Goal: Task Accomplishment & Management: Manage account settings

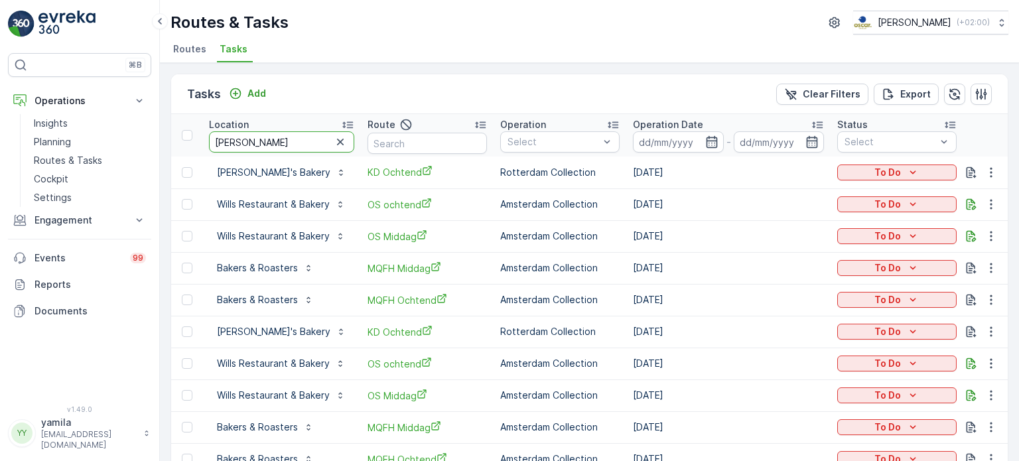
click at [250, 143] on input "[PERSON_NAME]" at bounding box center [281, 141] width 145 height 21
click at [250, 143] on input "baker" at bounding box center [281, 141] width 145 height 21
type input "ono"
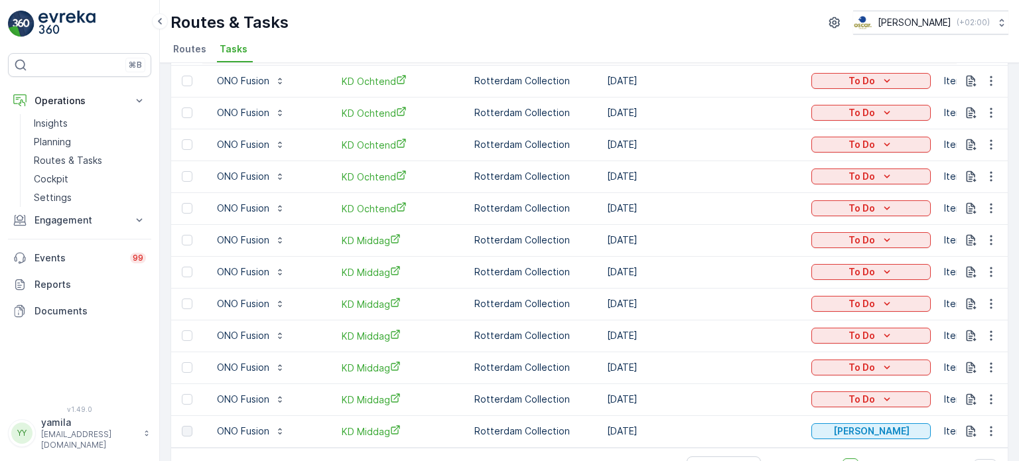
scroll to position [259, 0]
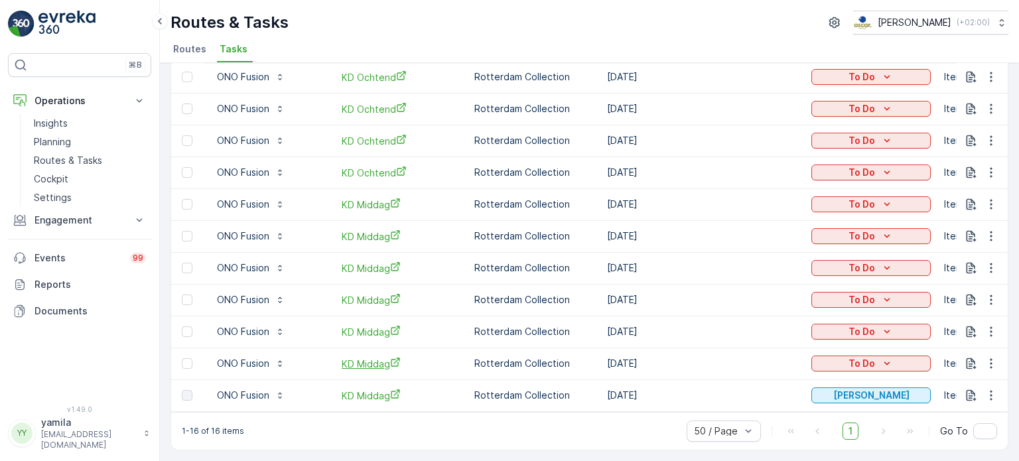
click at [384, 364] on span "KD Middag" at bounding box center [401, 364] width 119 height 14
click at [245, 363] on p "ONO Fusion" at bounding box center [243, 363] width 52 height 13
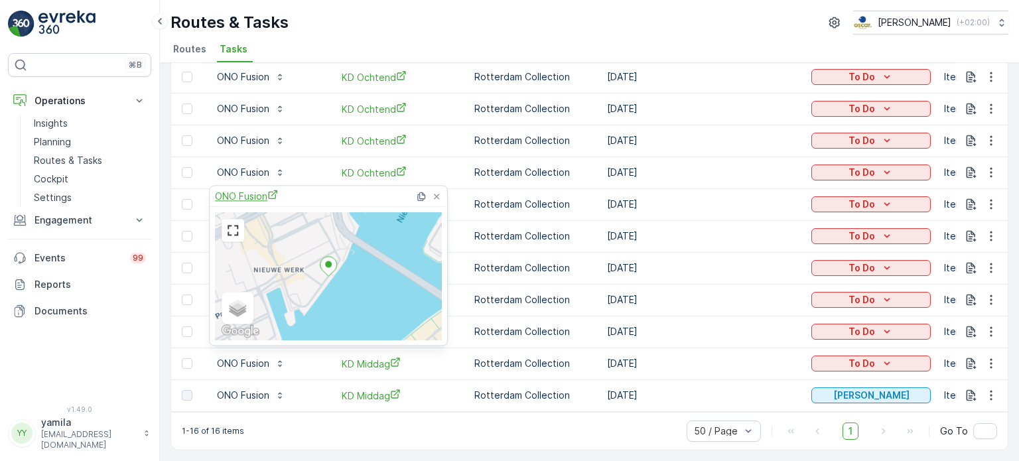
click at [252, 199] on span "ONO Fusion" at bounding box center [246, 196] width 63 height 14
click at [84, 159] on p "Routes & Tasks" at bounding box center [68, 160] width 68 height 13
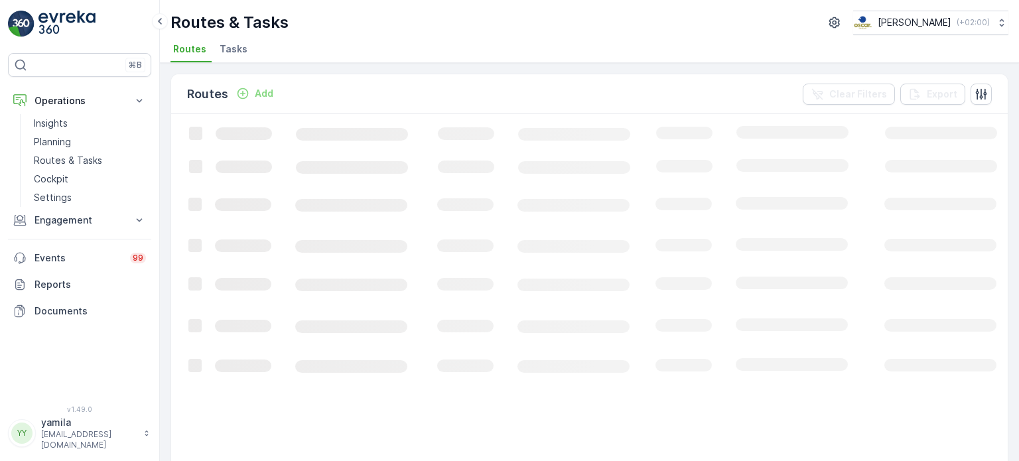
click at [224, 54] on span "Tasks" at bounding box center [234, 48] width 28 height 13
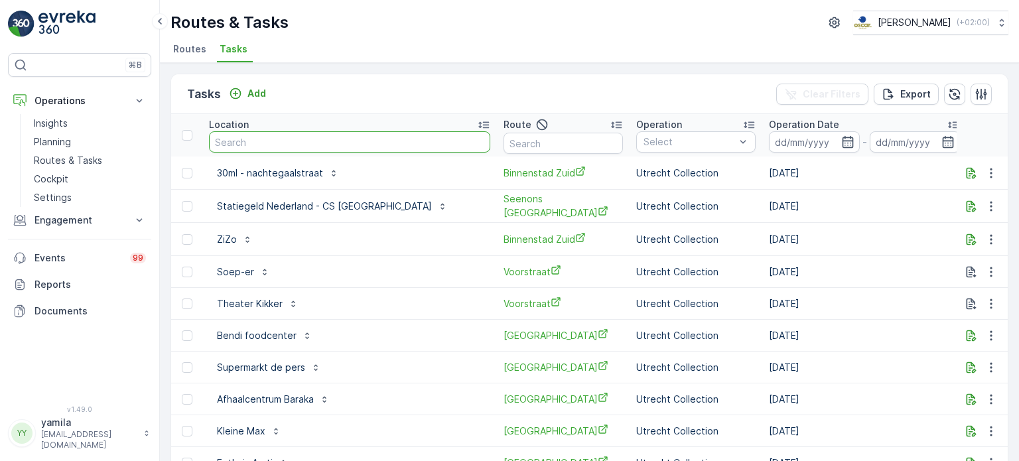
click at [255, 139] on input "text" at bounding box center [349, 141] width 281 height 21
type input "sea palace"
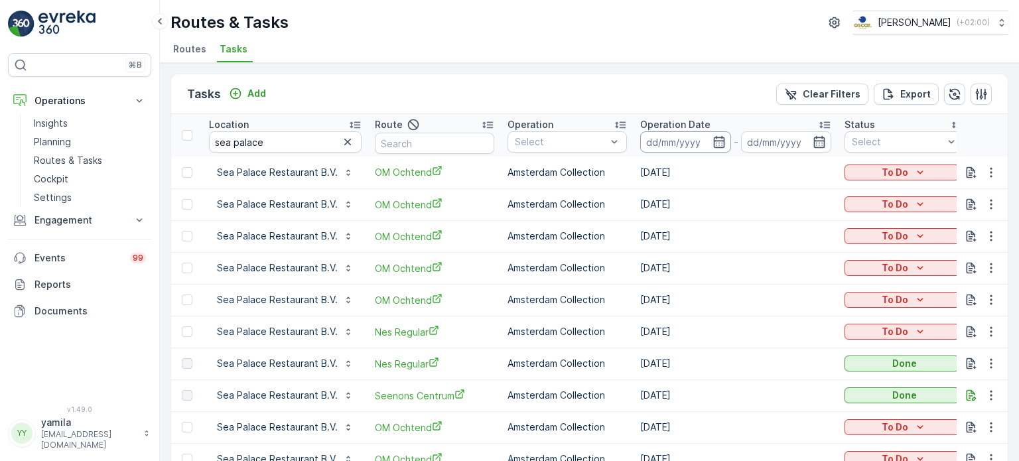
click at [676, 148] on th "Operation Date -" at bounding box center [736, 135] width 204 height 42
click at [676, 148] on input at bounding box center [685, 141] width 91 height 21
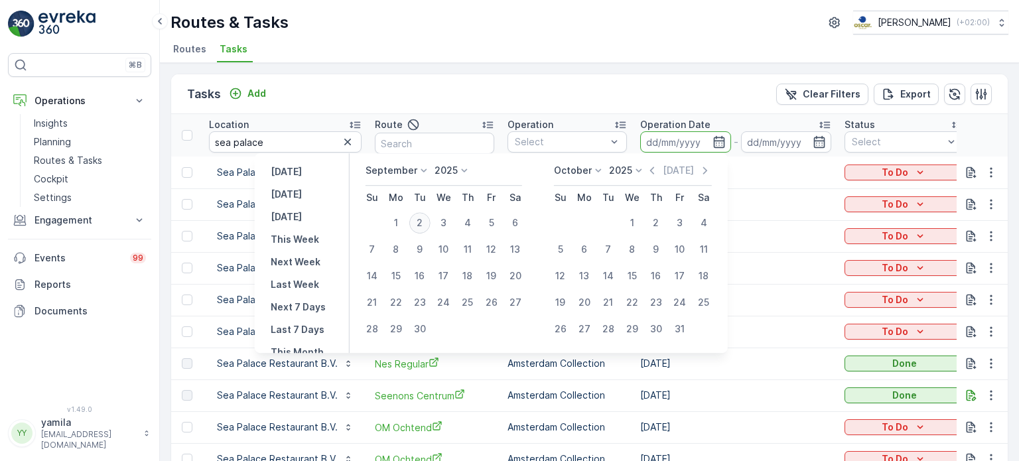
click at [425, 230] on div "2" at bounding box center [419, 222] width 21 height 21
type input "[DATE]"
click at [425, 230] on div "2" at bounding box center [419, 222] width 21 height 21
type input "[DATE]"
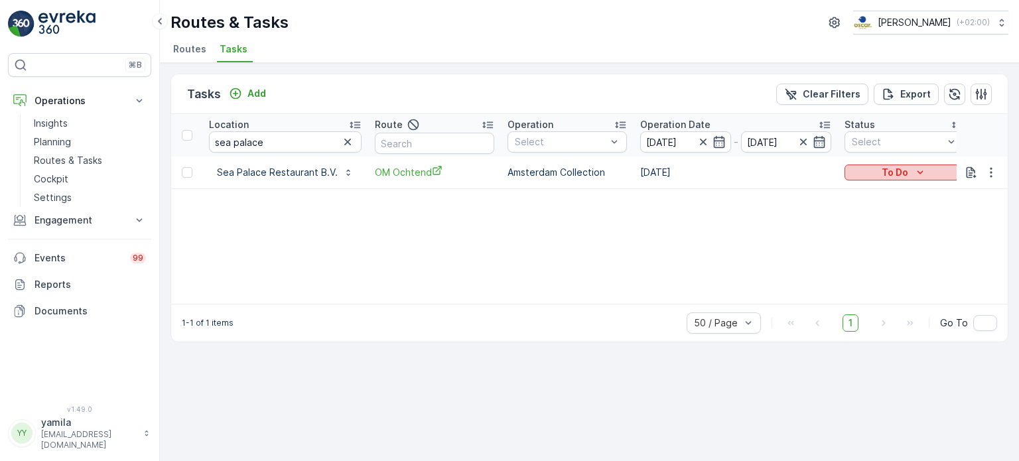
click at [897, 174] on p "To Do" at bounding box center [895, 172] width 27 height 13
click at [872, 230] on span "Done" at bounding box center [861, 228] width 24 height 13
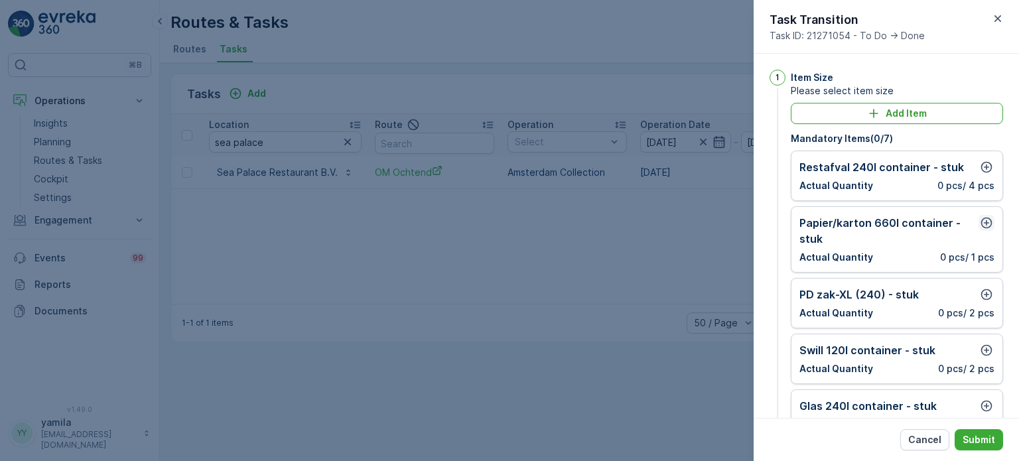
click at [983, 225] on icon "button" at bounding box center [986, 222] width 13 height 13
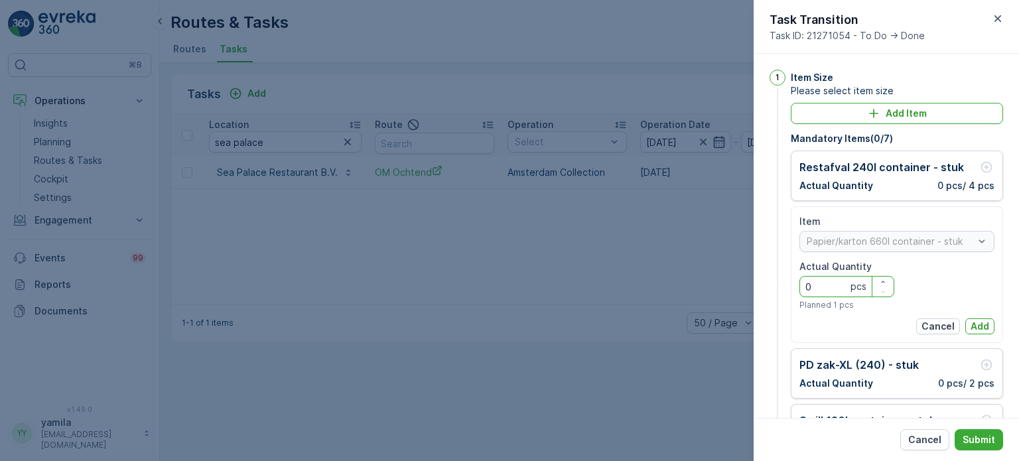
click at [847, 281] on Quantity "0" at bounding box center [847, 286] width 95 height 21
type Quantity "1"
click at [985, 331] on p "Add" at bounding box center [980, 326] width 19 height 13
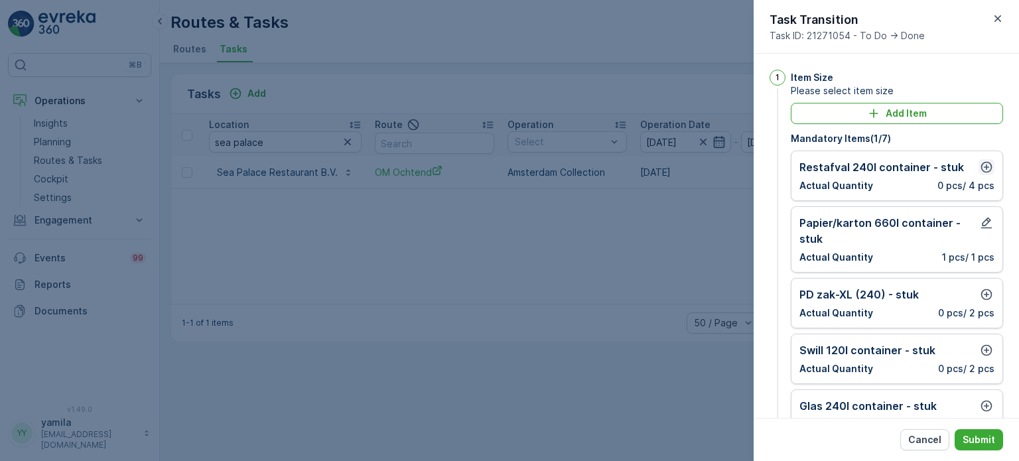
click at [987, 171] on icon "button" at bounding box center [986, 167] width 13 height 13
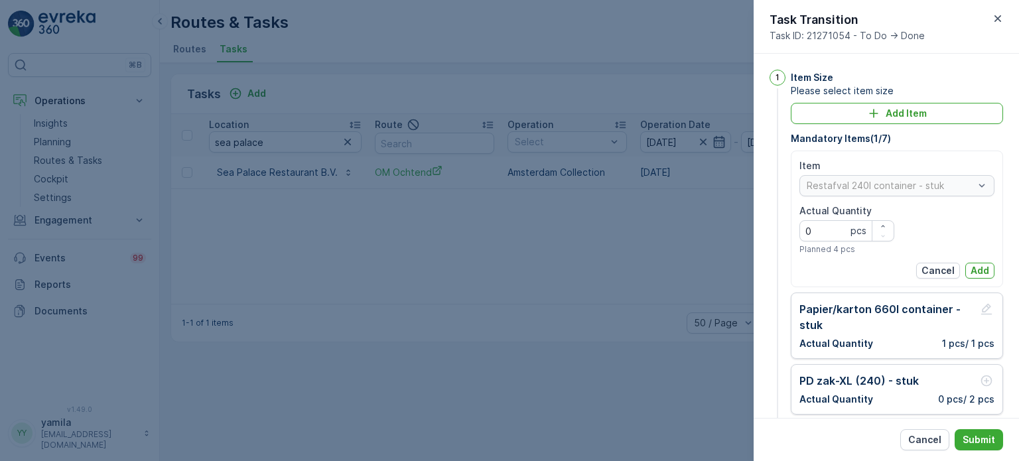
click at [834, 227] on Quantity "0" at bounding box center [847, 230] width 95 height 21
type Quantity "5"
click at [980, 271] on p "Add" at bounding box center [980, 270] width 19 height 13
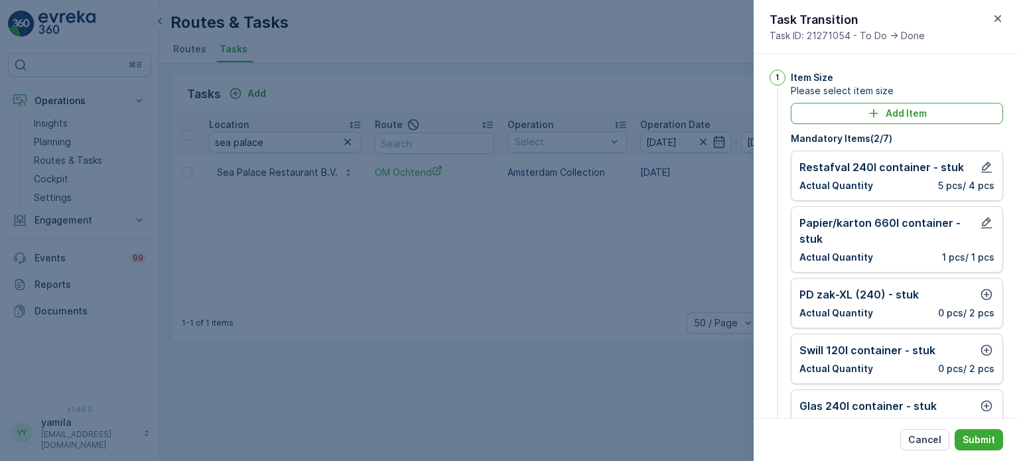
scroll to position [117, 0]
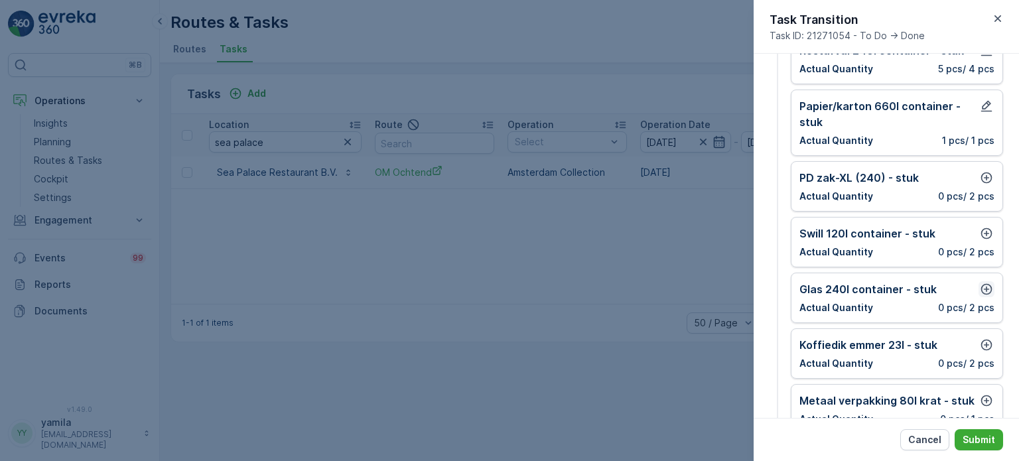
click at [985, 289] on icon "button" at bounding box center [986, 289] width 13 height 13
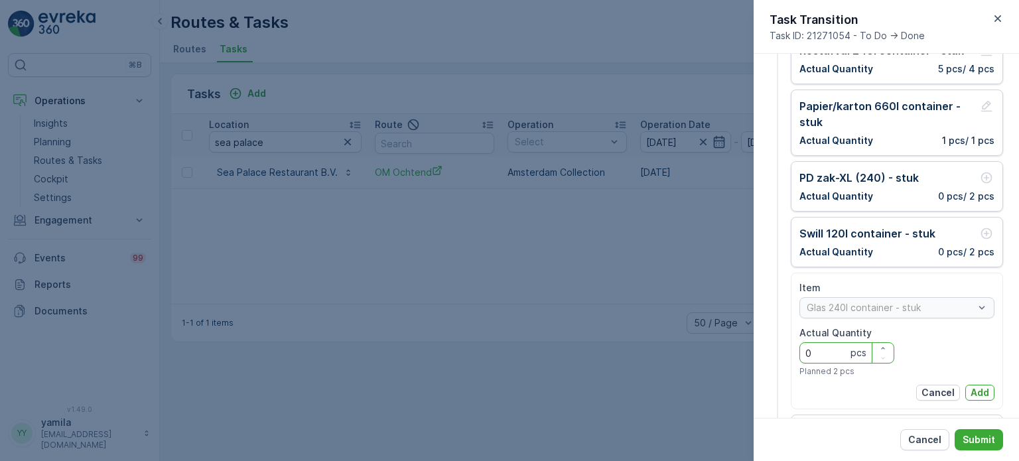
click at [831, 352] on Quantity "0" at bounding box center [847, 352] width 95 height 21
type Quantity "1"
click at [974, 385] on button "Add" at bounding box center [980, 393] width 29 height 16
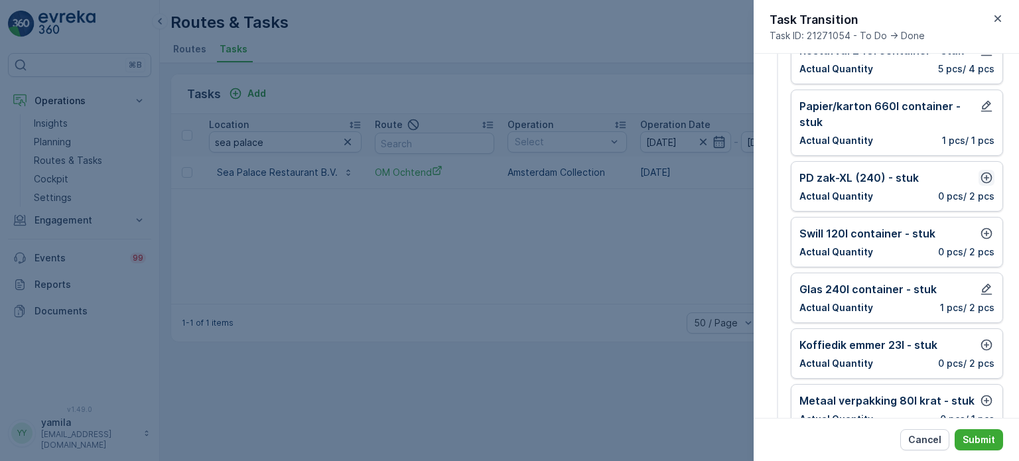
click at [987, 175] on icon "button" at bounding box center [986, 177] width 13 height 13
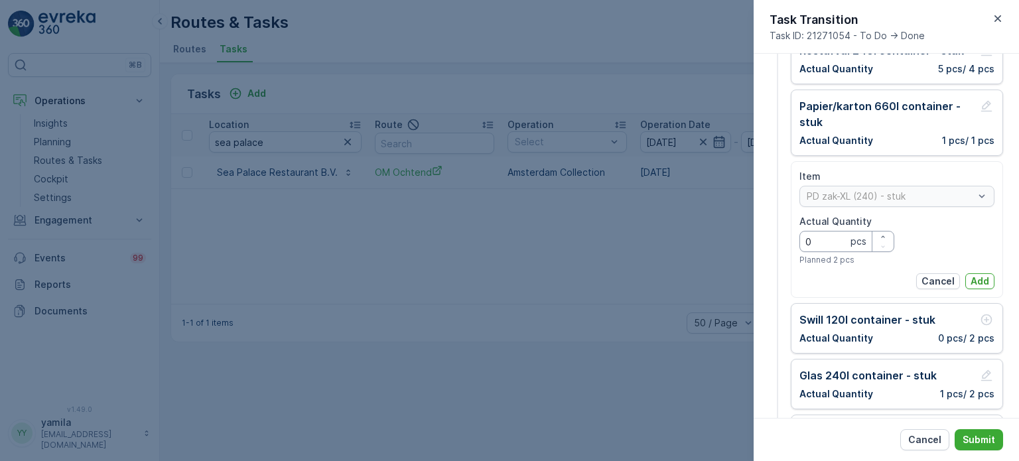
click at [837, 246] on Quantity "0" at bounding box center [847, 241] width 95 height 21
type Quantity "1"
click at [980, 275] on p "Add" at bounding box center [980, 281] width 19 height 13
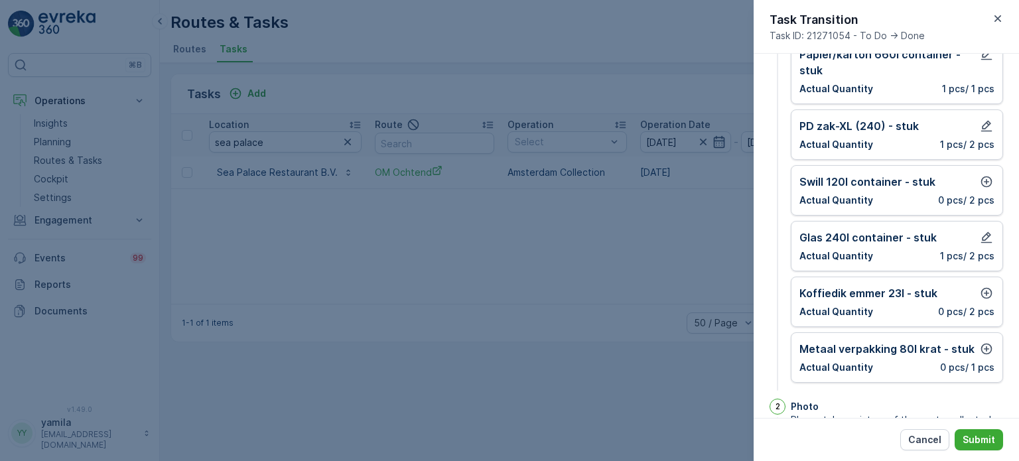
scroll to position [133, 0]
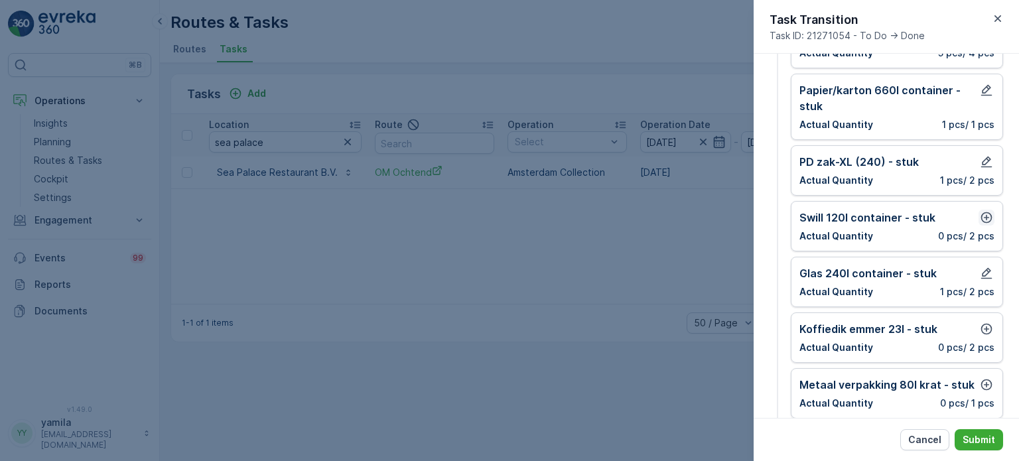
click at [984, 219] on icon "button" at bounding box center [986, 217] width 13 height 13
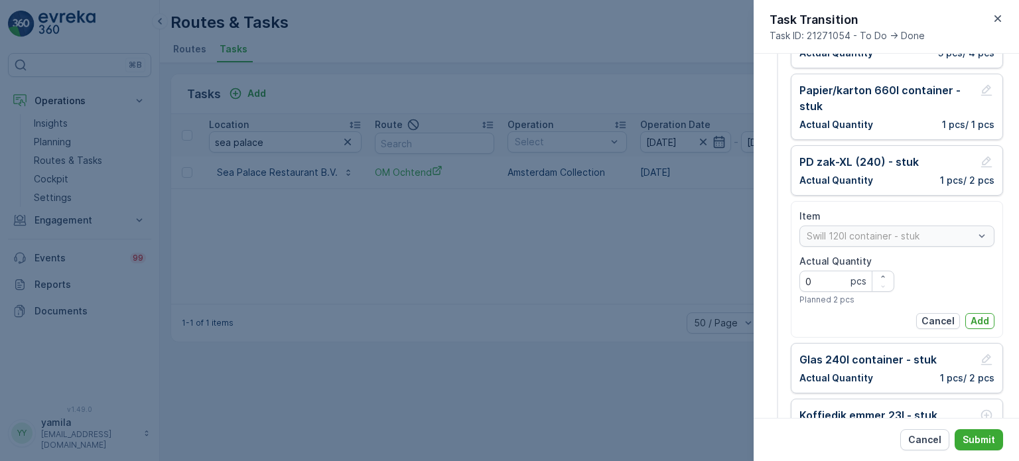
click at [841, 283] on Quantity "0" at bounding box center [847, 281] width 95 height 21
type Quantity "1"
click at [966, 313] on button "Add" at bounding box center [980, 321] width 29 height 16
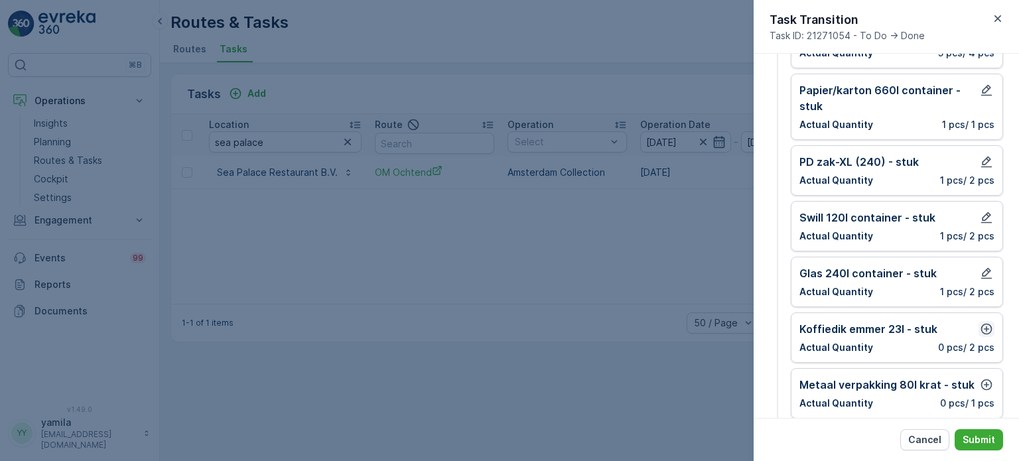
click at [981, 321] on button "button" at bounding box center [987, 329] width 16 height 16
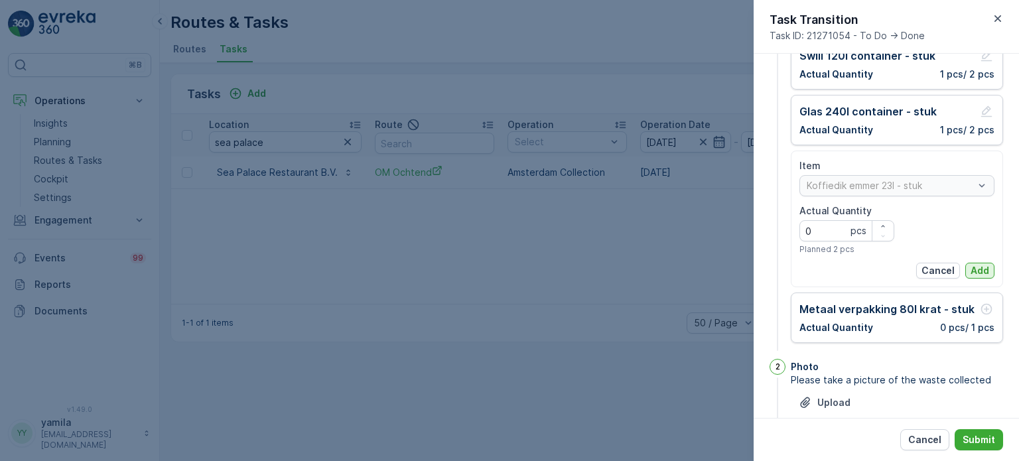
click at [980, 264] on p "Add" at bounding box center [980, 270] width 19 height 13
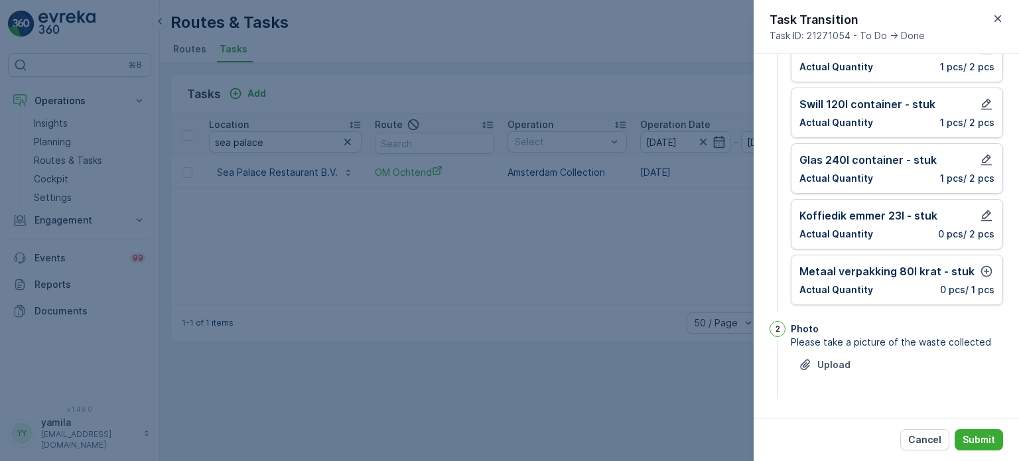
scroll to position [244, 0]
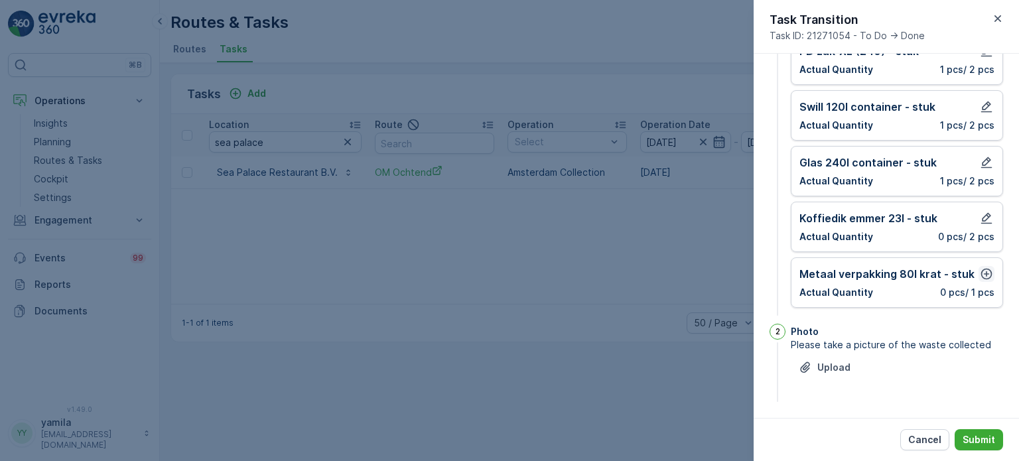
click at [982, 269] on icon "button" at bounding box center [987, 274] width 11 height 11
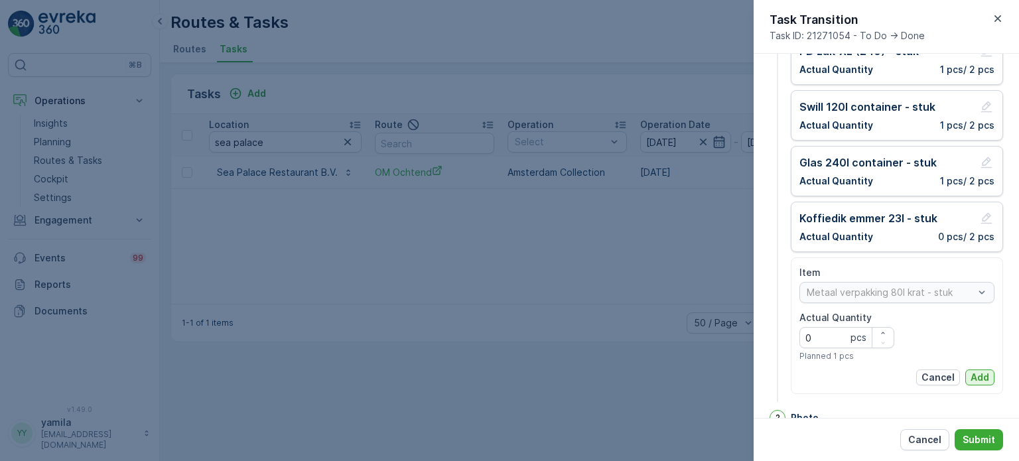
click at [974, 379] on p "Add" at bounding box center [980, 377] width 19 height 13
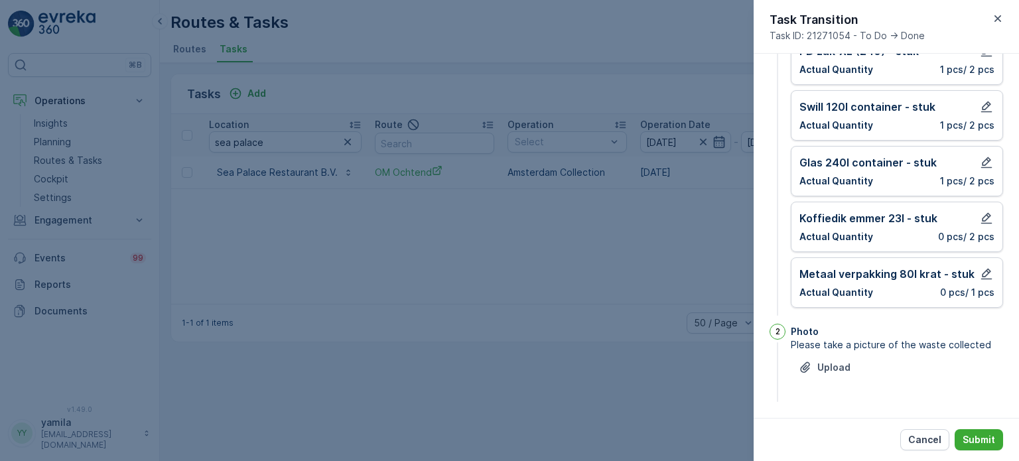
click at [969, 451] on div "Cancel Submit" at bounding box center [886, 439] width 265 height 43
click at [980, 433] on p "Submit" at bounding box center [979, 439] width 33 height 13
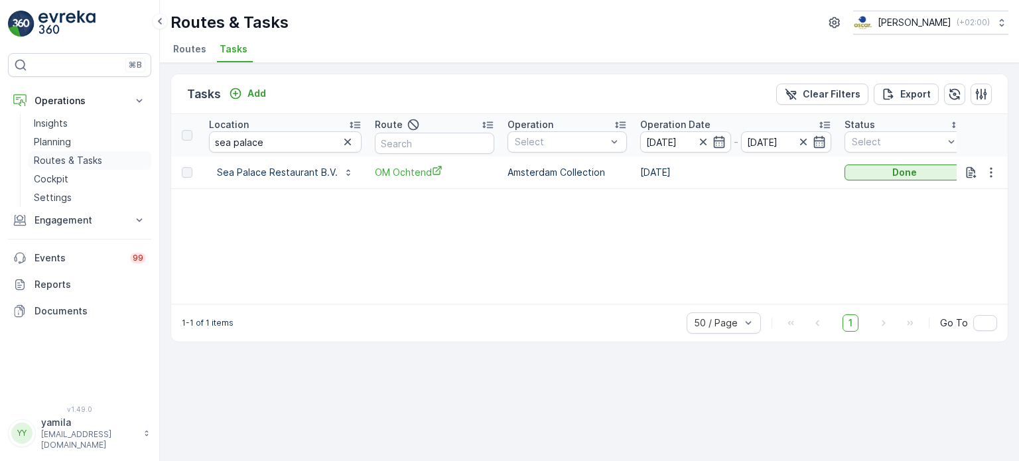
click at [65, 163] on p "Routes & Tasks" at bounding box center [68, 160] width 68 height 13
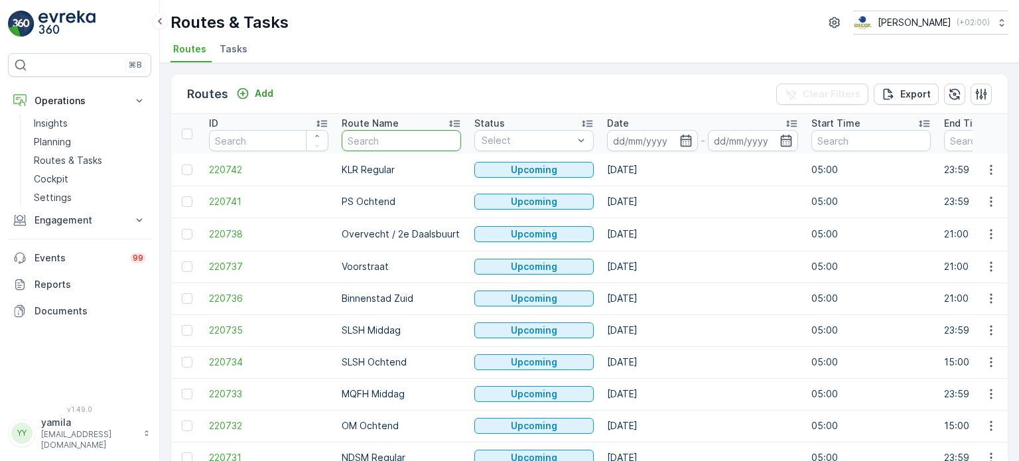
click at [368, 132] on input "text" at bounding box center [401, 140] width 119 height 21
type input "cs"
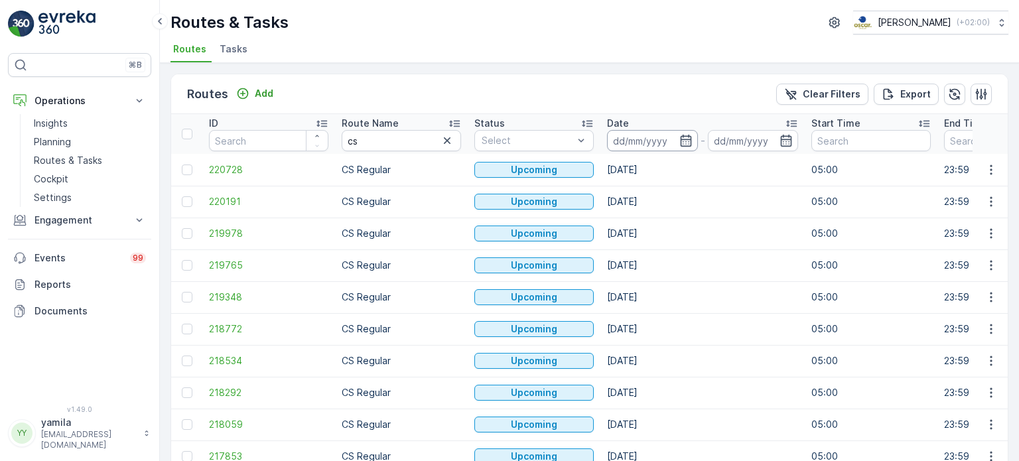
click at [629, 146] on input at bounding box center [652, 140] width 91 height 21
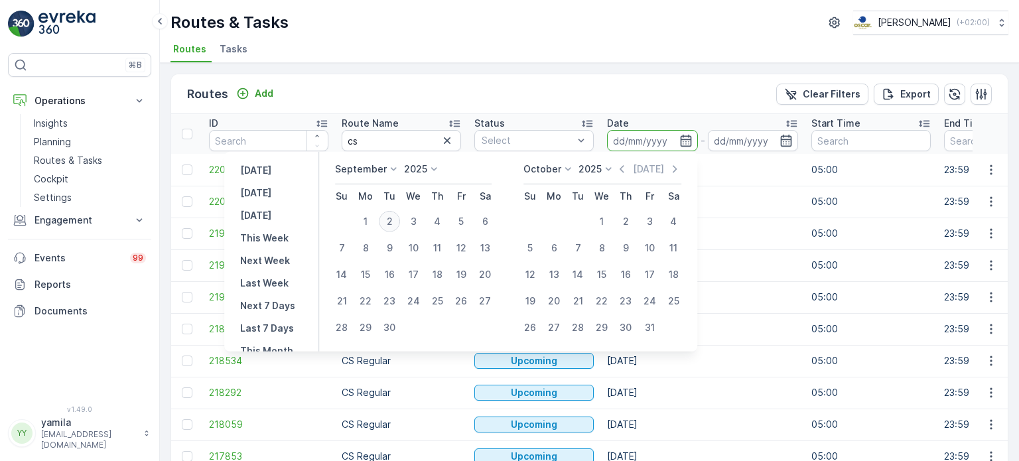
click at [390, 217] on div "2" at bounding box center [389, 221] width 21 height 21
type input "[DATE]"
click at [390, 217] on div "2" at bounding box center [389, 221] width 21 height 21
type input "[DATE]"
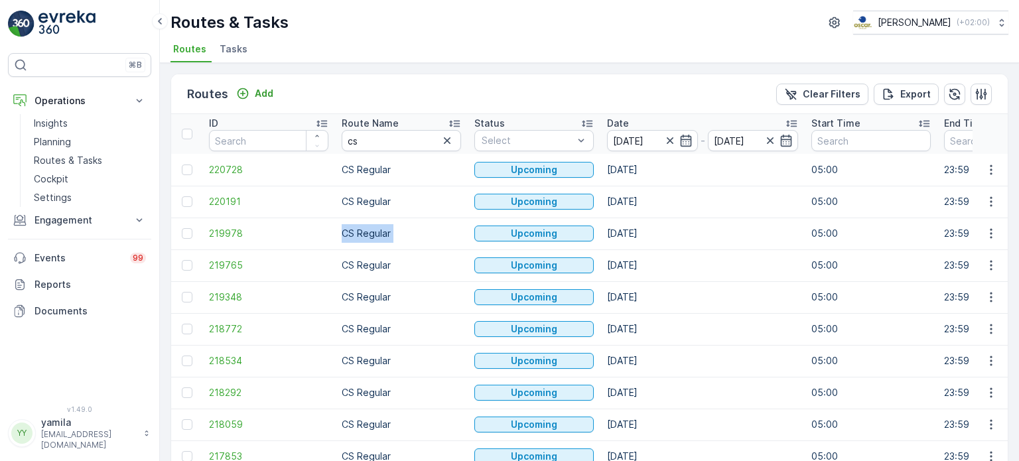
click at [390, 218] on td "CS Regular" at bounding box center [401, 234] width 133 height 32
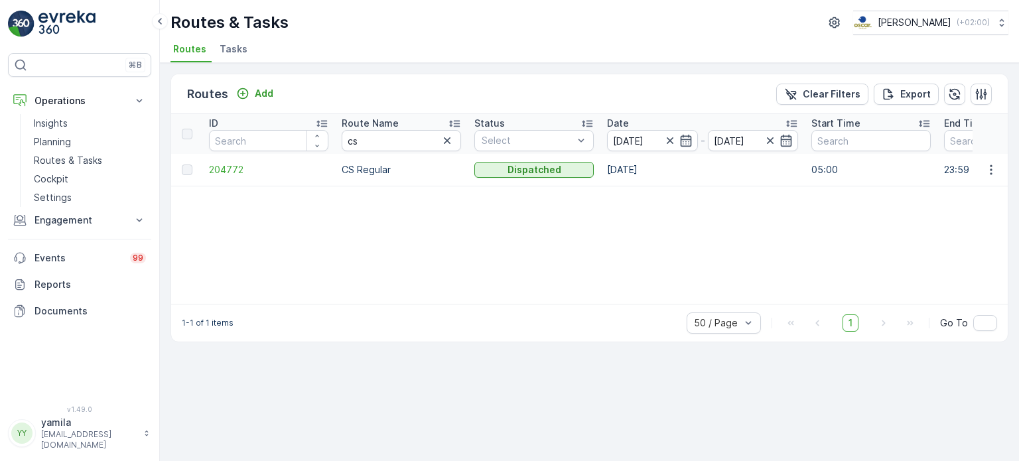
click at [493, 87] on div "Routes Add Clear Filters Export" at bounding box center [589, 94] width 837 height 40
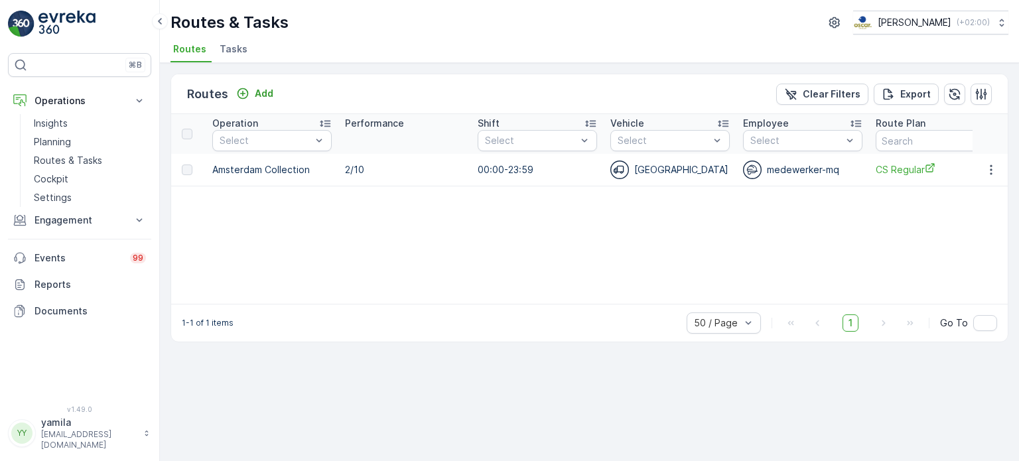
scroll to position [0, 887]
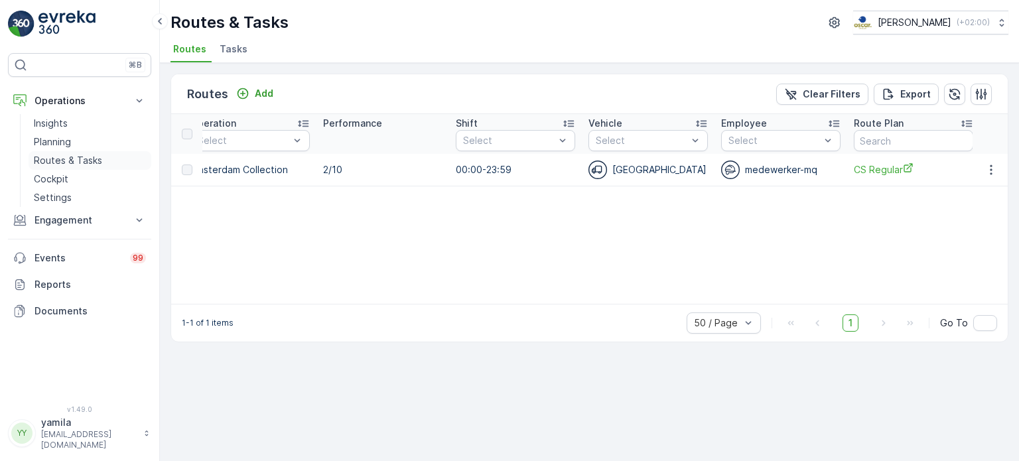
click at [96, 163] on p "Routes & Tasks" at bounding box center [68, 160] width 68 height 13
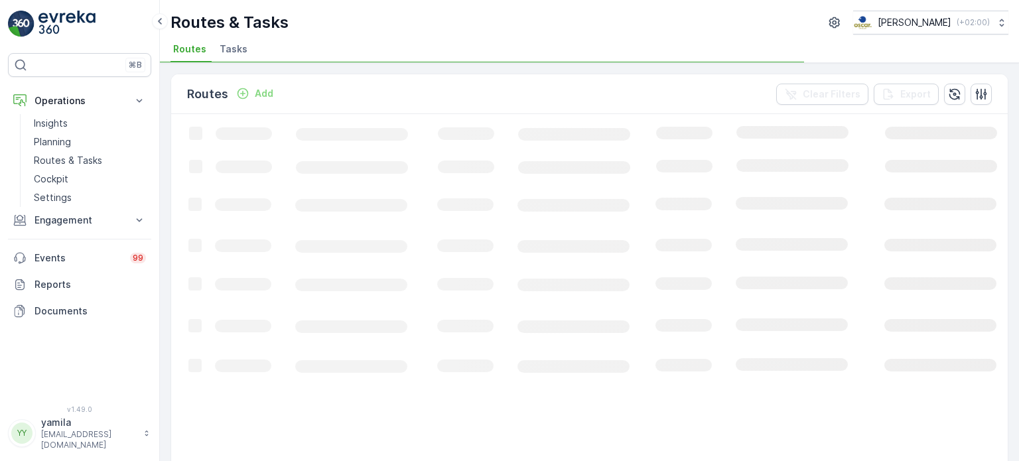
click at [240, 52] on span "Tasks" at bounding box center [234, 48] width 28 height 13
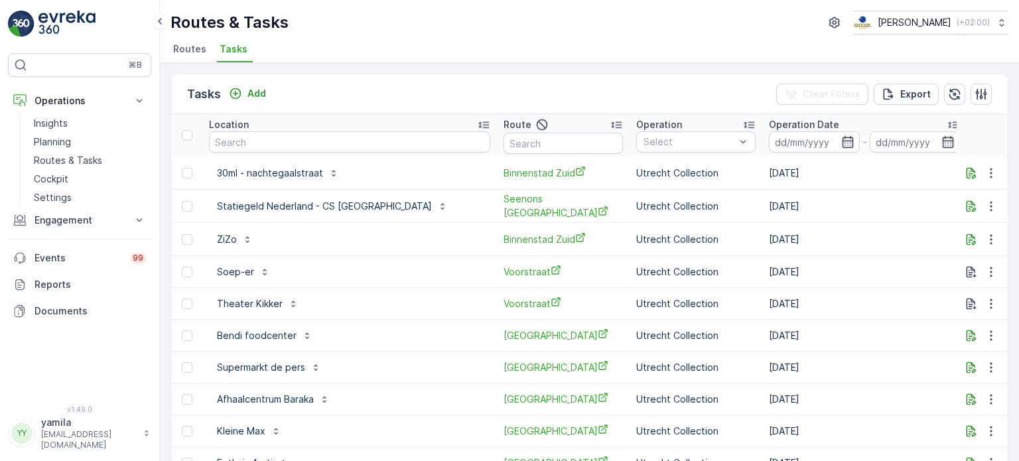
click at [203, 50] on span "Routes" at bounding box center [189, 48] width 33 height 13
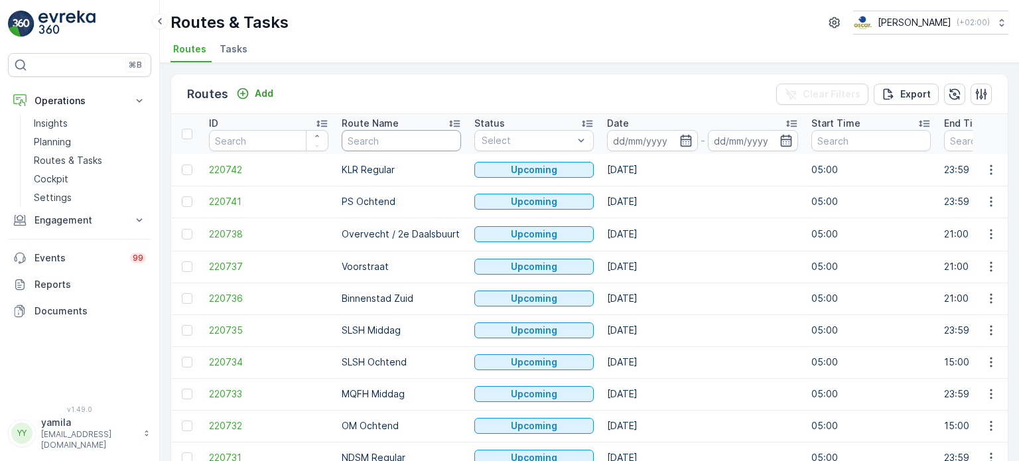
click at [350, 137] on input "text" at bounding box center [401, 140] width 119 height 21
type input "MQ"
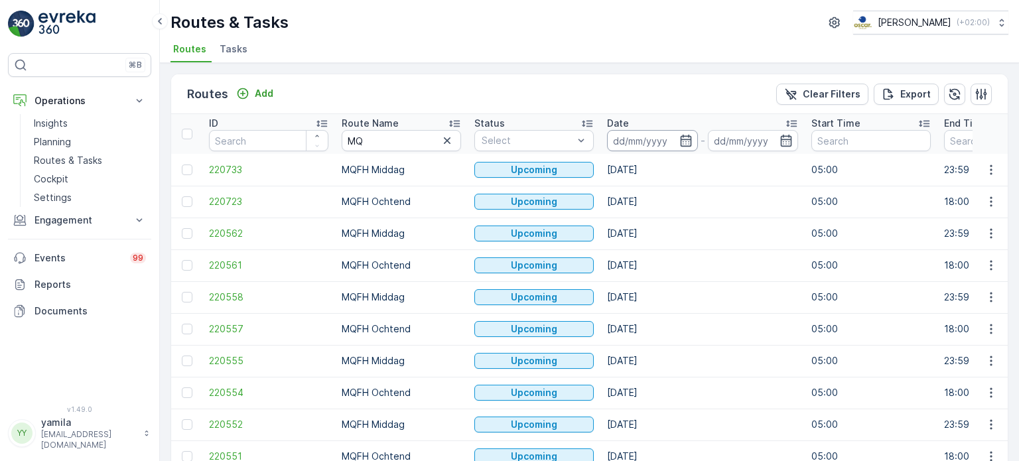
click at [641, 143] on input at bounding box center [652, 140] width 91 height 21
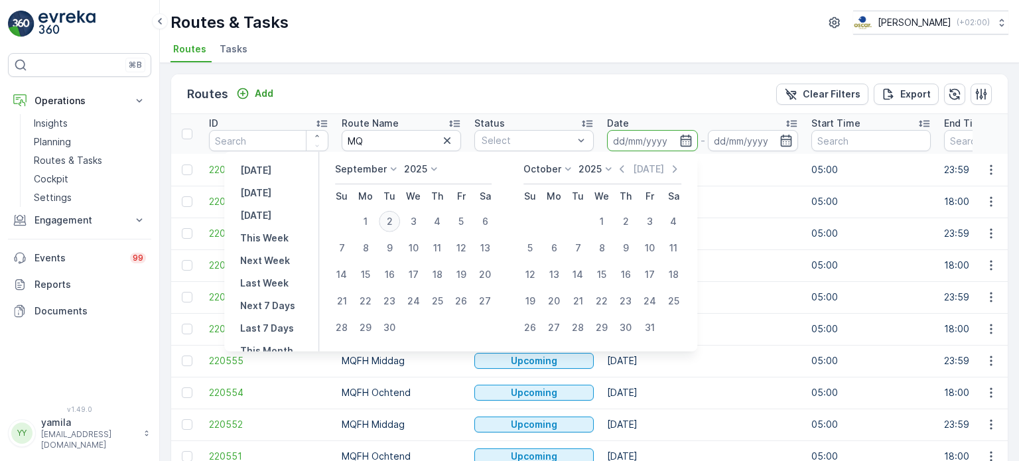
click at [392, 216] on div "2" at bounding box center [389, 221] width 21 height 21
type input "[DATE]"
click at [392, 216] on div "2" at bounding box center [389, 221] width 21 height 21
type input "[DATE]"
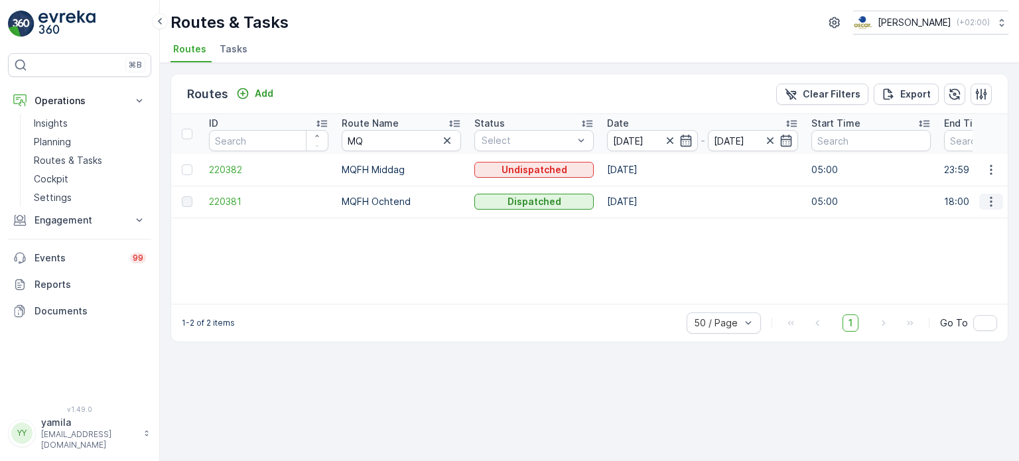
click at [999, 196] on button "button" at bounding box center [992, 202] width 24 height 16
click at [977, 212] on div "See More Details" at bounding box center [967, 221] width 102 height 19
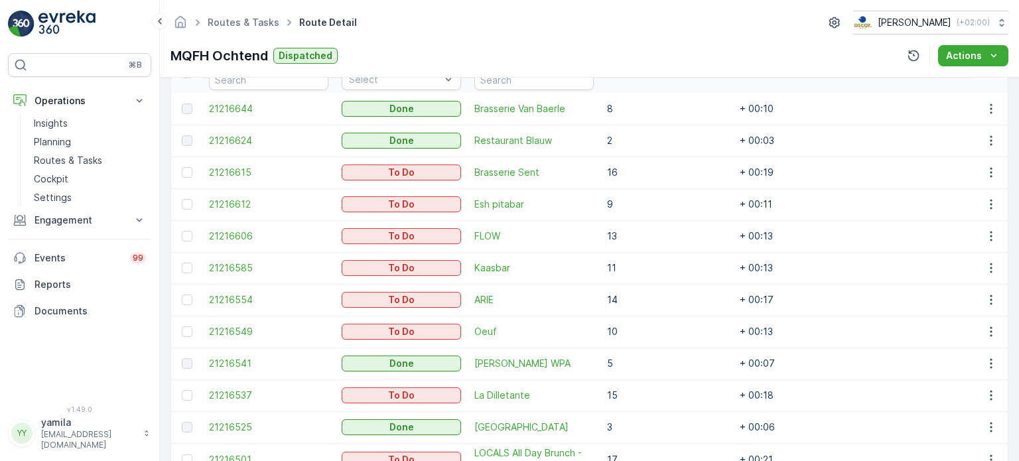
scroll to position [370, 0]
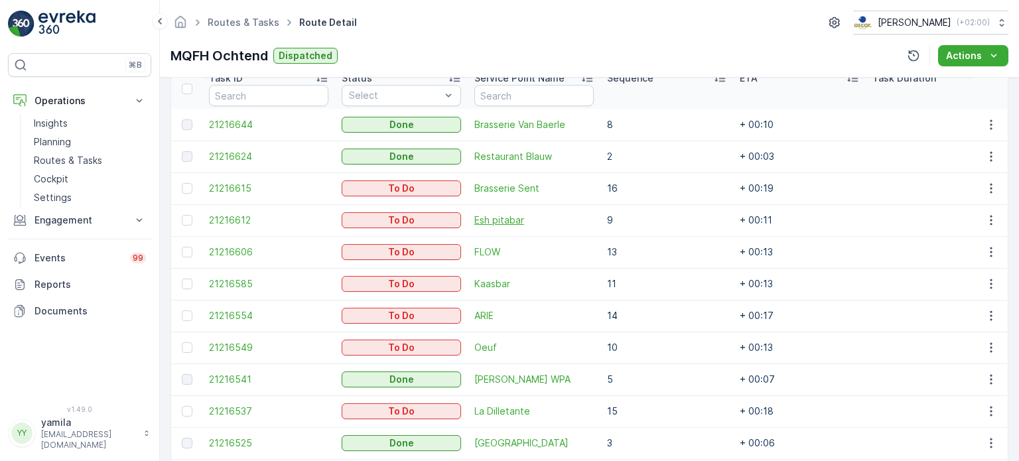
click at [507, 214] on span "Esh pitabar" at bounding box center [533, 220] width 119 height 13
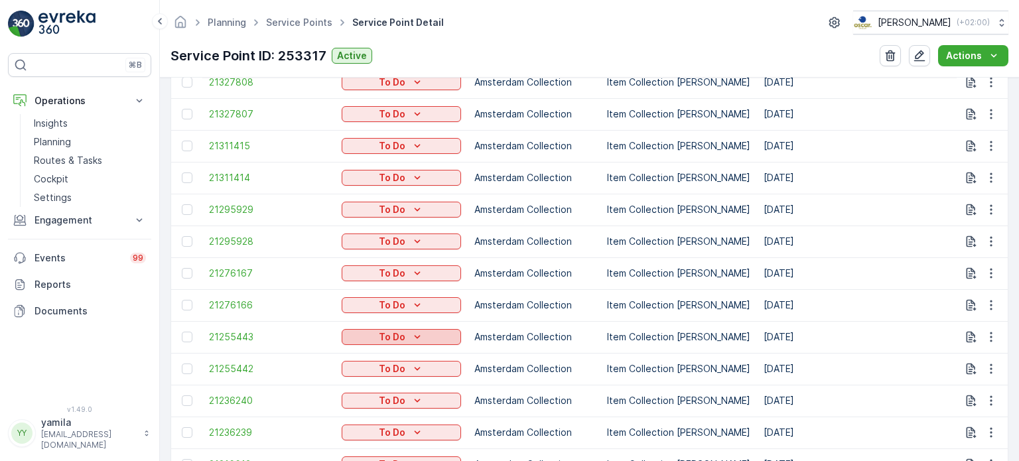
scroll to position [753, 0]
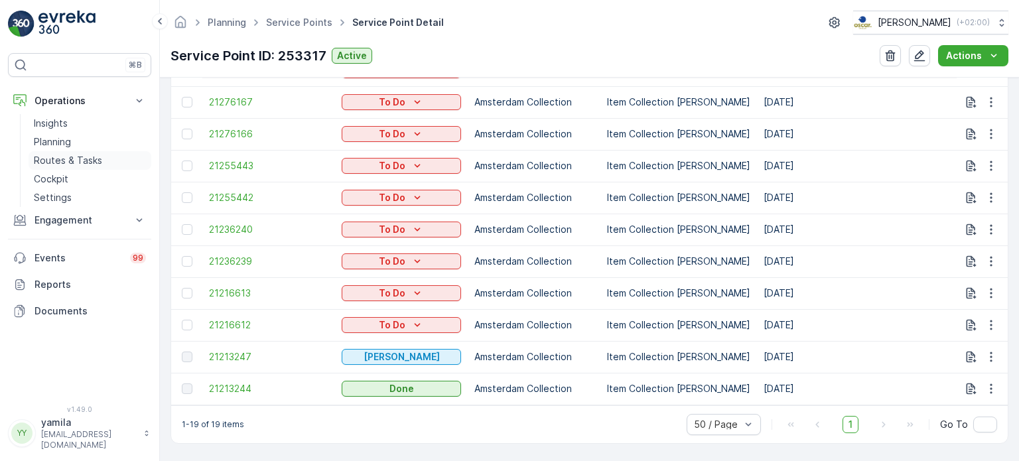
click at [92, 158] on p "Routes & Tasks" at bounding box center [68, 160] width 68 height 13
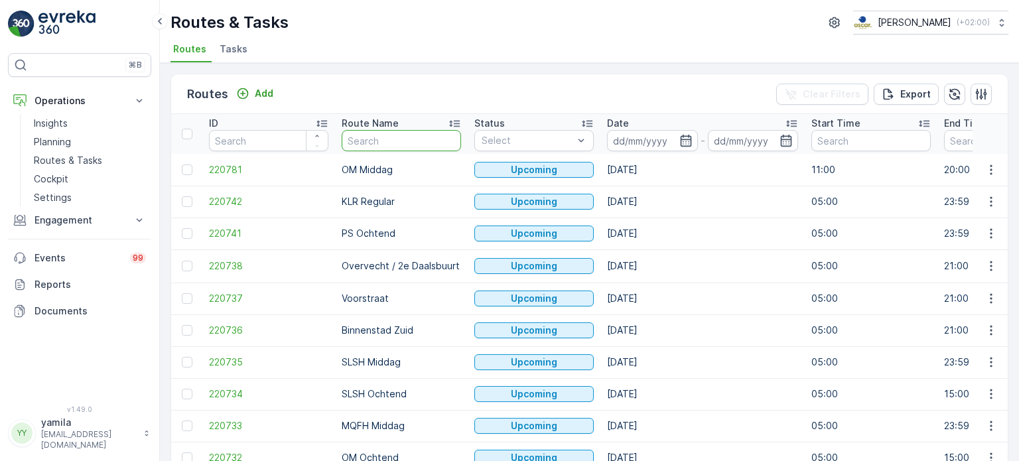
click at [396, 134] on input "text" at bounding box center [401, 140] width 119 height 21
type input "nes"
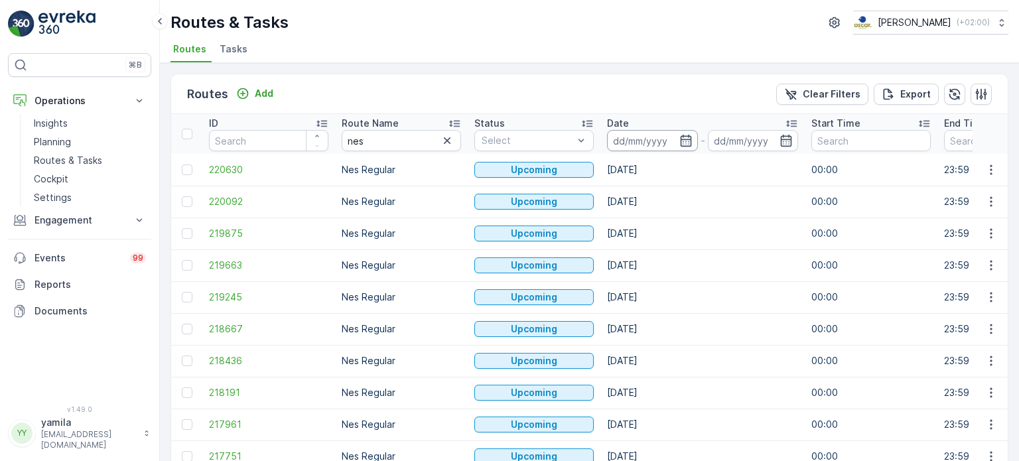
click at [635, 143] on input at bounding box center [652, 140] width 91 height 21
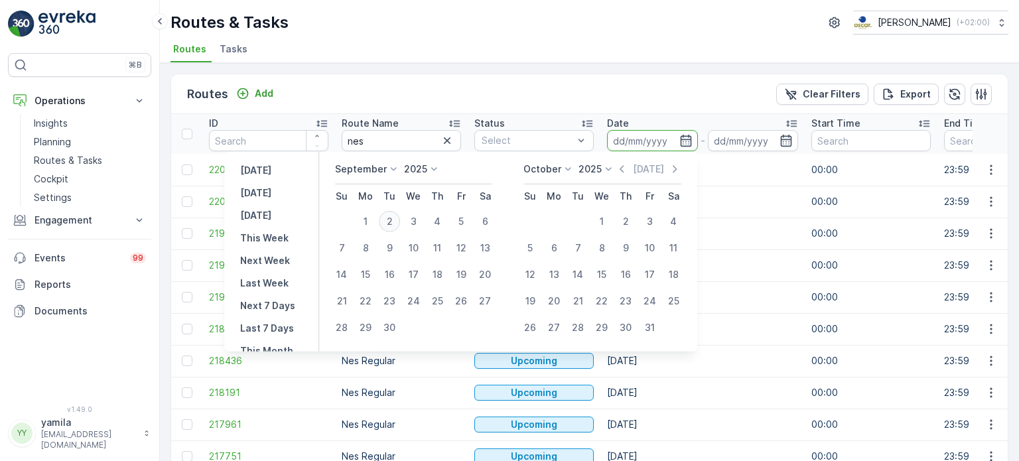
click at [394, 218] on div "2" at bounding box center [389, 221] width 21 height 21
type input "[DATE]"
click at [394, 218] on div "2" at bounding box center [389, 221] width 21 height 21
type input "[DATE]"
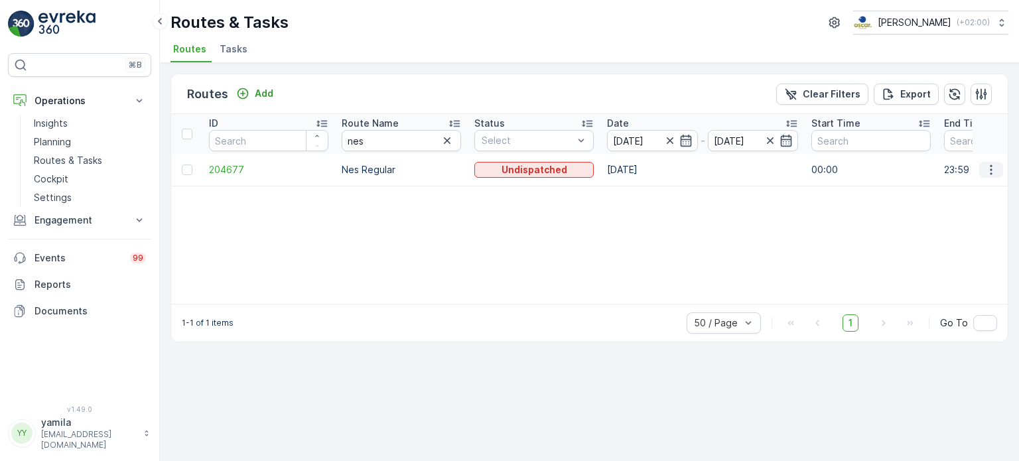
click at [987, 169] on icon "button" at bounding box center [991, 169] width 13 height 13
click at [966, 185] on span "See More Details" at bounding box center [960, 188] width 77 height 13
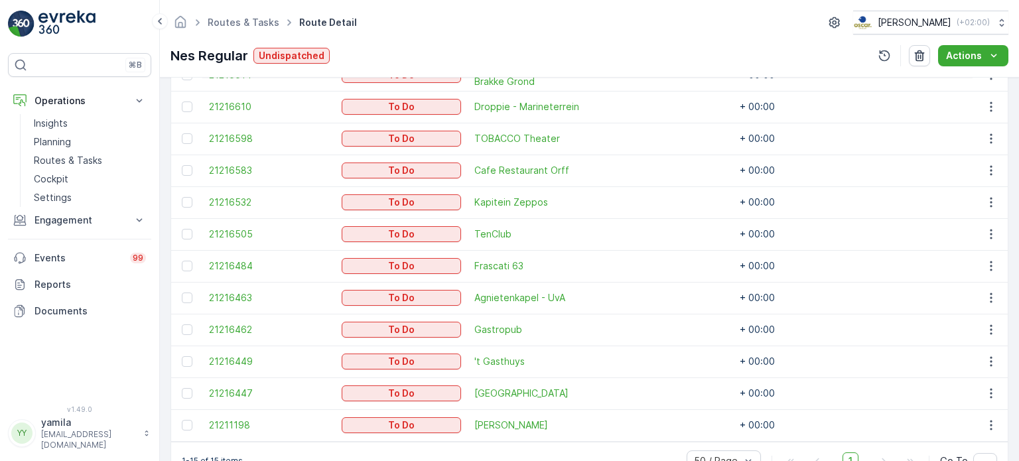
scroll to position [557, 0]
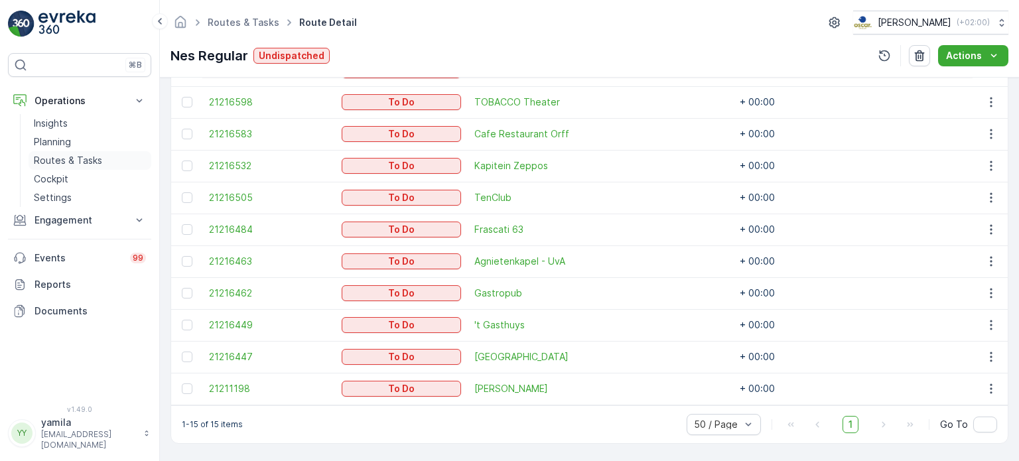
click at [85, 153] on link "Routes & Tasks" at bounding box center [90, 160] width 123 height 19
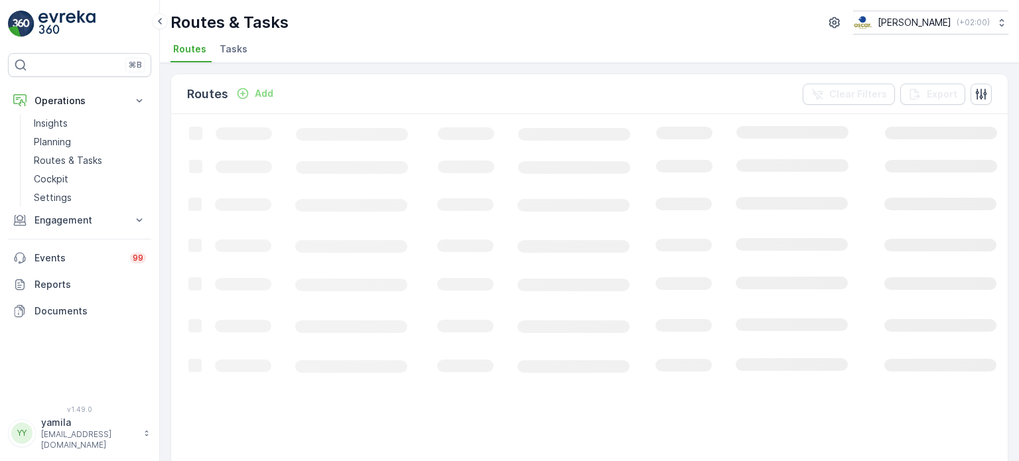
click at [225, 41] on li "Tasks" at bounding box center [235, 51] width 36 height 23
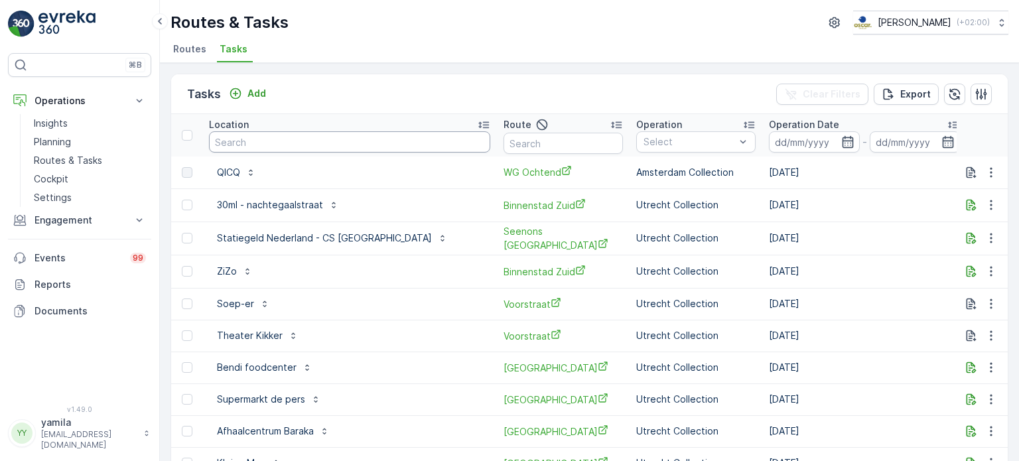
click at [254, 140] on input "text" at bounding box center [349, 141] width 281 height 21
type input "de vlier"
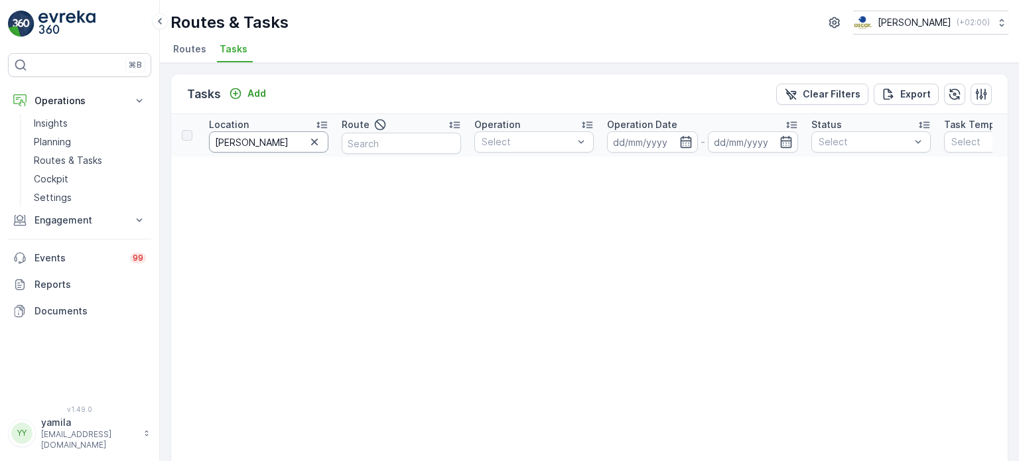
click at [269, 140] on input "de vlier" at bounding box center [268, 141] width 119 height 21
type input "de vlieger"
click at [641, 141] on input at bounding box center [652, 141] width 91 height 21
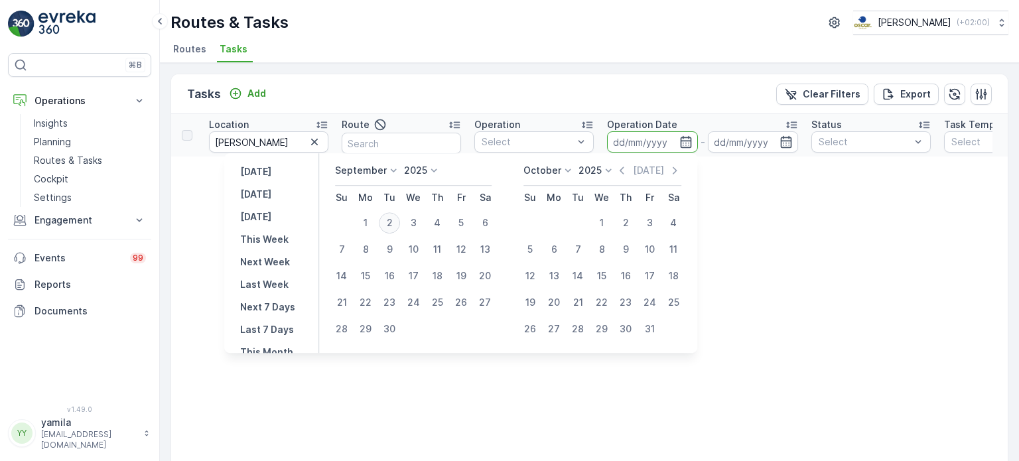
click at [392, 218] on div "2" at bounding box center [389, 222] width 21 height 21
type input "[DATE]"
click at [392, 218] on div "2" at bounding box center [389, 222] width 21 height 21
type input "[DATE]"
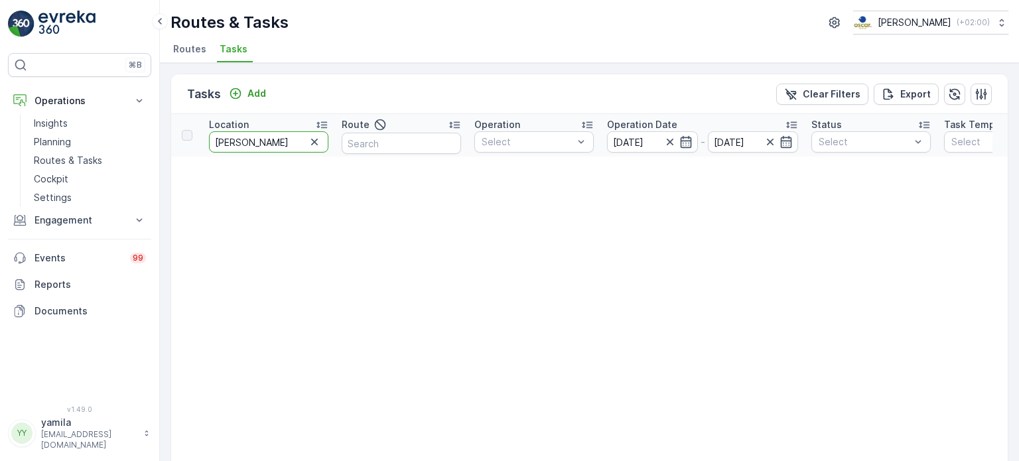
drag, startPoint x: 227, startPoint y: 141, endPoint x: 210, endPoint y: 139, distance: 16.7
click at [210, 139] on input "de vlieger" at bounding box center [268, 141] width 119 height 21
type input "vlieger"
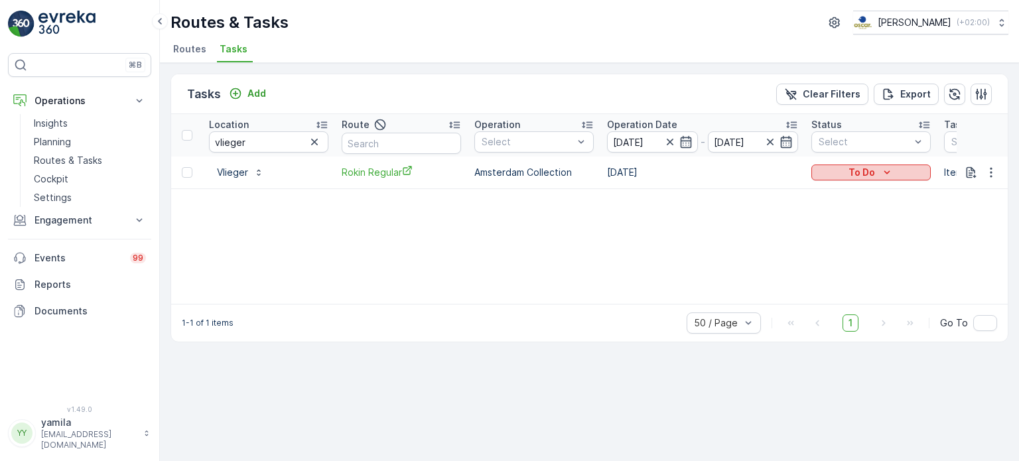
click at [875, 166] on div "To Do" at bounding box center [871, 172] width 109 height 13
click at [843, 223] on div "Done" at bounding box center [856, 228] width 84 height 19
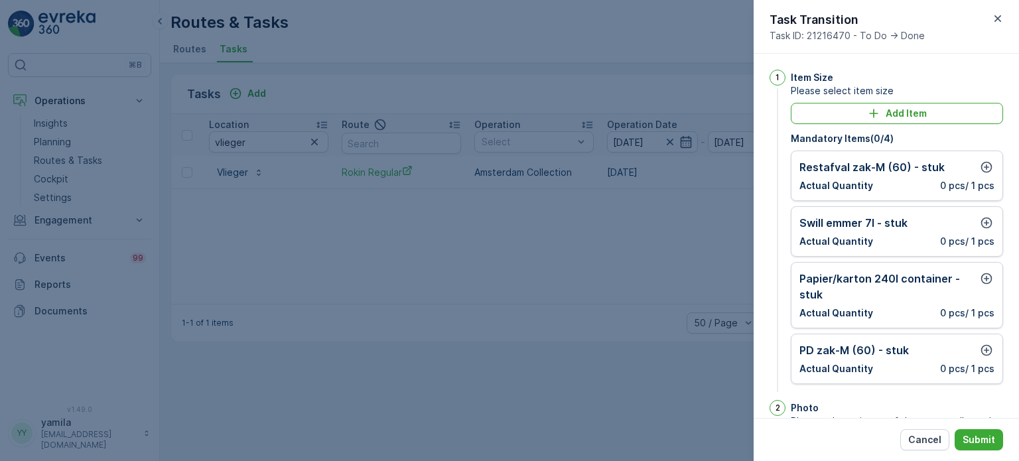
click at [982, 342] on div at bounding box center [987, 350] width 16 height 16
click at [982, 348] on icon "button" at bounding box center [986, 350] width 13 height 13
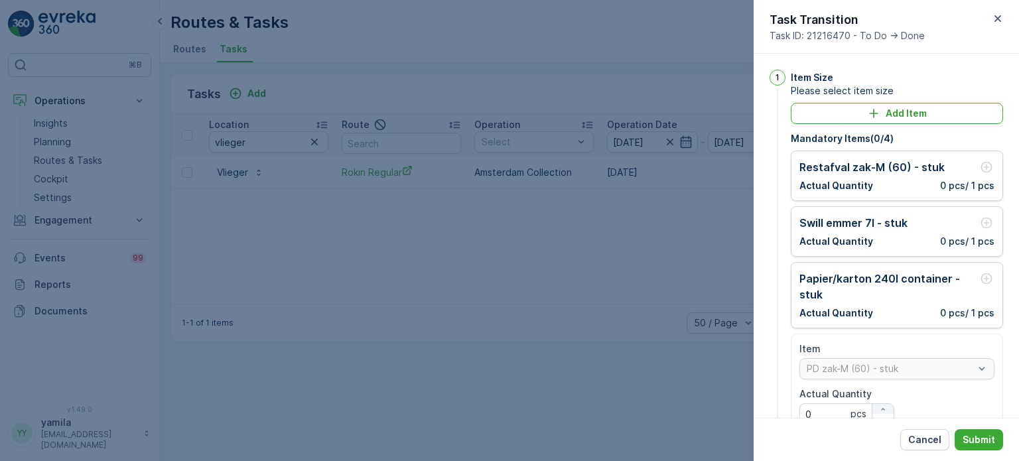
click at [885, 408] on icon "button" at bounding box center [883, 409] width 8 height 8
type Quantity "1"
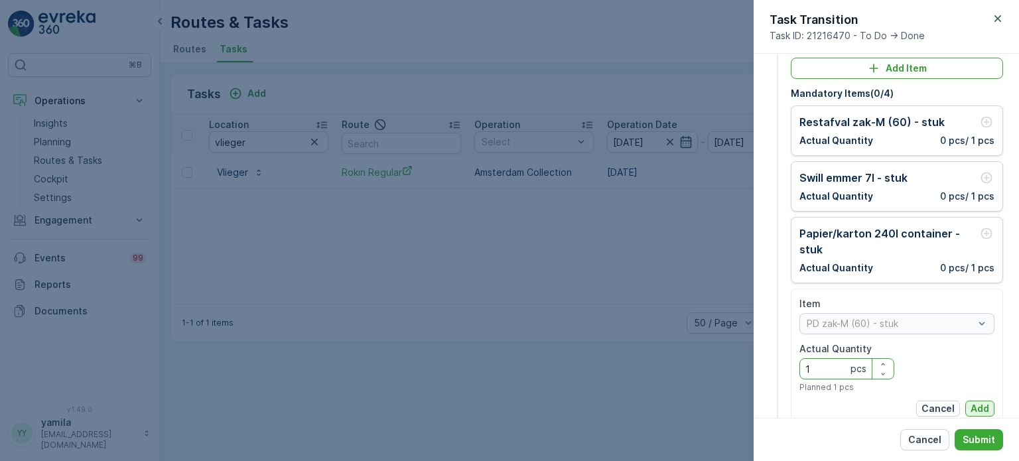
click at [975, 407] on p "Add" at bounding box center [980, 408] width 19 height 13
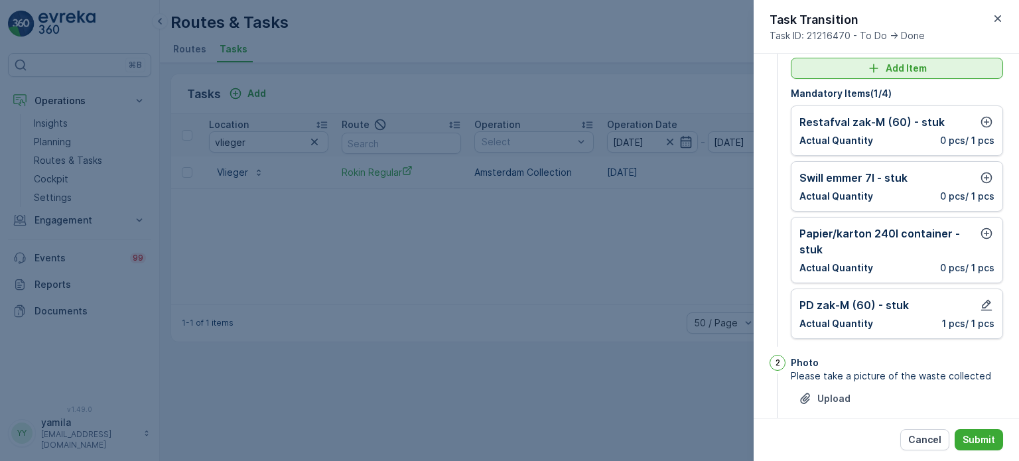
click at [903, 67] on p "Add Item" at bounding box center [906, 68] width 41 height 13
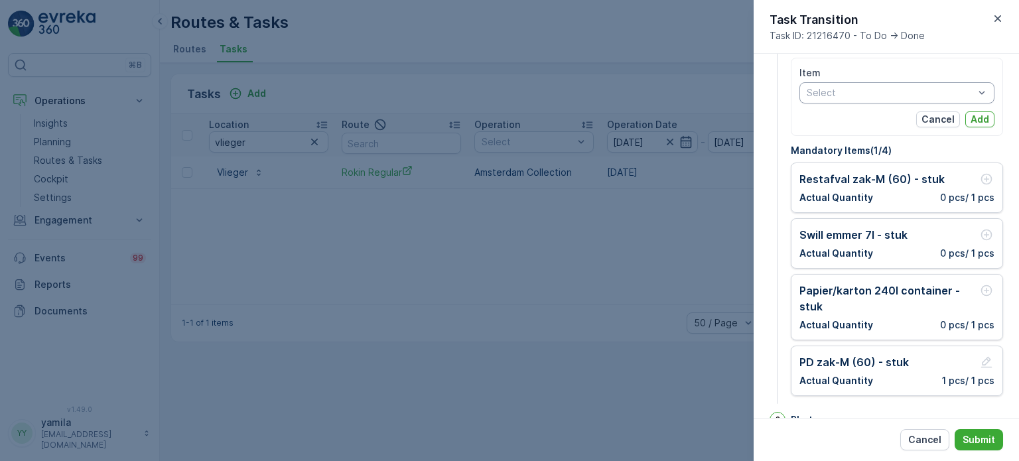
click at [869, 95] on div at bounding box center [891, 93] width 170 height 11
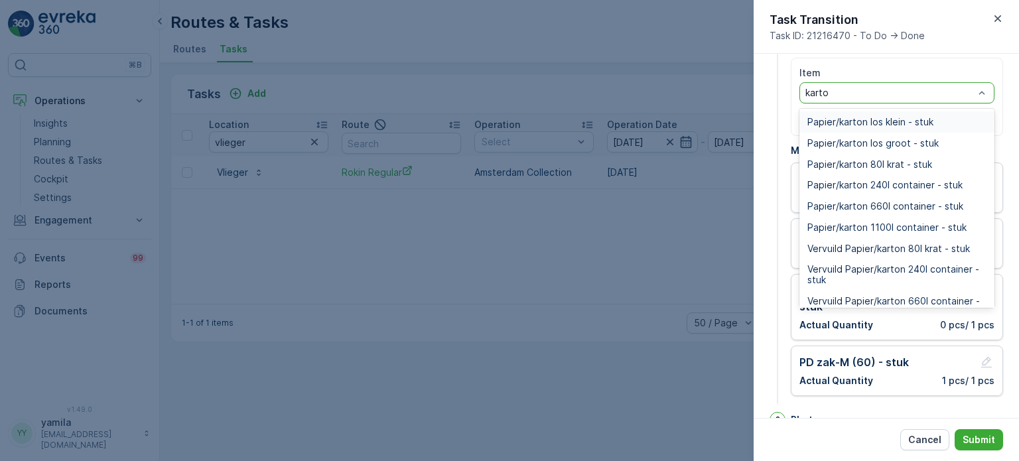
type input "karton"
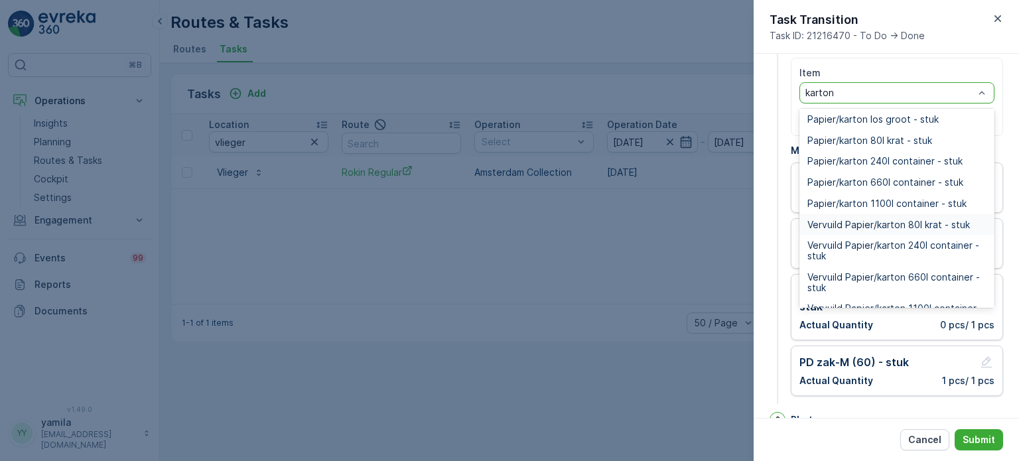
scroll to position [0, 0]
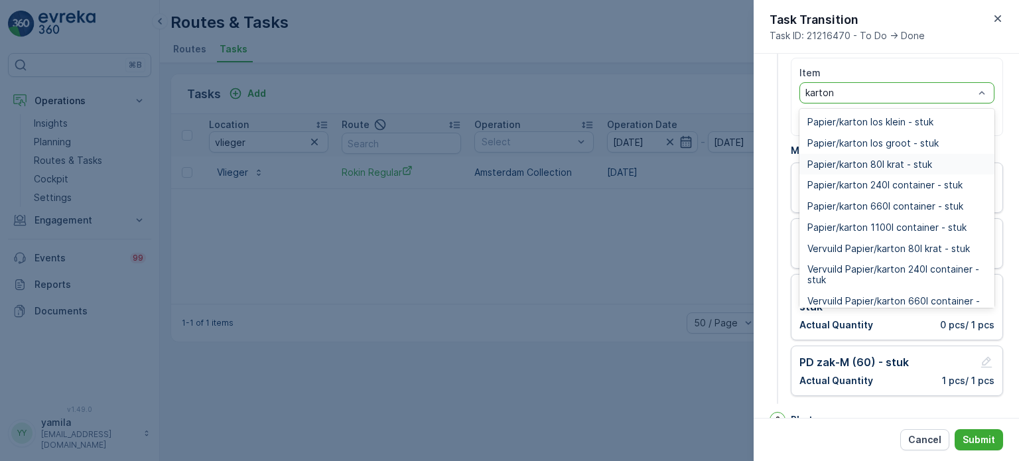
click at [878, 162] on span "Papier/karton 80l krat - stuk" at bounding box center [870, 164] width 125 height 11
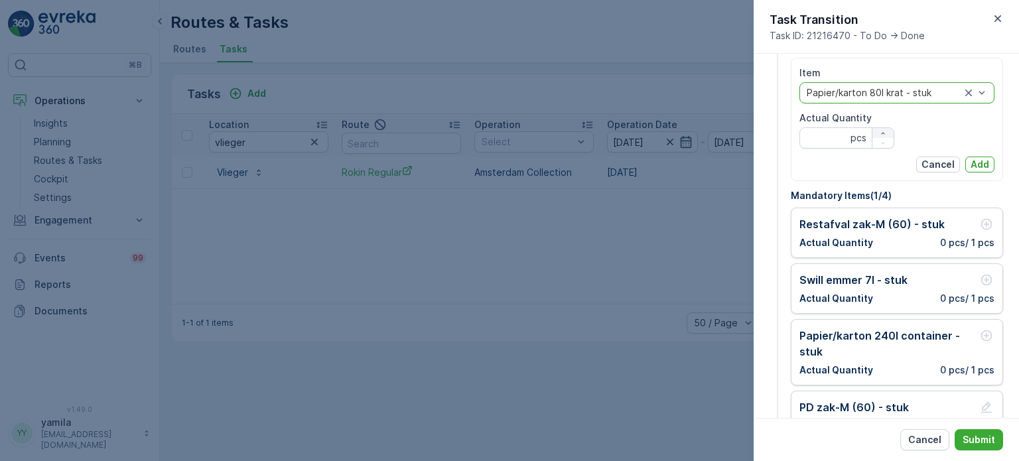
click at [883, 131] on icon "button" at bounding box center [883, 133] width 8 height 8
type Quantity "1"
click at [977, 161] on p "Add" at bounding box center [980, 164] width 19 height 13
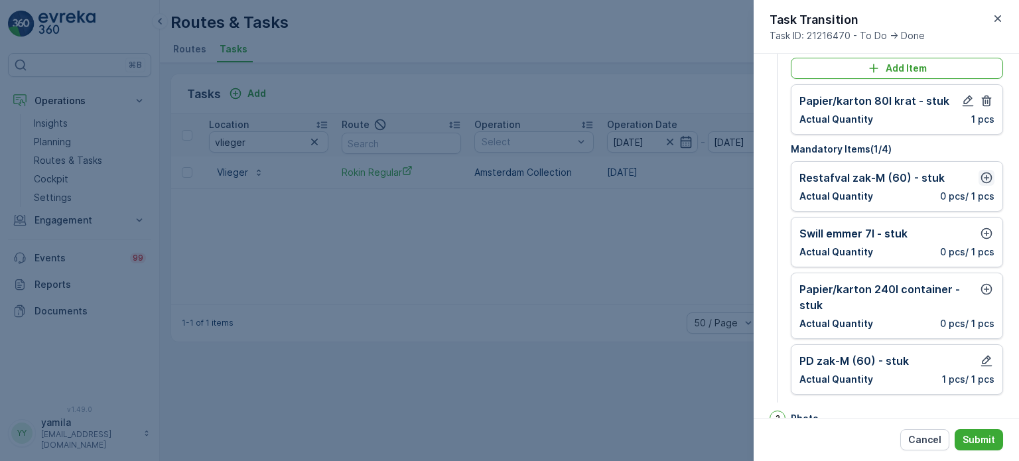
click at [984, 175] on icon "button" at bounding box center [987, 178] width 11 height 11
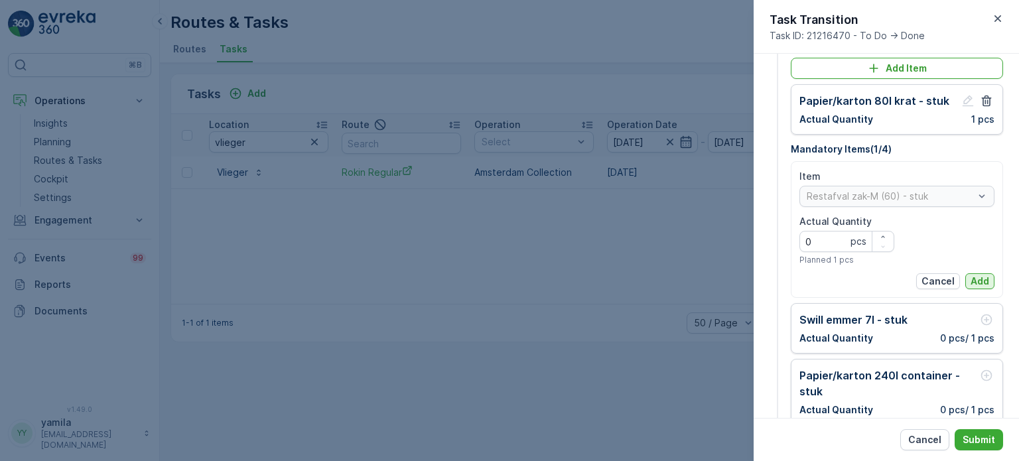
click at [980, 283] on p "Add" at bounding box center [980, 281] width 19 height 13
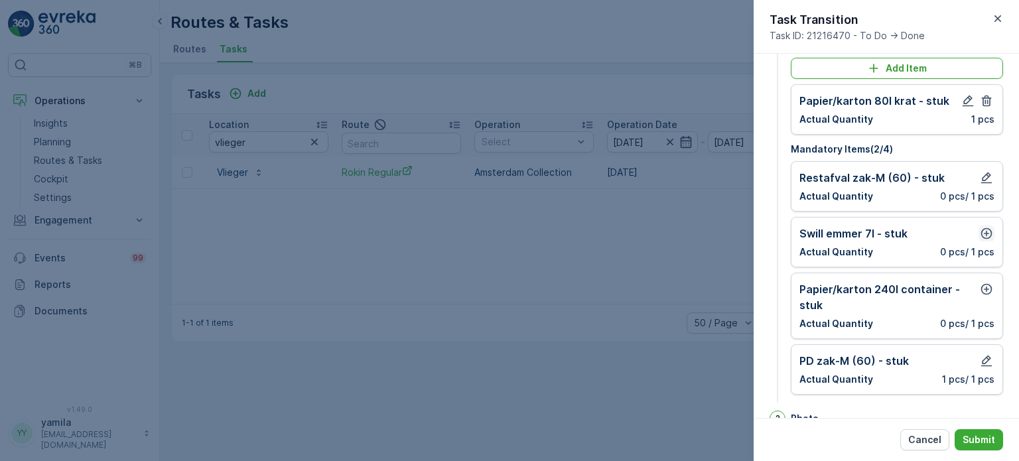
click at [985, 236] on icon "button" at bounding box center [986, 233] width 13 height 13
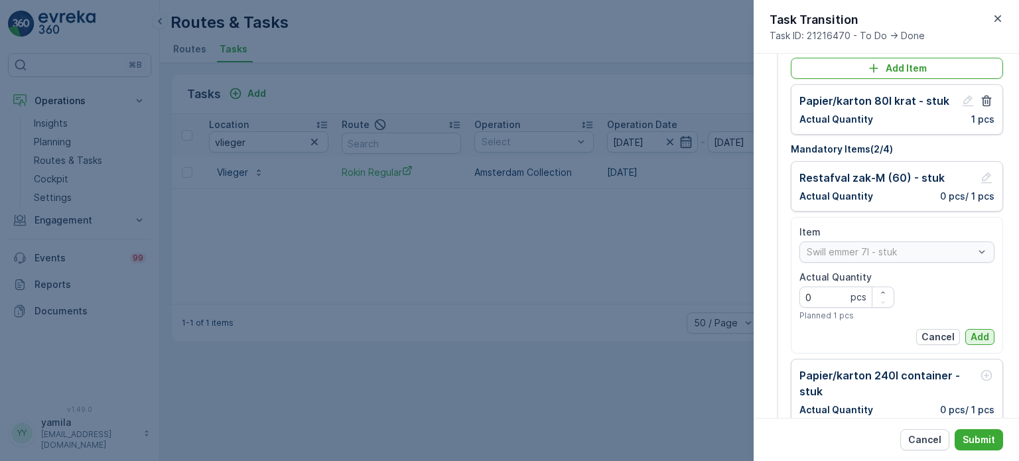
click at [976, 334] on p "Add" at bounding box center [980, 336] width 19 height 13
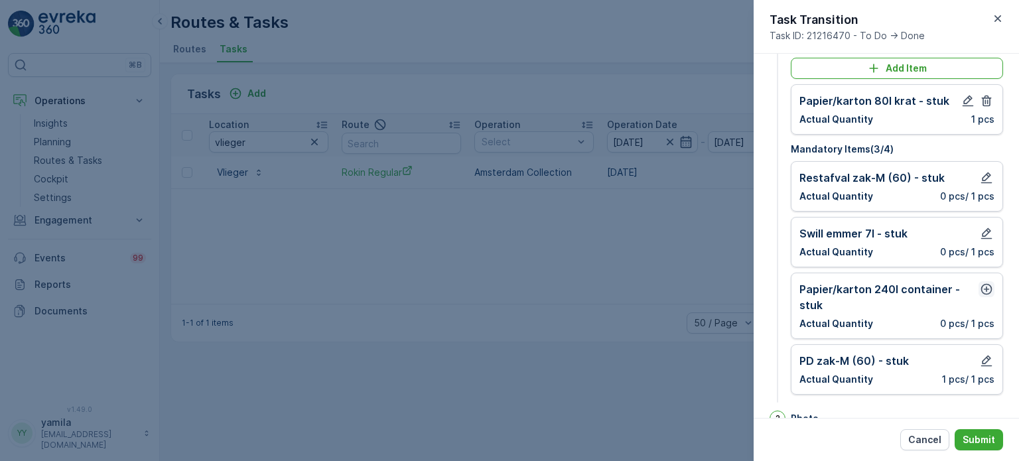
click at [985, 295] on button "button" at bounding box center [987, 289] width 16 height 16
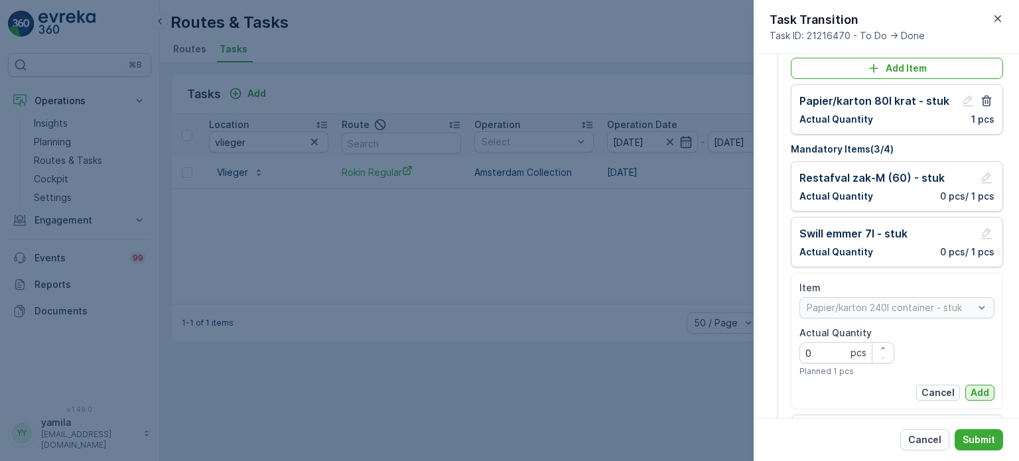
click at [980, 385] on button "Add" at bounding box center [980, 393] width 29 height 16
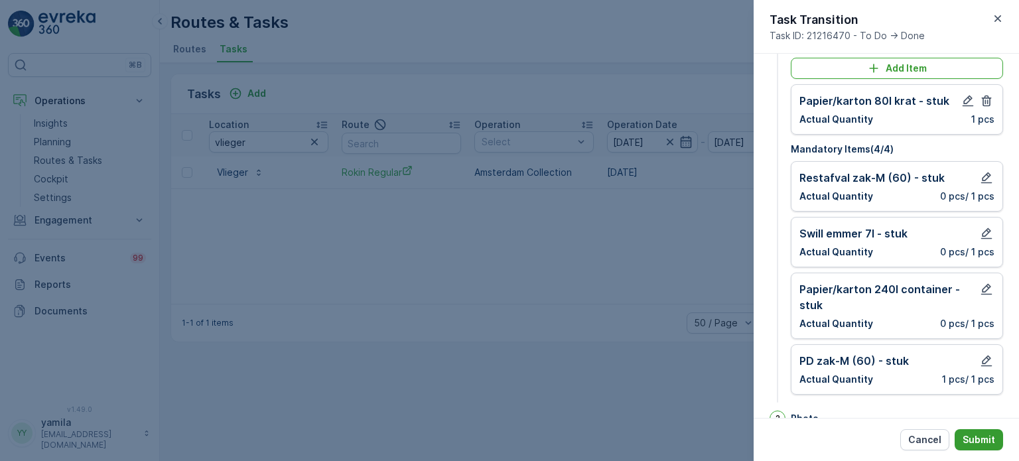
click at [986, 436] on p "Submit" at bounding box center [979, 439] width 33 height 13
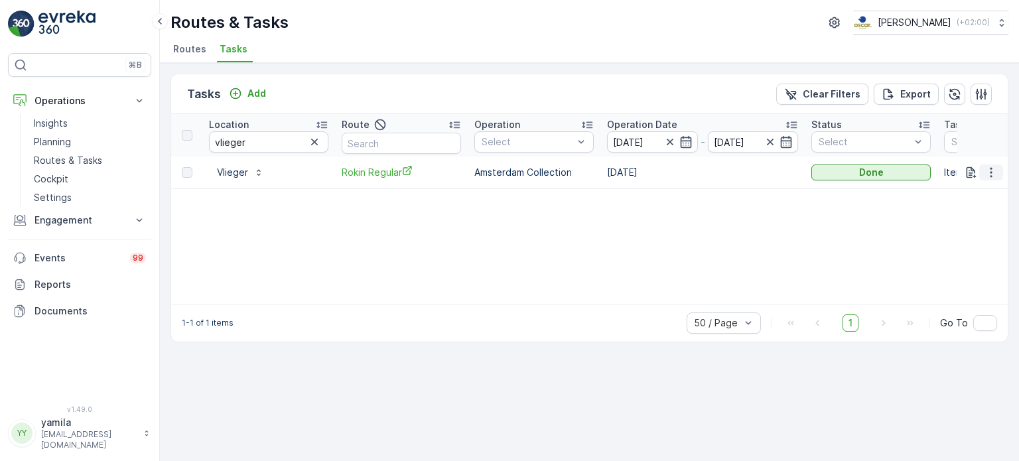
click at [987, 172] on icon "button" at bounding box center [991, 172] width 13 height 13
click at [978, 193] on span "See More Details" at bounding box center [975, 190] width 77 height 13
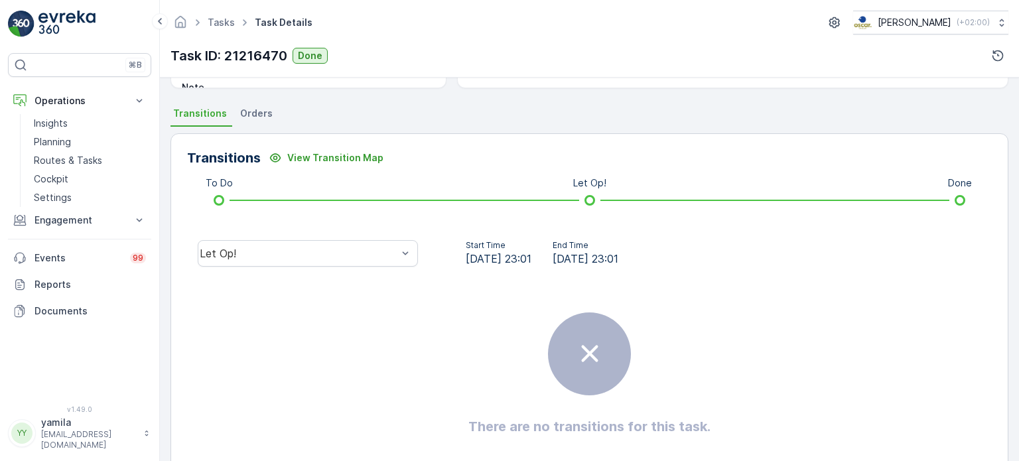
scroll to position [272, 0]
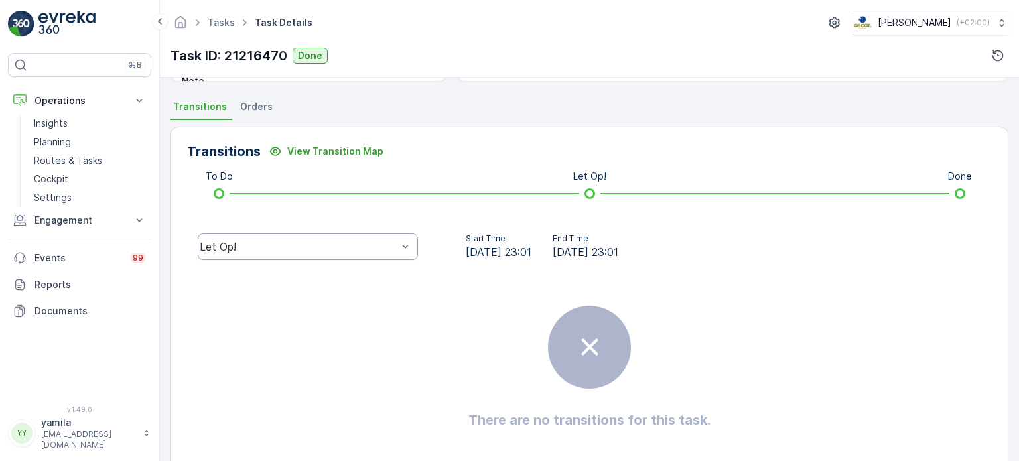
click at [355, 244] on div "Let Op!" at bounding box center [299, 247] width 198 height 12
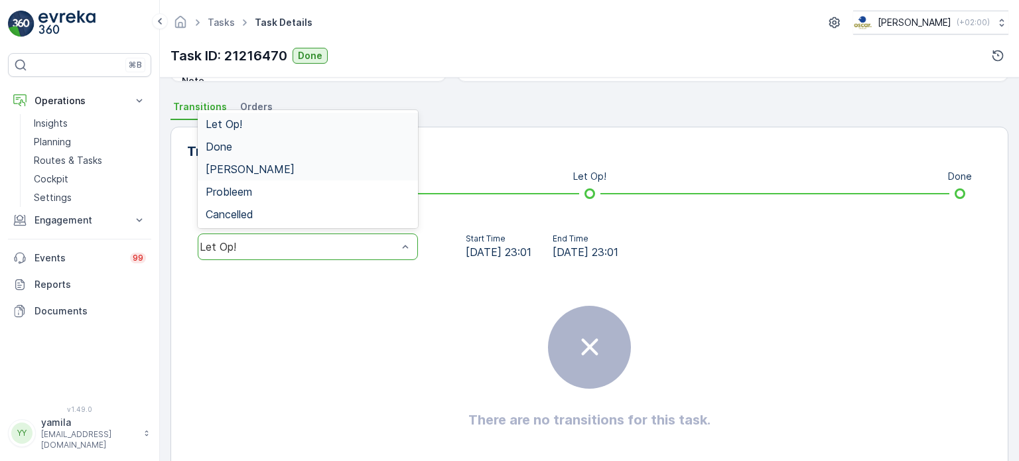
click at [289, 144] on div "Done" at bounding box center [308, 147] width 204 height 12
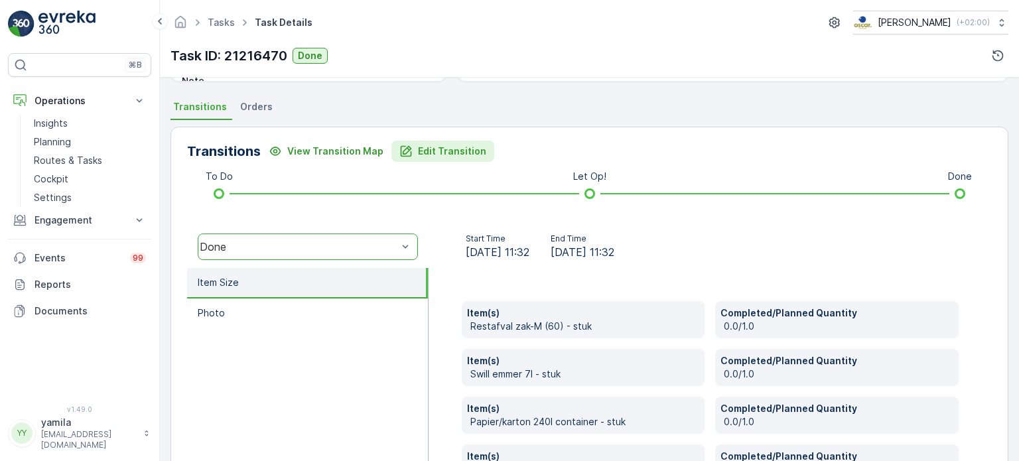
click at [444, 153] on p "Edit Transition" at bounding box center [452, 151] width 68 height 13
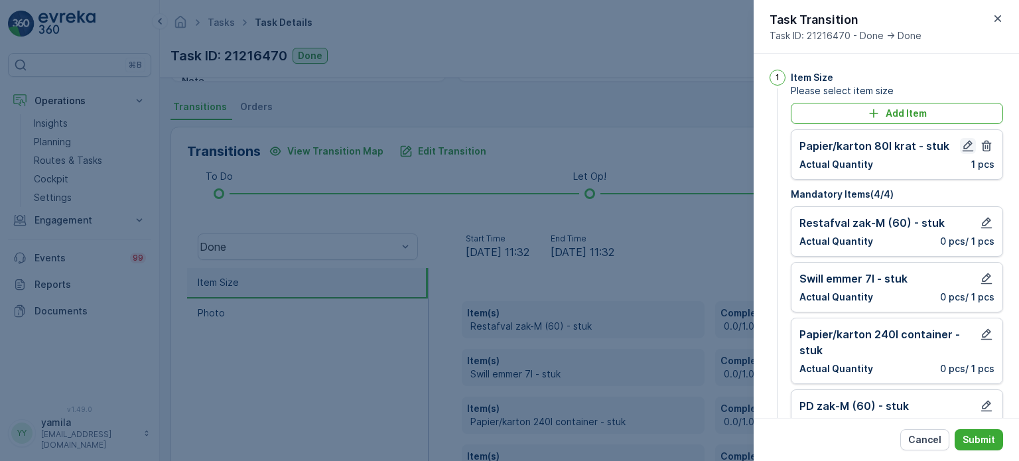
click at [970, 152] on button "button" at bounding box center [968, 146] width 16 height 16
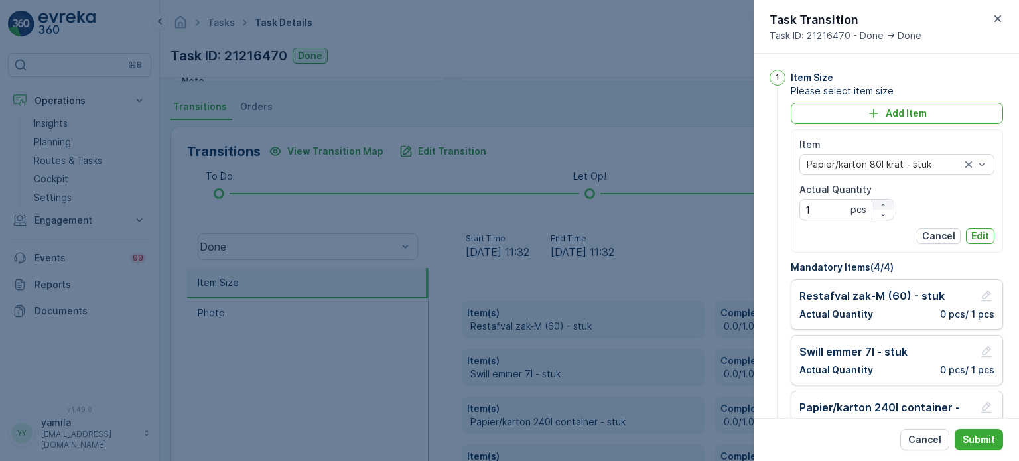
click at [875, 206] on div "button" at bounding box center [883, 205] width 21 height 8
type Quantity "2"
click at [976, 236] on p "Edit" at bounding box center [981, 236] width 18 height 13
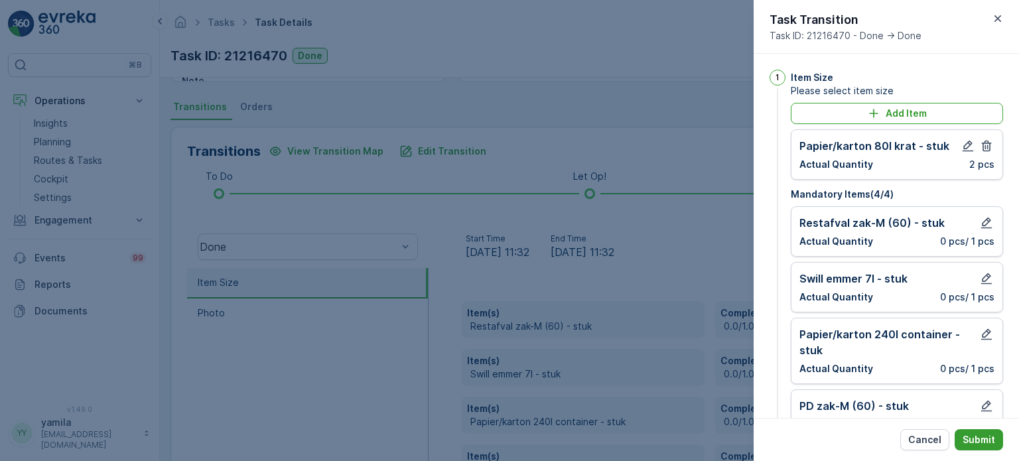
click at [993, 443] on p "Submit" at bounding box center [979, 439] width 33 height 13
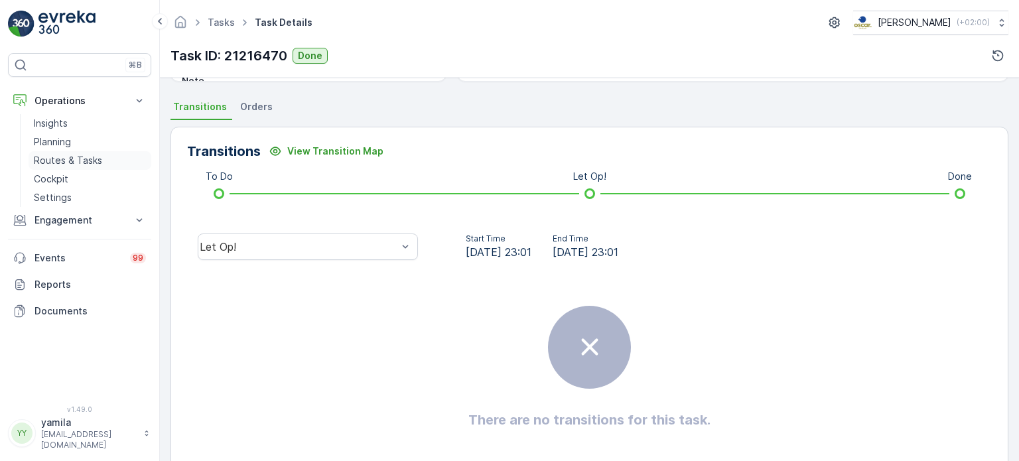
click at [100, 158] on p "Routes & Tasks" at bounding box center [68, 160] width 68 height 13
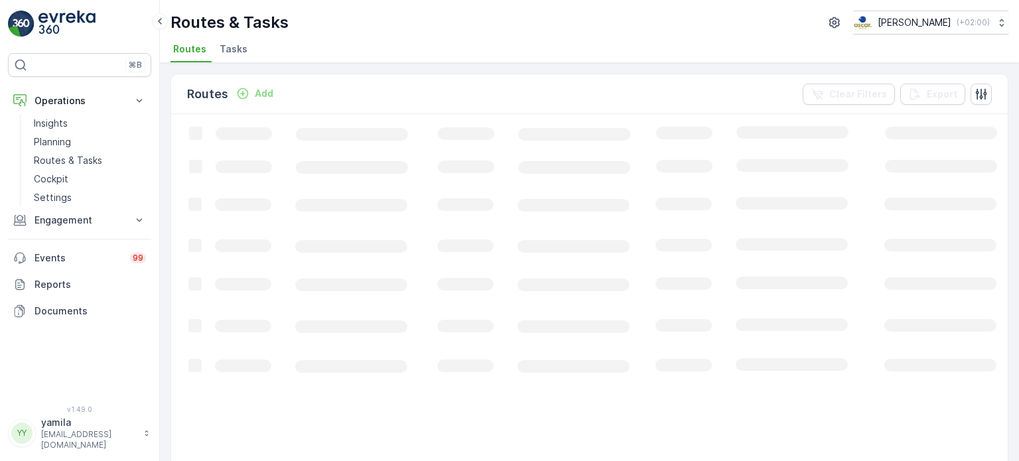
click at [232, 48] on span "Tasks" at bounding box center [234, 48] width 28 height 13
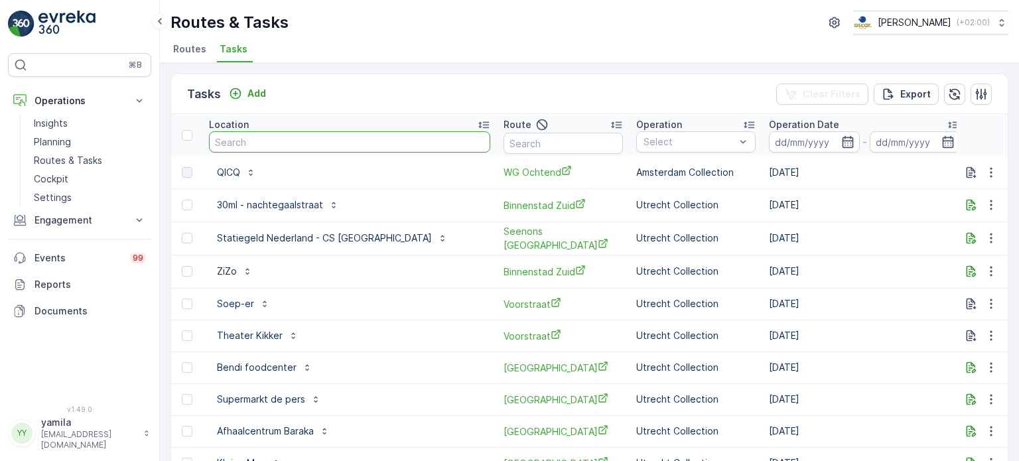
click at [244, 141] on input "text" at bounding box center [349, 141] width 281 height 21
type input "drie graefjes"
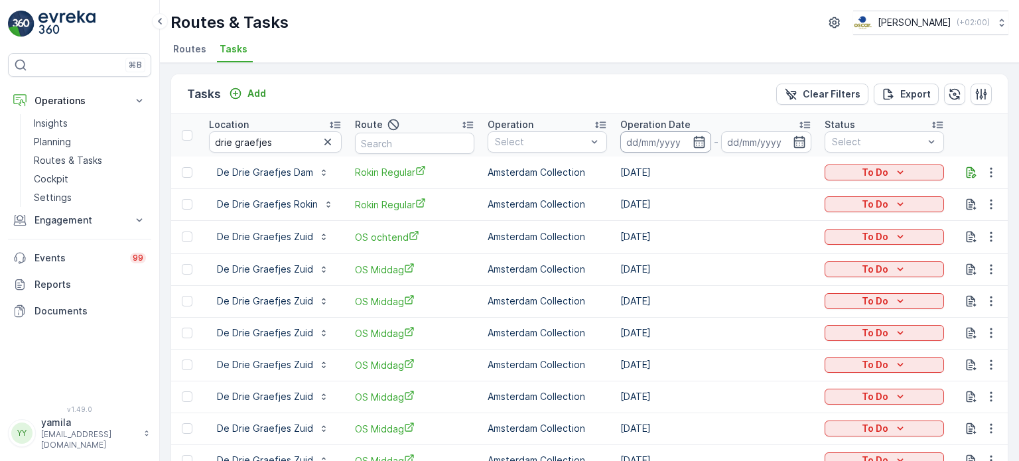
click at [656, 144] on input at bounding box center [665, 141] width 91 height 21
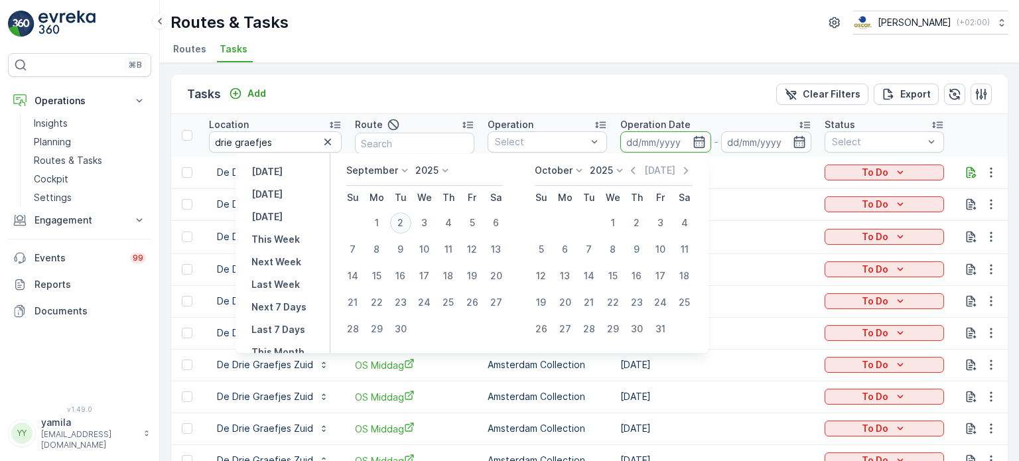
click at [403, 222] on div "2" at bounding box center [400, 222] width 21 height 21
type input "[DATE]"
click at [403, 222] on div "2" at bounding box center [400, 222] width 21 height 21
type input "[DATE]"
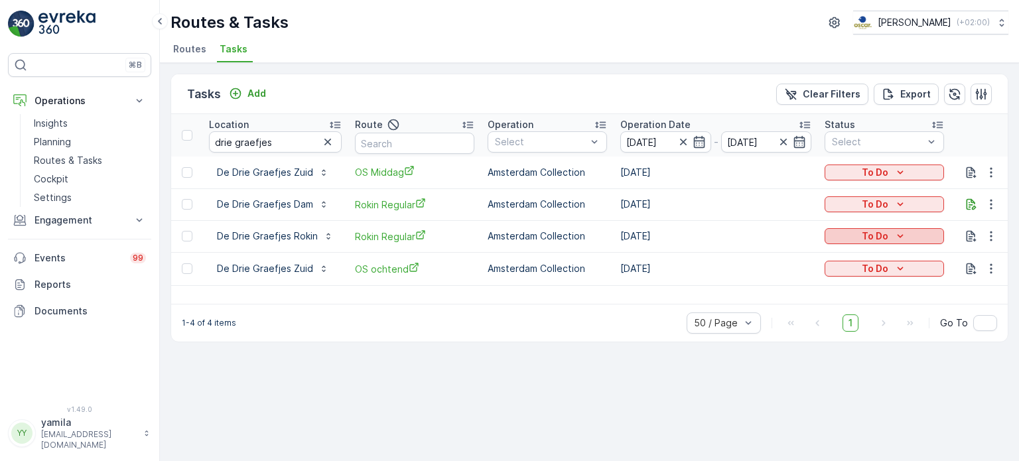
click at [907, 240] on div "To Do" at bounding box center [884, 236] width 109 height 13
click at [851, 295] on span "Done" at bounding box center [842, 291] width 24 height 13
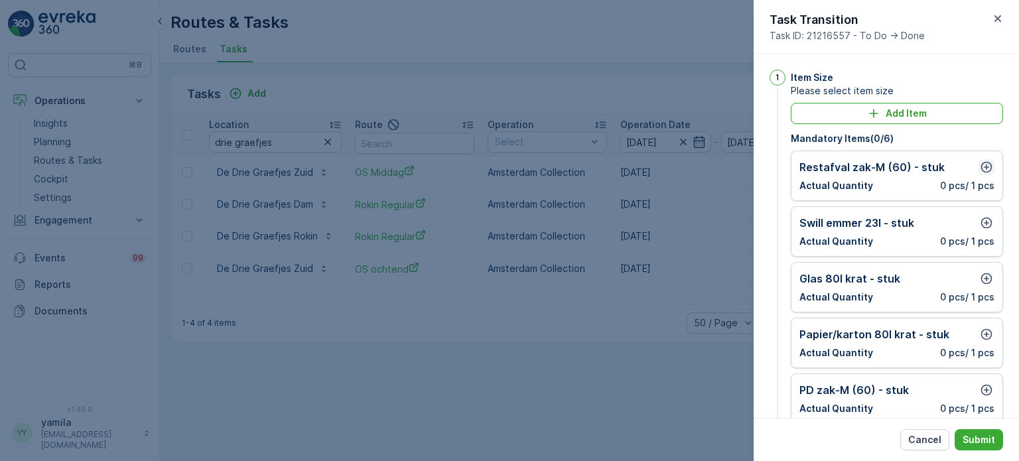
click at [987, 163] on icon "button" at bounding box center [987, 167] width 11 height 11
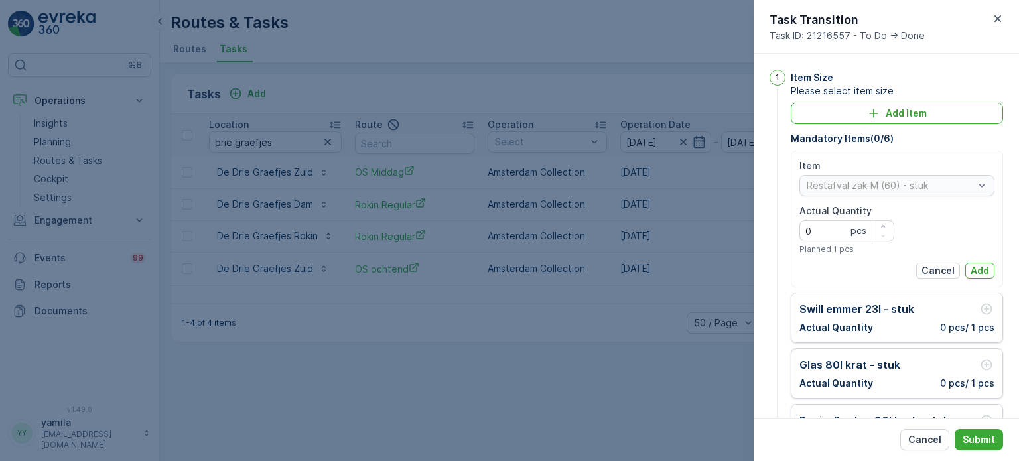
click at [828, 225] on Quantity "0" at bounding box center [847, 230] width 95 height 21
type Quantity "2"
click at [971, 273] on p "Add" at bounding box center [980, 270] width 19 height 13
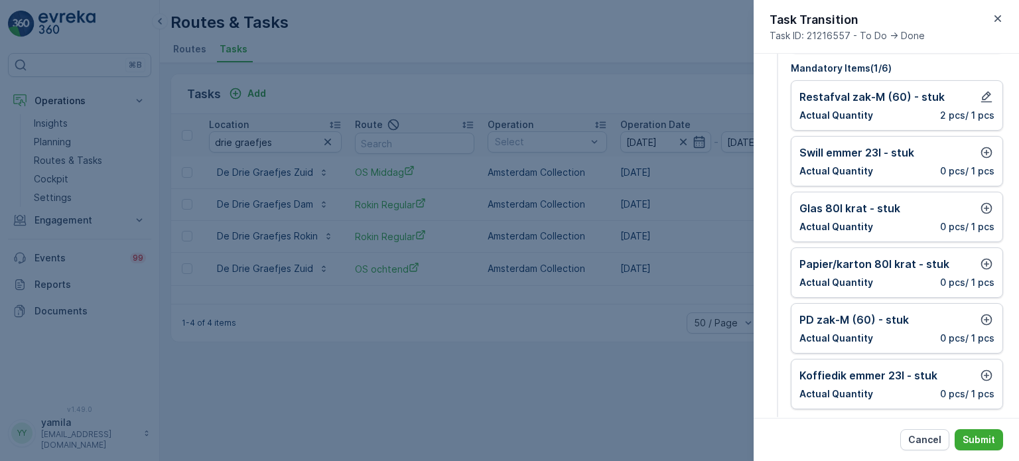
scroll to position [76, 0]
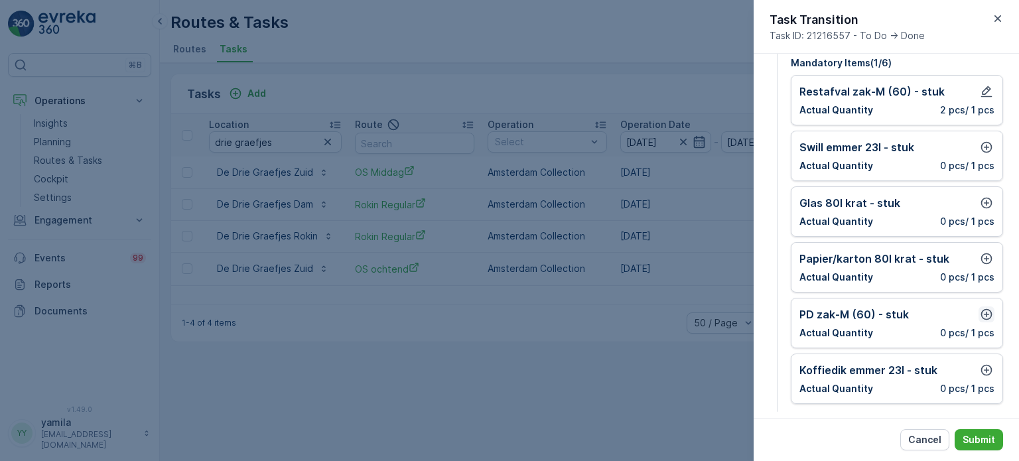
click at [987, 315] on icon "button" at bounding box center [987, 314] width 11 height 11
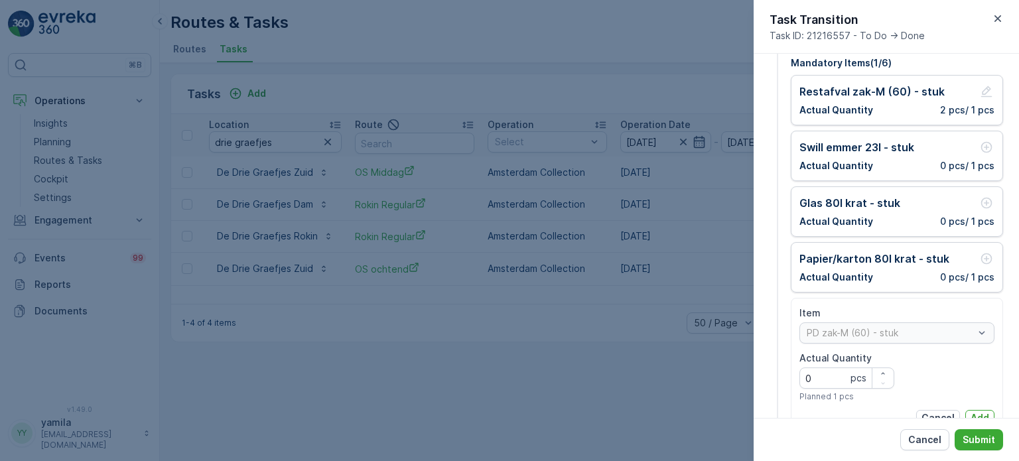
click at [834, 372] on Quantity "0" at bounding box center [847, 378] width 95 height 21
type Quantity "1"
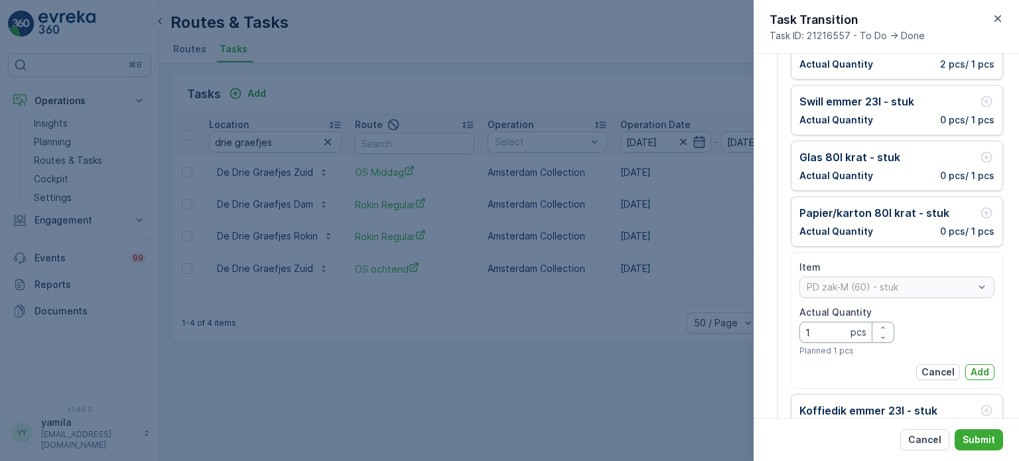
scroll to position [124, 0]
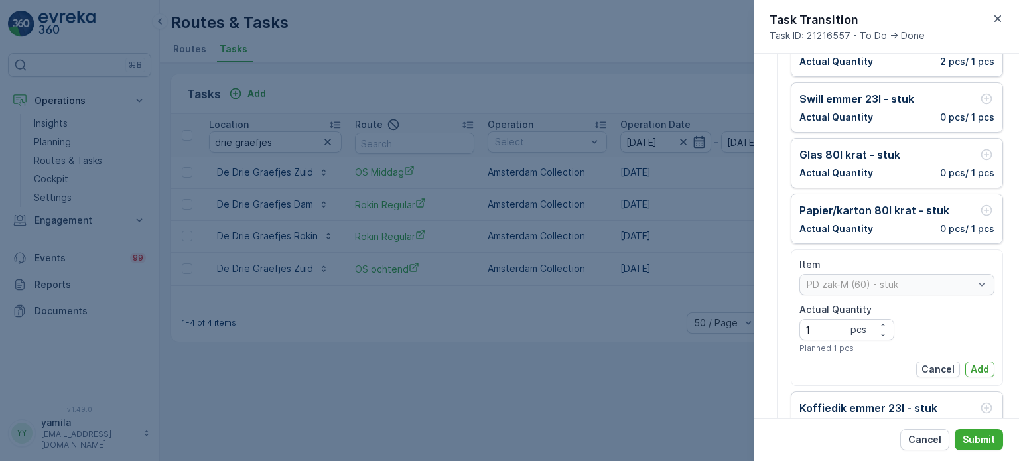
click at [975, 359] on div "Item PD zak-M (60) - stuk Actual Quantity 1 pcs Planned 1 pcs Cancel Add" at bounding box center [897, 317] width 195 height 119
click at [972, 365] on p "Add" at bounding box center [980, 369] width 19 height 13
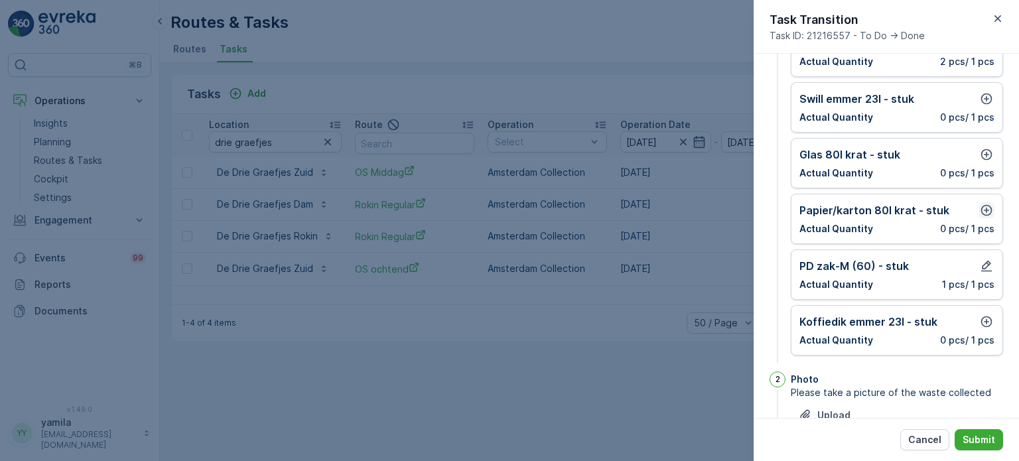
click at [984, 209] on icon "button" at bounding box center [987, 210] width 11 height 11
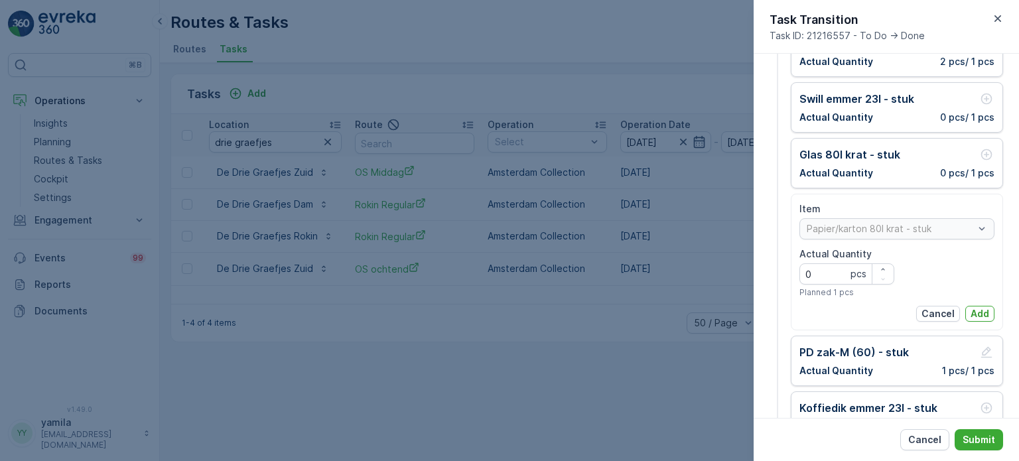
click at [837, 275] on Quantity "0" at bounding box center [847, 273] width 95 height 21
type Quantity "2"
click at [971, 307] on p "Add" at bounding box center [980, 313] width 19 height 13
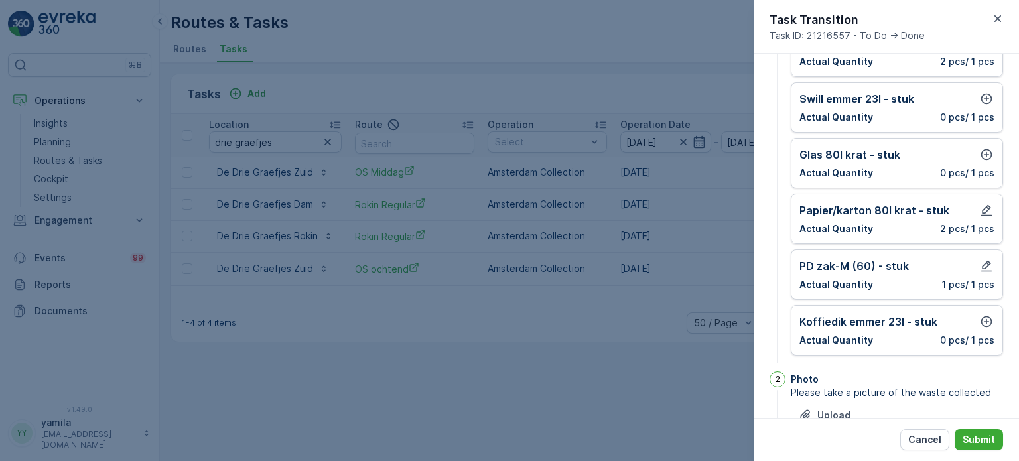
click at [979, 311] on div "Koffiedik emmer 23l - stuk Actual Quantity 0 pcs / 1 pcs" at bounding box center [897, 330] width 212 height 50
click at [980, 316] on icon "button" at bounding box center [986, 321] width 13 height 13
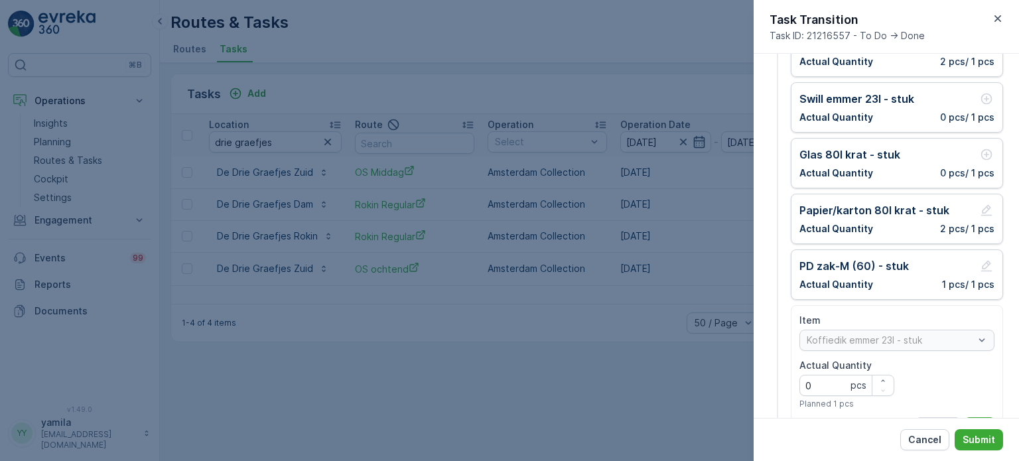
click at [838, 379] on Quantity "0" at bounding box center [847, 385] width 95 height 21
type Quantity "1"
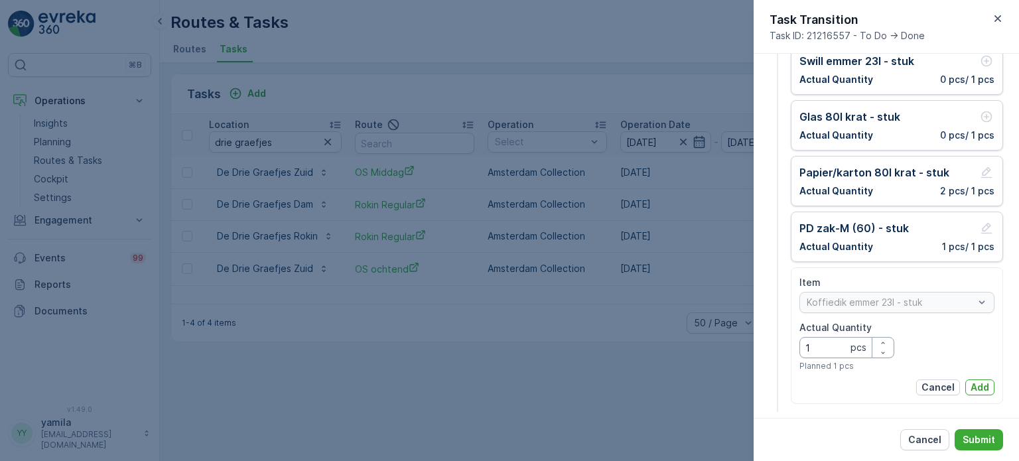
scroll to position [167, 0]
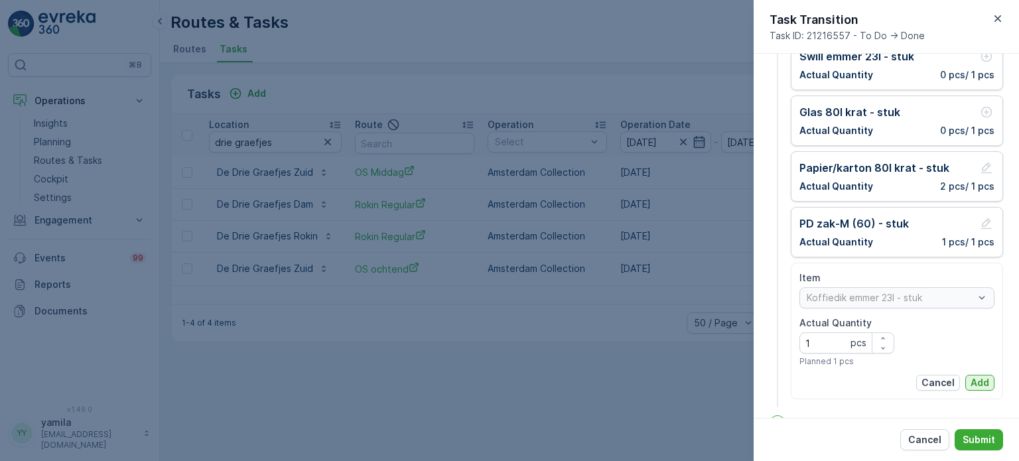
click at [977, 376] on p "Add" at bounding box center [980, 382] width 19 height 13
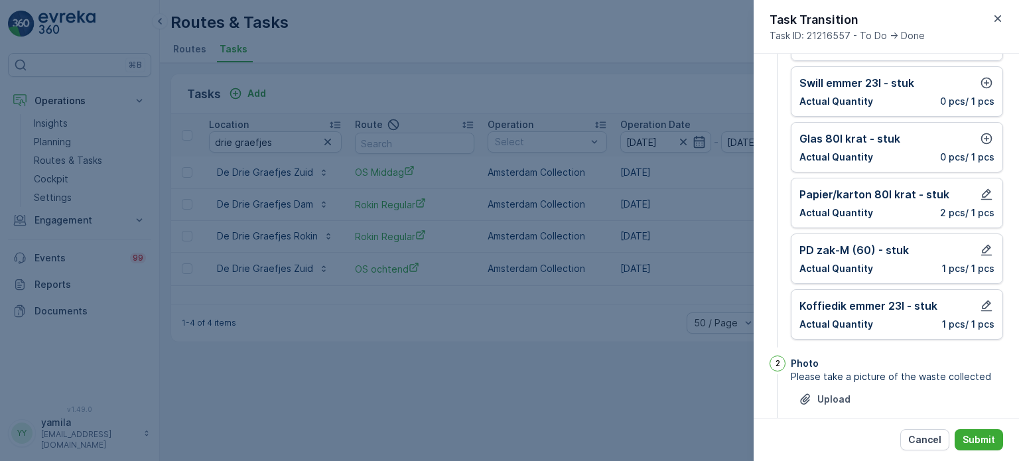
scroll to position [138, 0]
click at [980, 88] on icon "button" at bounding box center [986, 84] width 13 height 13
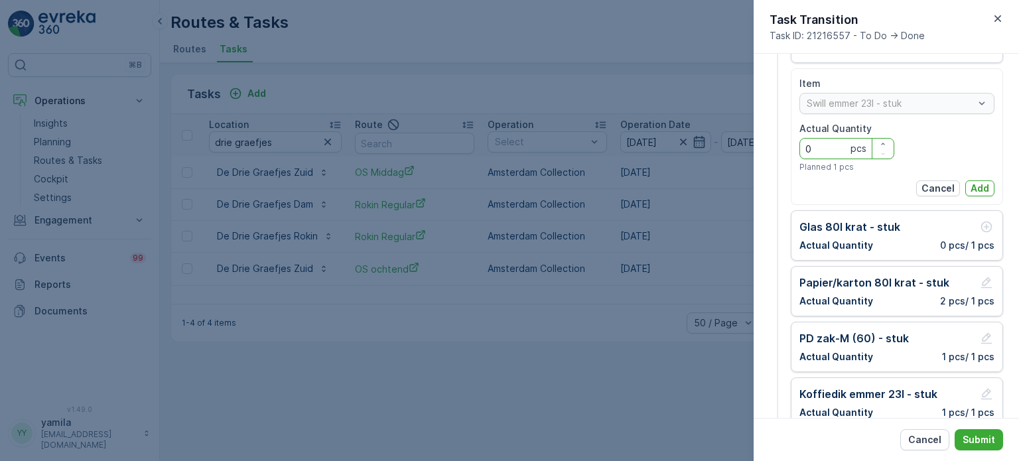
click at [826, 144] on Quantity "0" at bounding box center [847, 148] width 95 height 21
type Quantity "1"
click at [984, 193] on p "Add" at bounding box center [980, 188] width 19 height 13
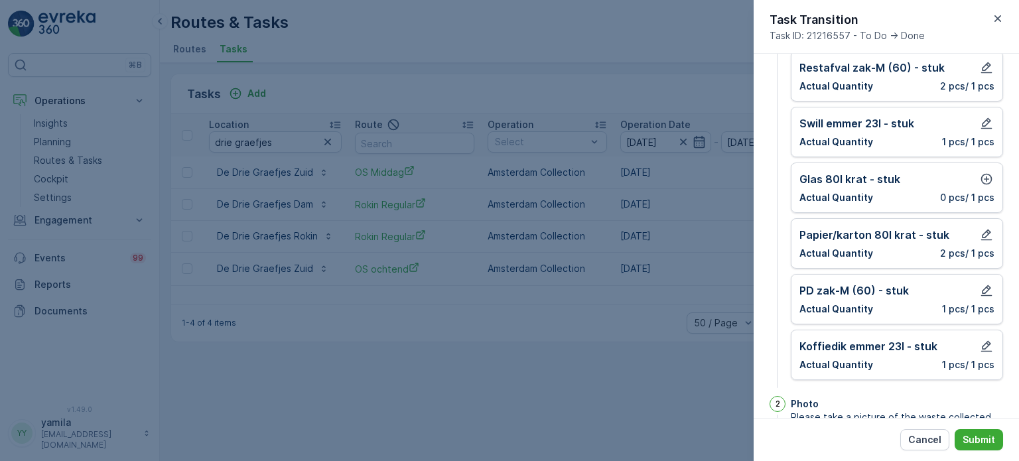
scroll to position [98, 0]
click at [985, 177] on icon "button" at bounding box center [986, 180] width 13 height 13
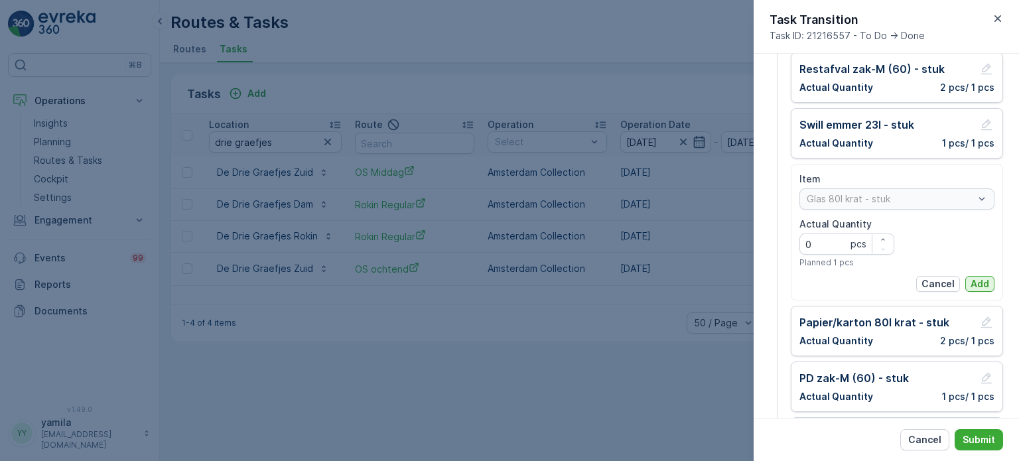
click at [974, 279] on p "Add" at bounding box center [980, 283] width 19 height 13
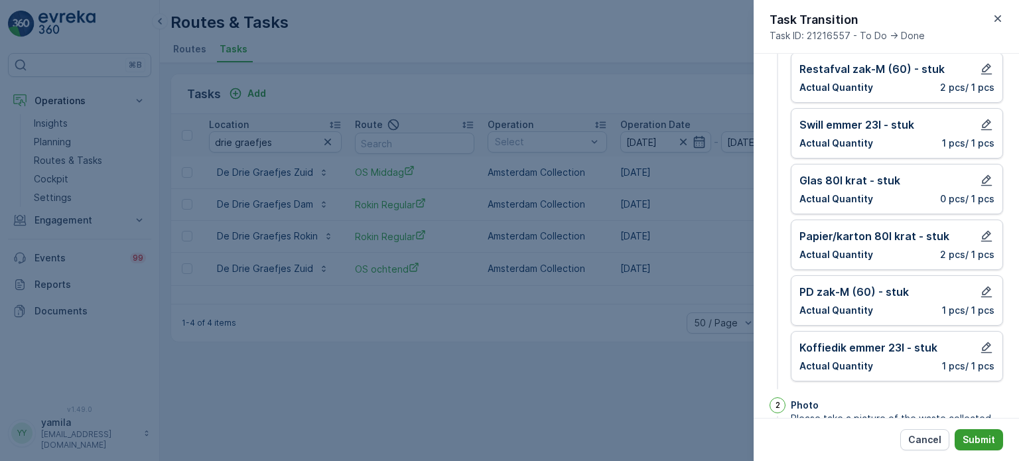
click at [980, 448] on button "Submit" at bounding box center [979, 439] width 48 height 21
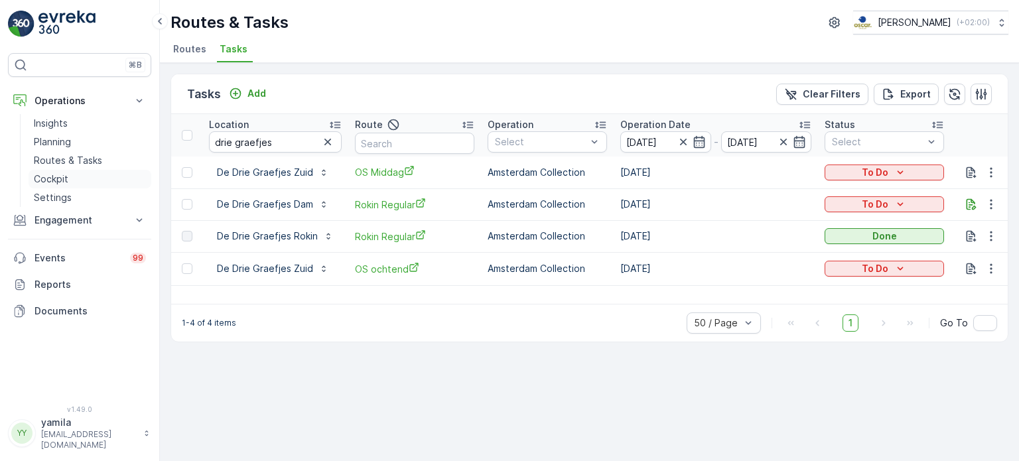
click at [58, 179] on p "Cockpit" at bounding box center [51, 179] width 35 height 13
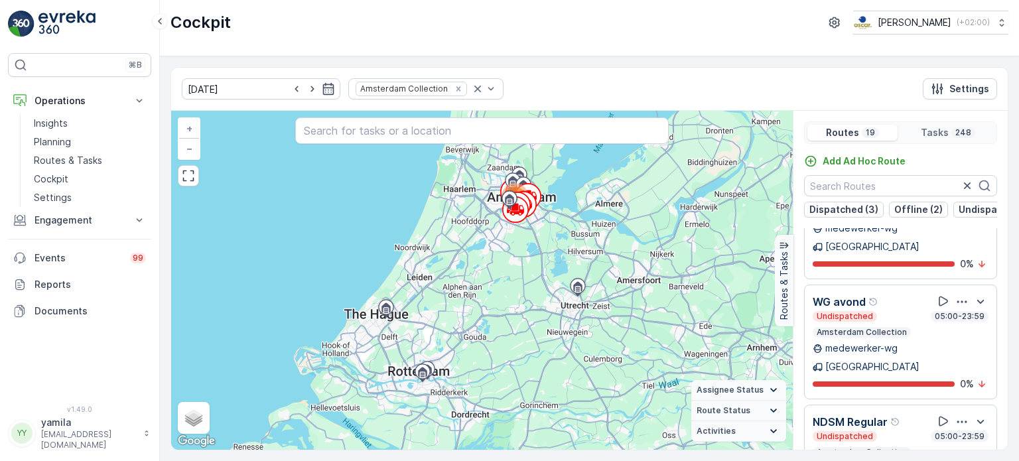
scroll to position [1370, 0]
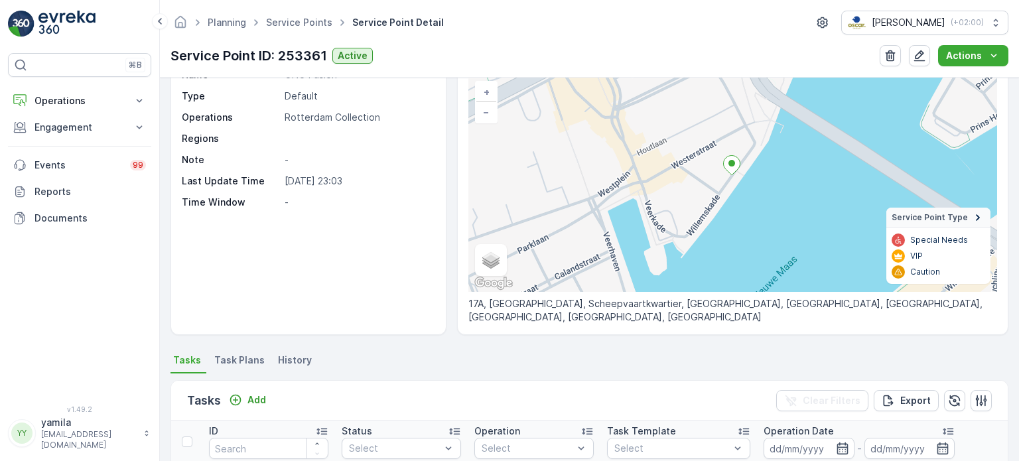
scroll to position [74, 0]
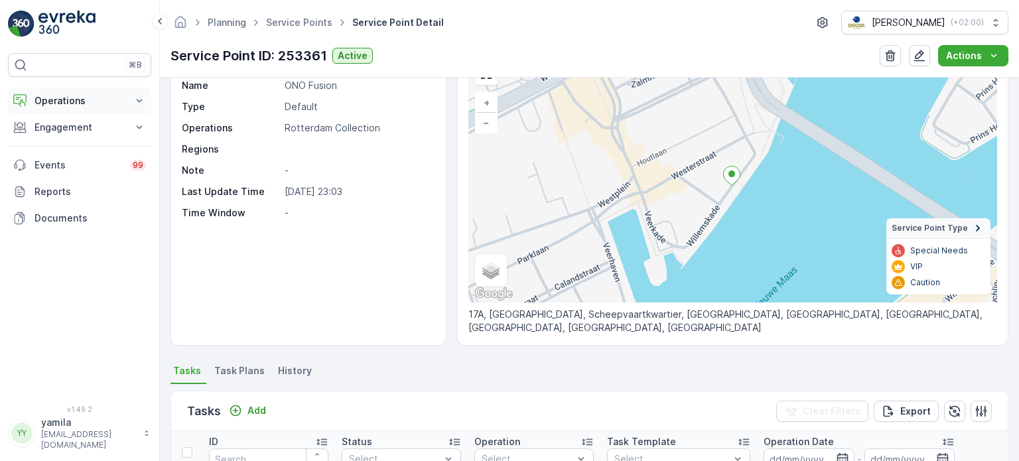
click at [92, 94] on p "Operations" at bounding box center [80, 100] width 90 height 13
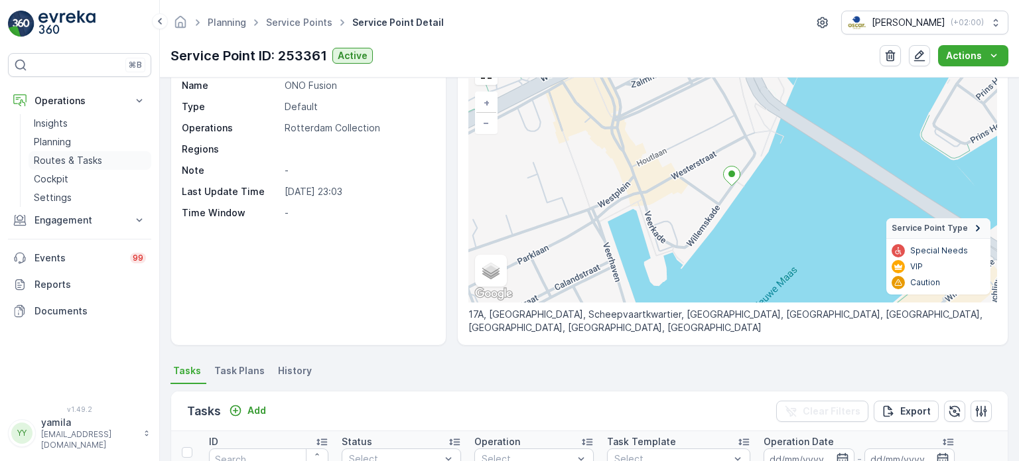
click at [72, 161] on p "Routes & Tasks" at bounding box center [68, 160] width 68 height 13
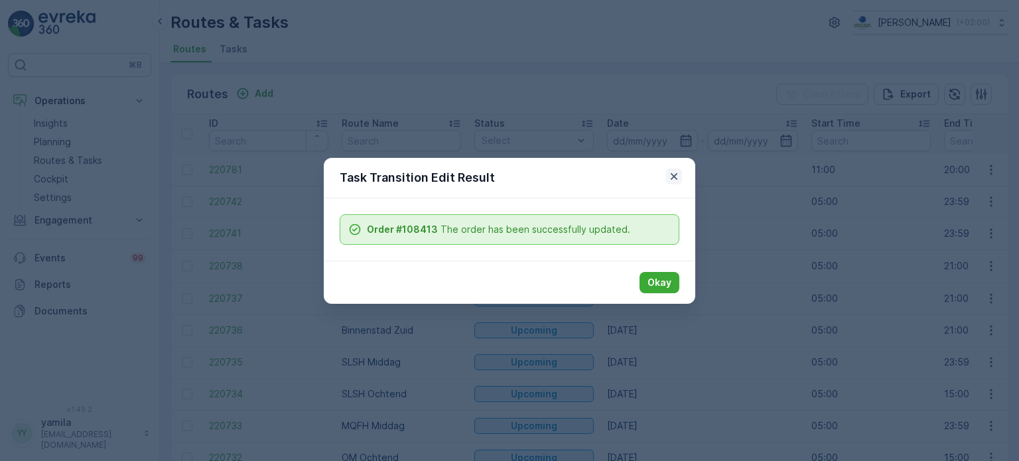
click at [672, 175] on icon "button" at bounding box center [674, 176] width 7 height 7
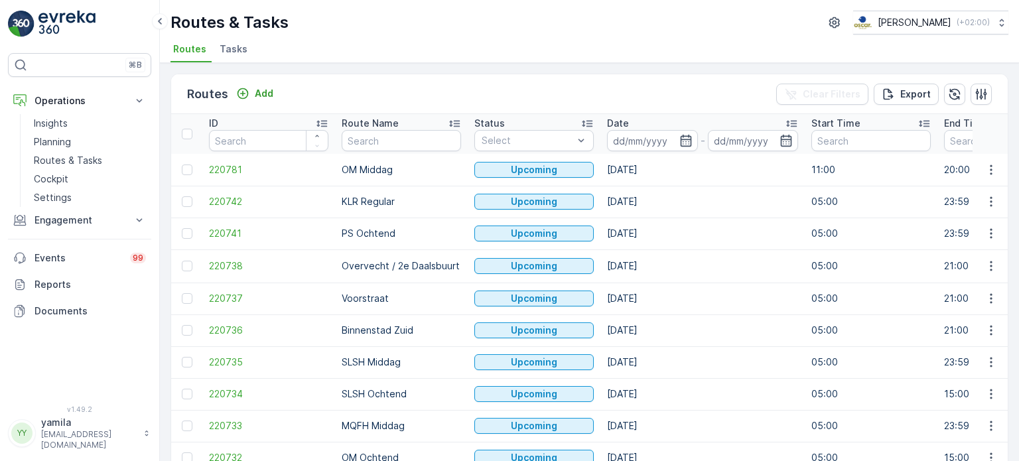
click at [236, 50] on span "Tasks" at bounding box center [234, 48] width 28 height 13
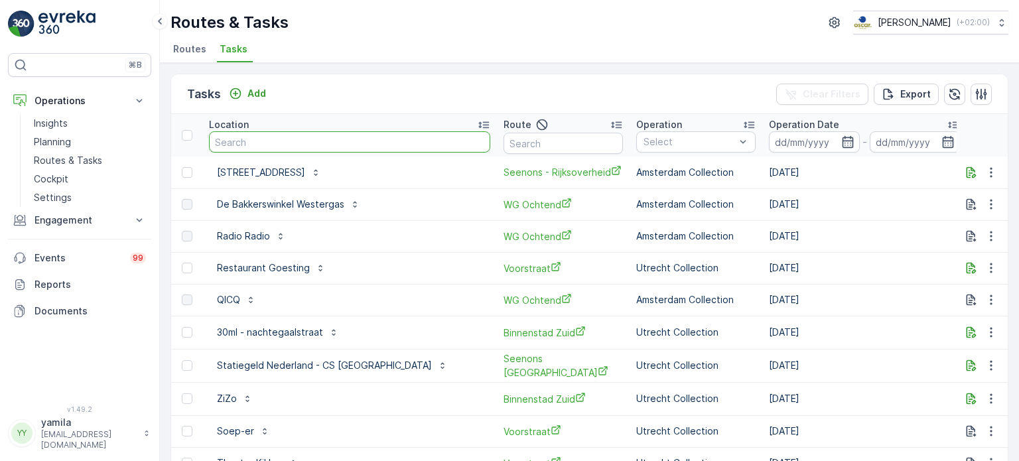
click at [263, 146] on input "text" at bounding box center [349, 141] width 281 height 21
type input "lagerhuys"
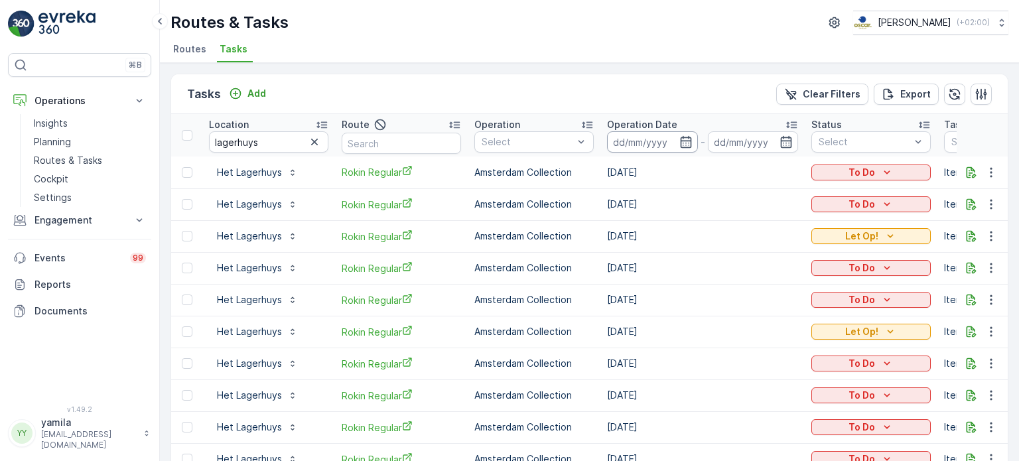
click at [619, 135] on input at bounding box center [652, 141] width 91 height 21
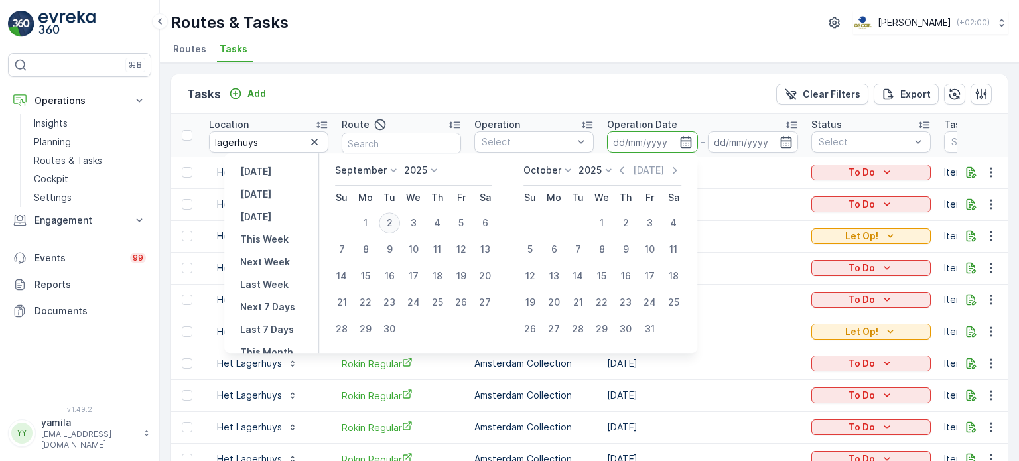
click at [388, 222] on div "2" at bounding box center [389, 222] width 21 height 21
type input "[DATE]"
click at [388, 222] on div "2" at bounding box center [389, 222] width 21 height 21
type input "[DATE]"
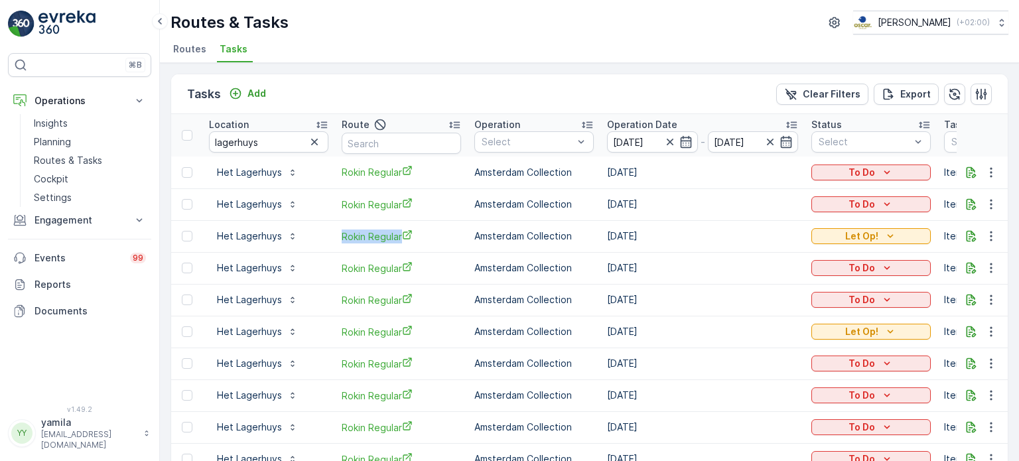
click at [388, 222] on td "Rokin Regular" at bounding box center [401, 236] width 133 height 32
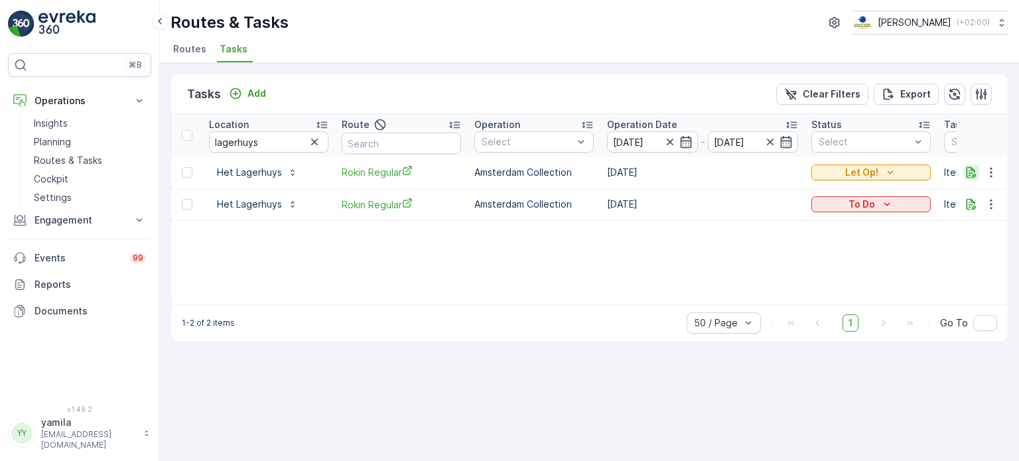
click at [972, 174] on icon "button" at bounding box center [971, 172] width 13 height 13
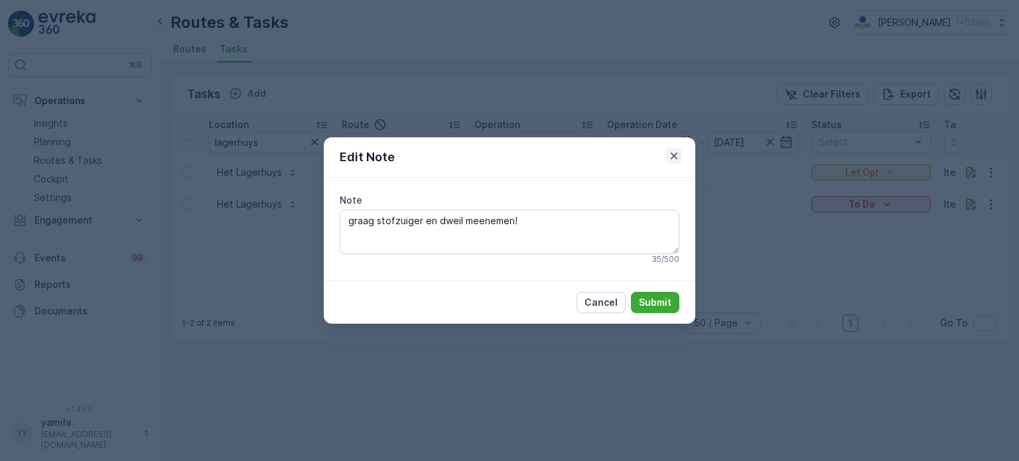
click at [674, 158] on icon "button" at bounding box center [674, 155] width 13 height 13
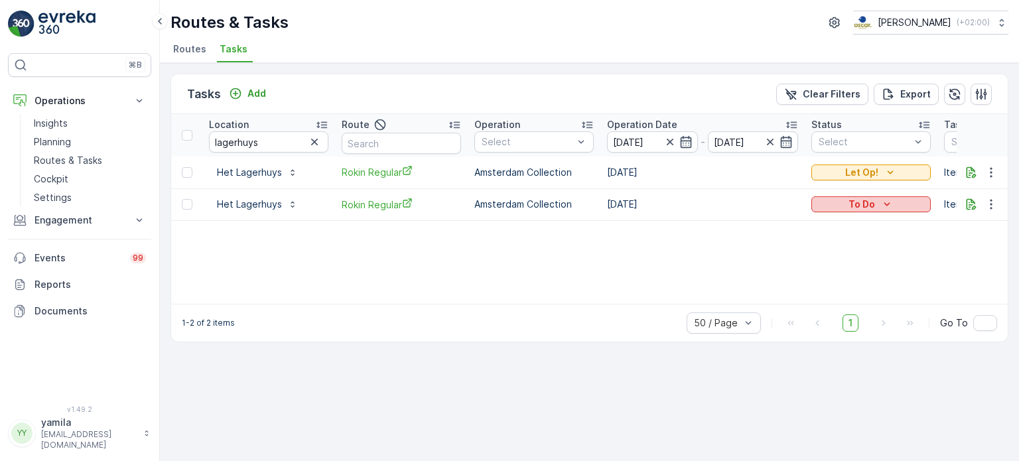
click at [845, 200] on div "To Do" at bounding box center [871, 204] width 109 height 13
click at [891, 209] on icon "To Do" at bounding box center [887, 204] width 13 height 13
click at [840, 262] on span "Done" at bounding box center [832, 260] width 24 height 13
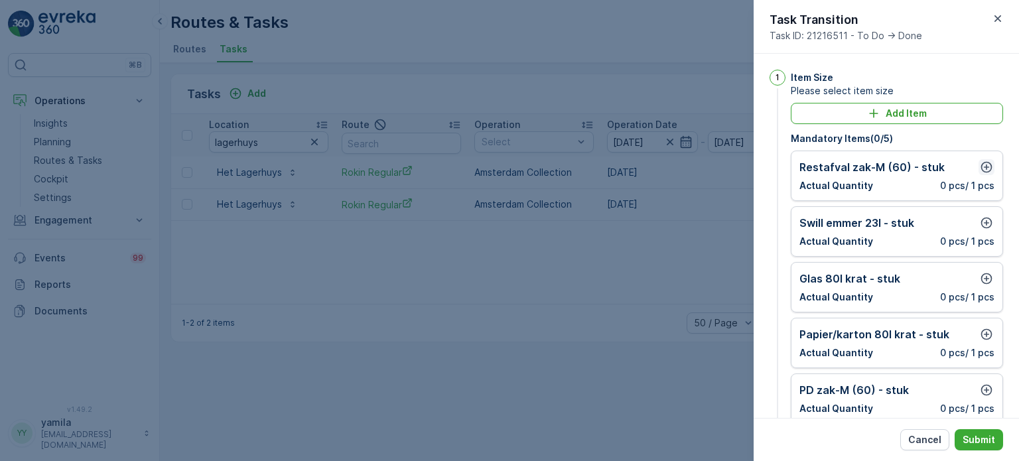
drag, startPoint x: 995, startPoint y: 162, endPoint x: 977, endPoint y: 172, distance: 21.1
click at [977, 172] on div "Restafval zak-M (60) - stuk Actual Quantity 0 pcs / 1 pcs" at bounding box center [897, 176] width 212 height 50
click at [980, 172] on icon "button" at bounding box center [986, 167] width 13 height 13
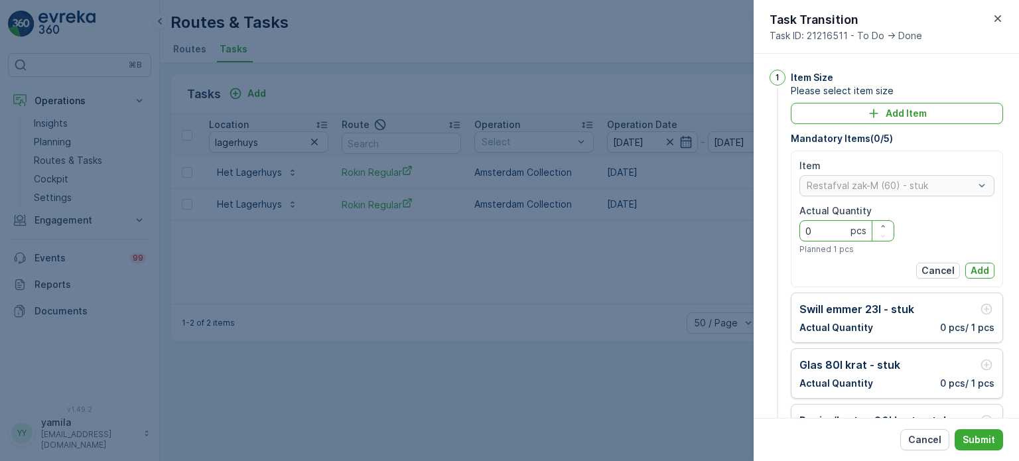
click at [829, 235] on Quantity "0" at bounding box center [847, 230] width 95 height 21
type Quantity "6"
click at [979, 271] on p "Add" at bounding box center [980, 270] width 19 height 13
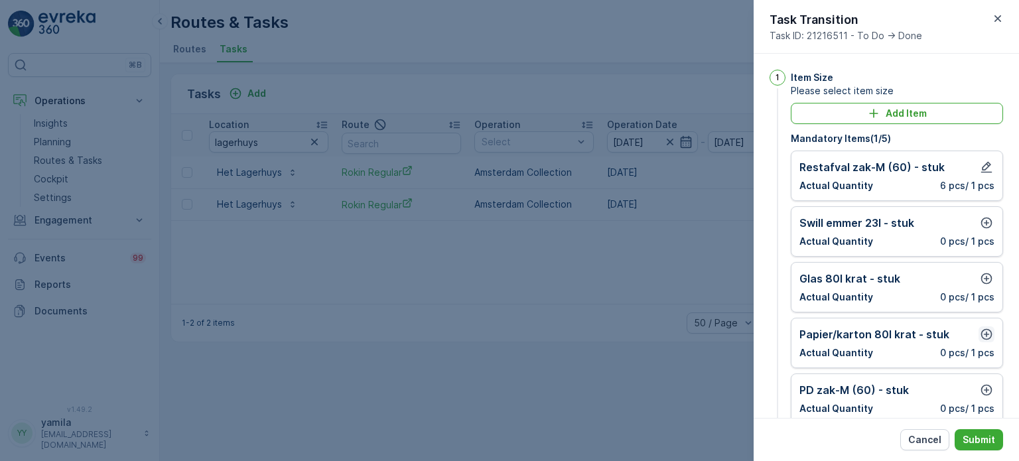
click at [986, 331] on icon "button" at bounding box center [986, 334] width 13 height 13
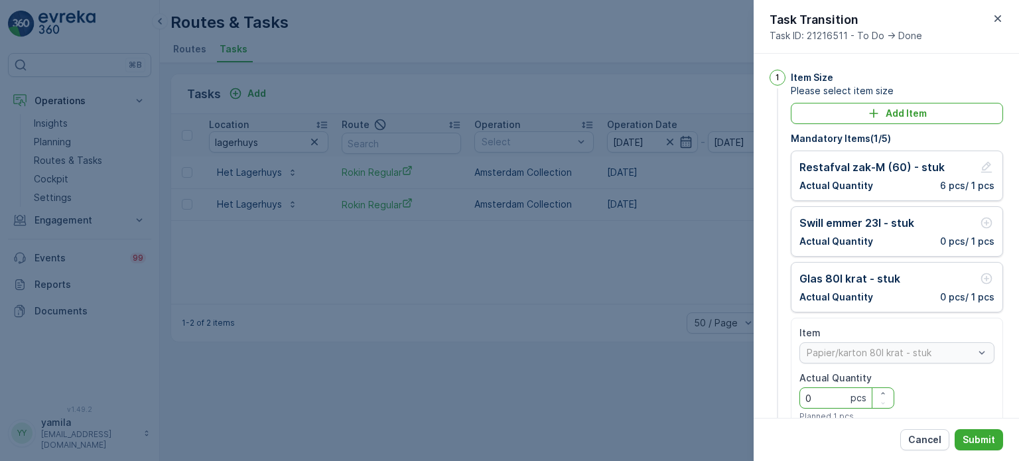
click at [841, 393] on Quantity "0" at bounding box center [847, 398] width 95 height 21
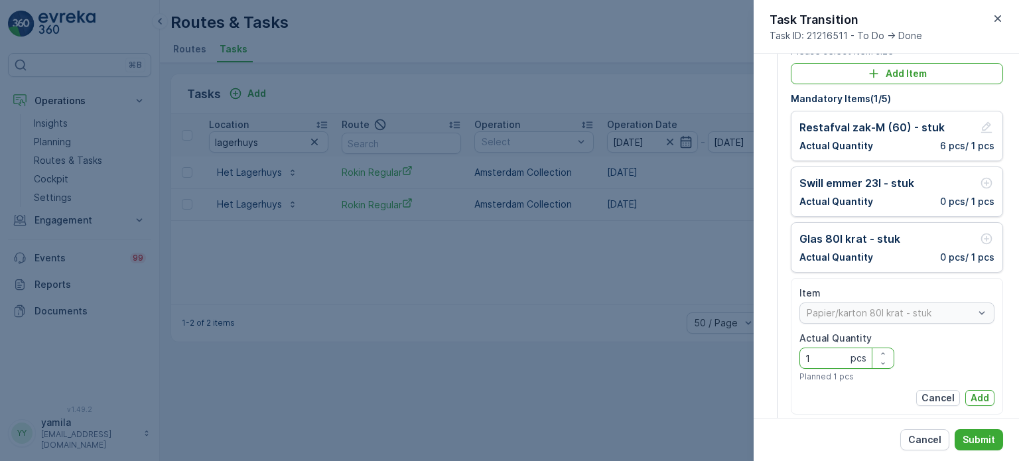
scroll to position [42, 0]
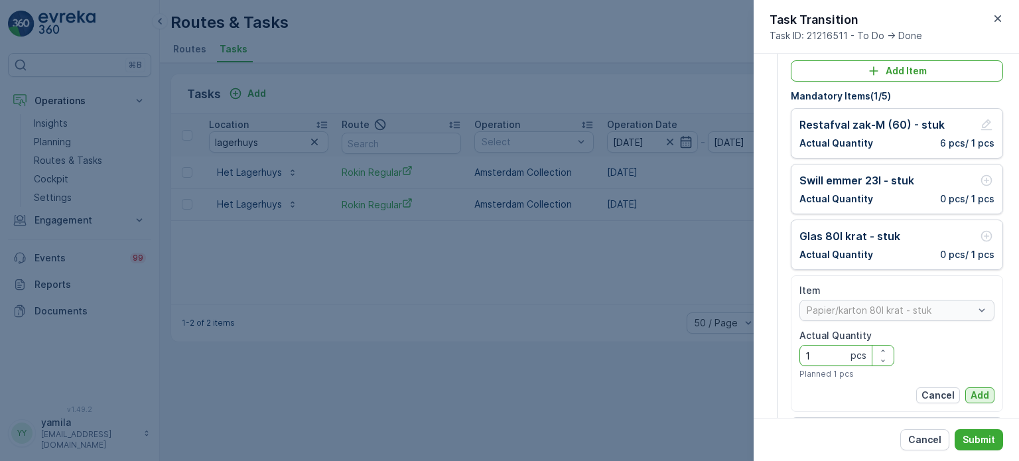
type Quantity "1"
click at [966, 399] on button "Add" at bounding box center [980, 396] width 29 height 16
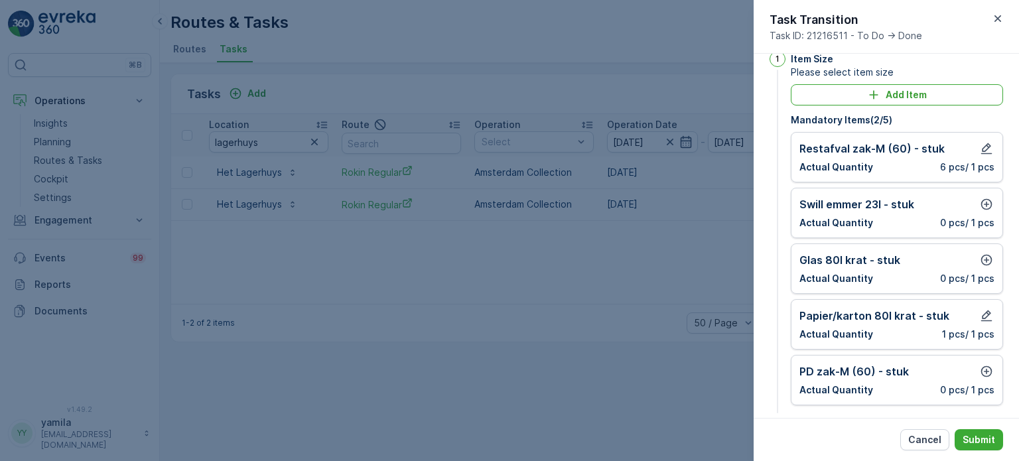
scroll to position [20, 0]
click at [982, 202] on icon "button" at bounding box center [987, 203] width 11 height 11
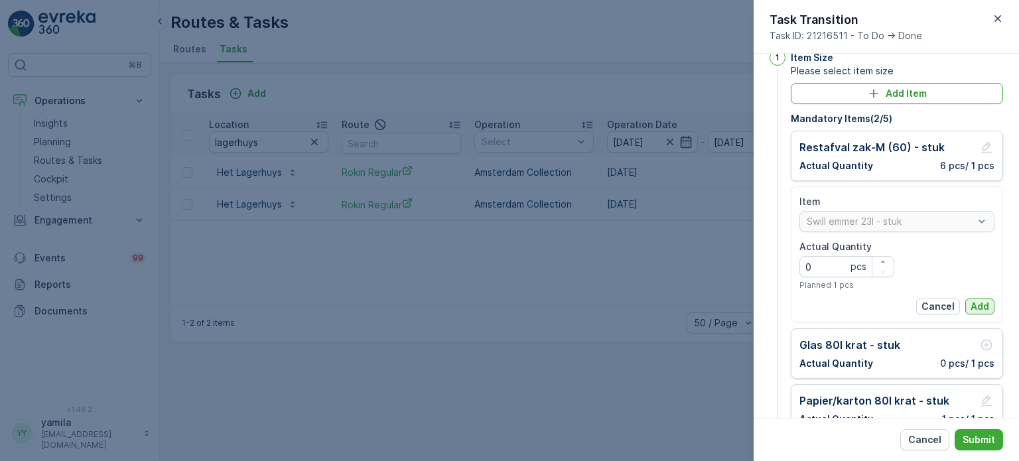
click at [977, 300] on p "Add" at bounding box center [980, 306] width 19 height 13
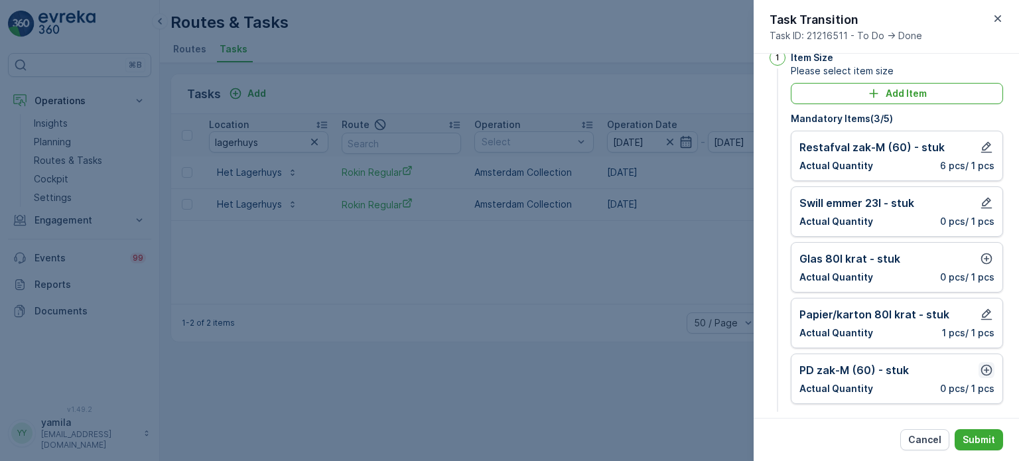
click at [980, 368] on icon "button" at bounding box center [986, 370] width 13 height 13
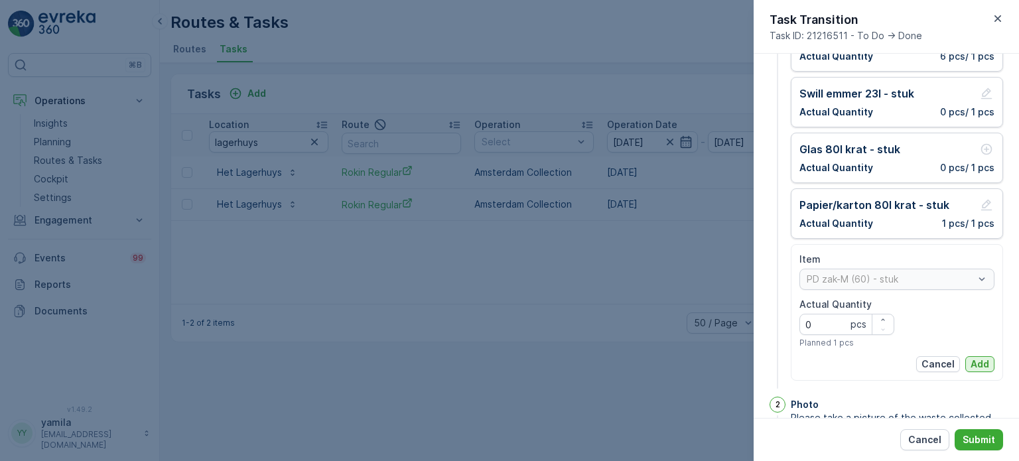
click at [974, 361] on p "Add" at bounding box center [980, 364] width 19 height 13
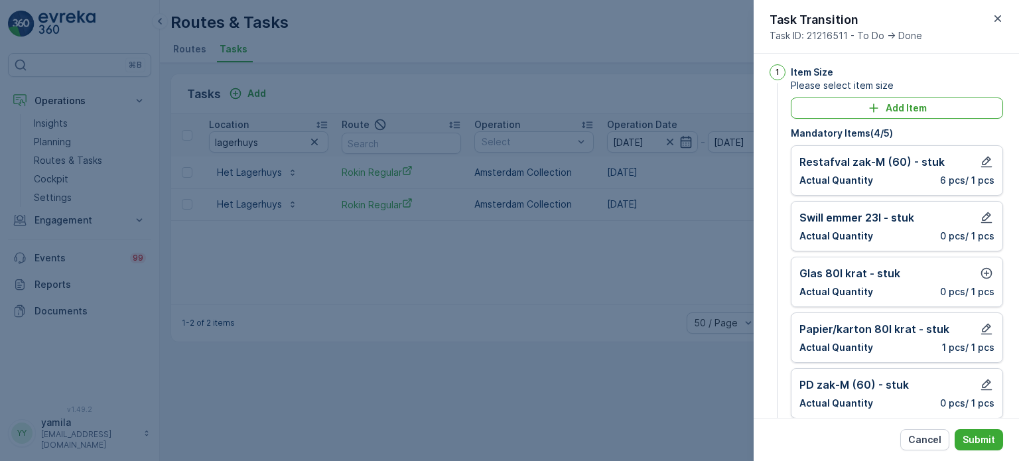
scroll to position [0, 0]
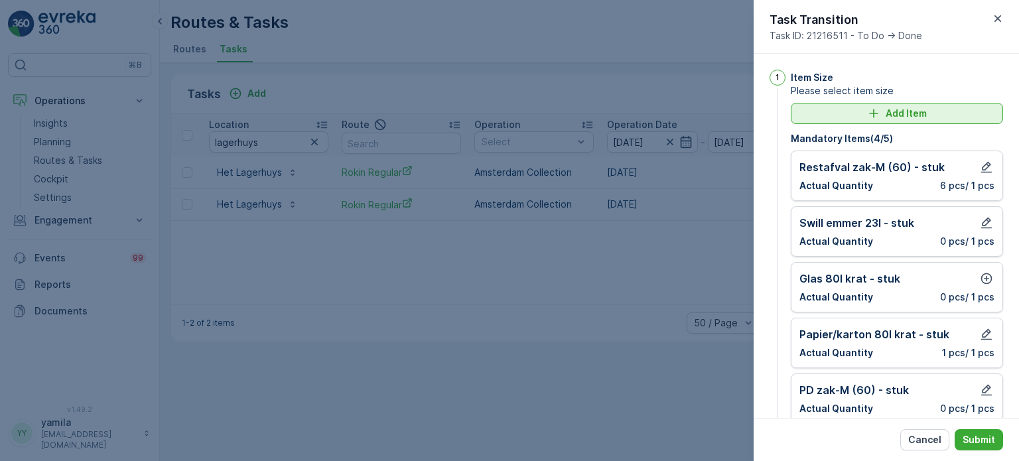
click at [880, 116] on div "Add Item" at bounding box center [897, 113] width 196 height 13
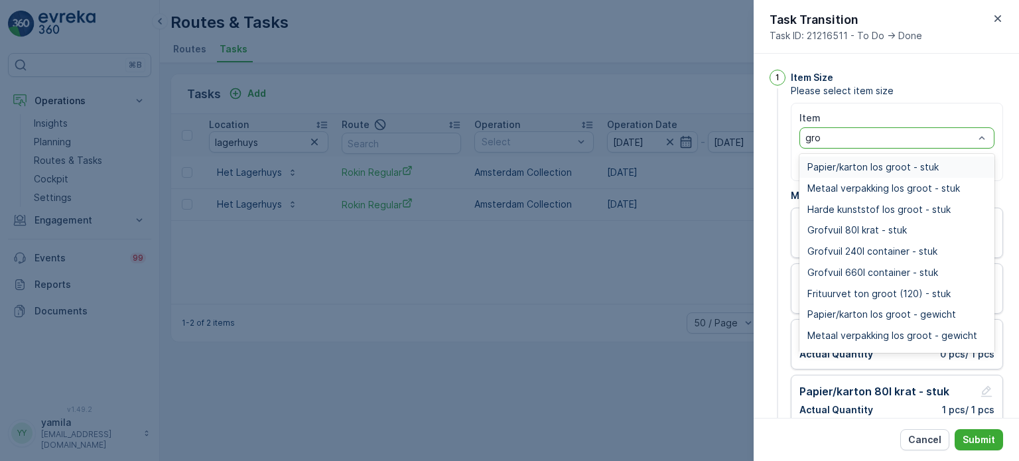
type input "grof"
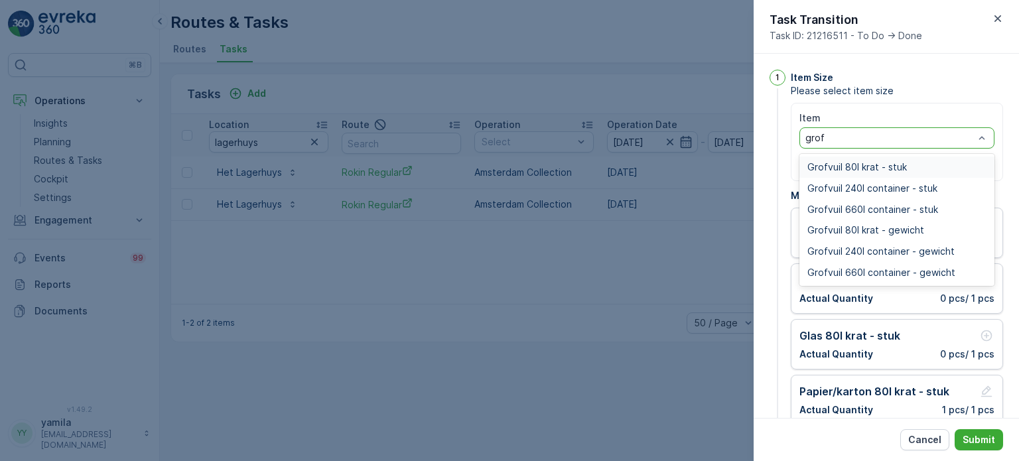
click at [879, 164] on span "Grofvuil 80l krat - stuk" at bounding box center [858, 167] width 100 height 11
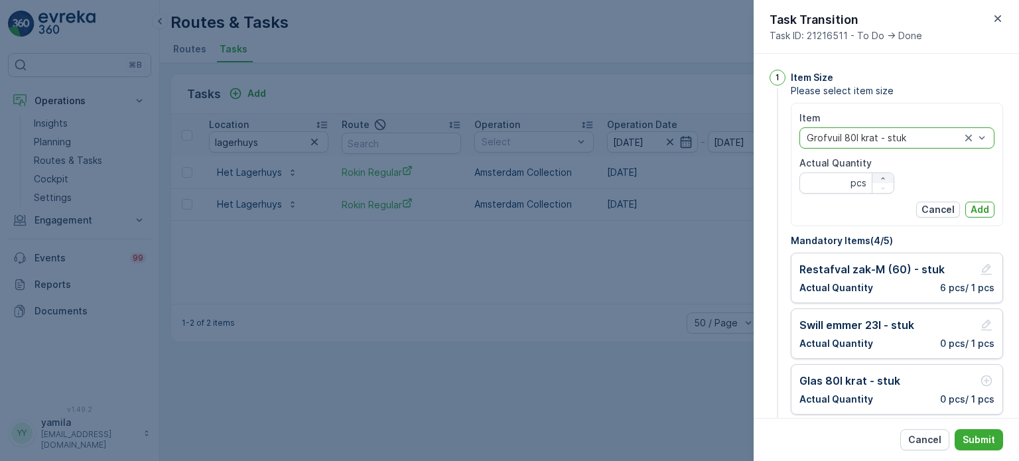
click at [879, 177] on icon "button" at bounding box center [883, 179] width 8 height 8
type Quantity "1"
drag, startPoint x: 964, startPoint y: 202, endPoint x: 974, endPoint y: 212, distance: 14.6
click at [974, 212] on div "Cancel Add" at bounding box center [897, 210] width 195 height 16
click at [974, 212] on p "Add" at bounding box center [980, 209] width 19 height 13
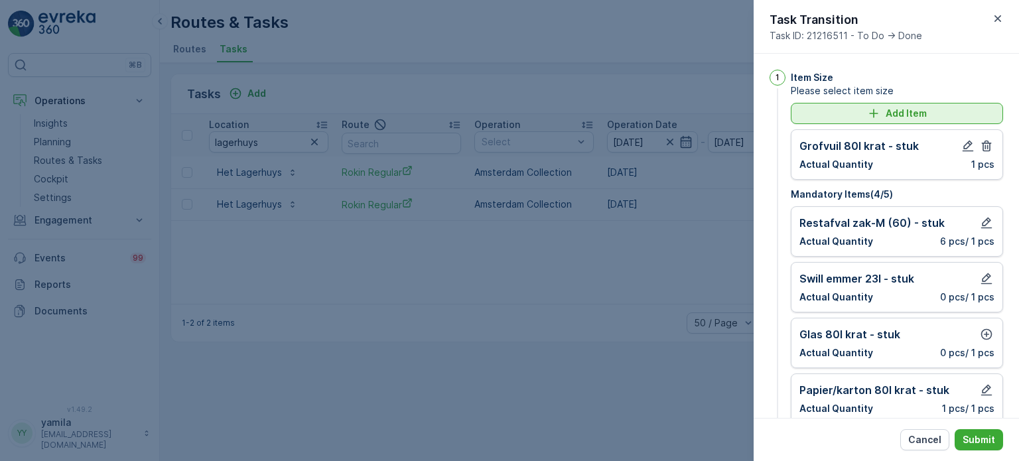
click at [890, 109] on p "Add Item" at bounding box center [906, 113] width 41 height 13
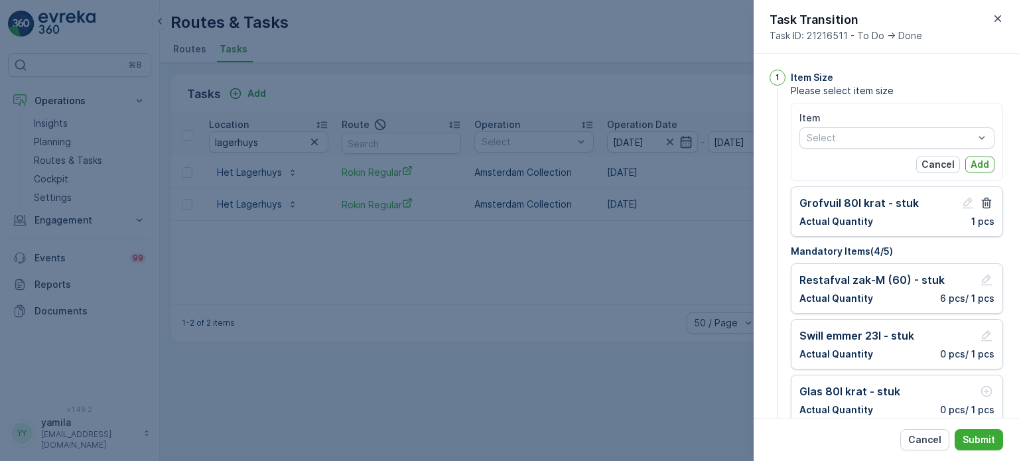
click at [861, 149] on div "Item Select Cancel Add" at bounding box center [897, 141] width 195 height 61
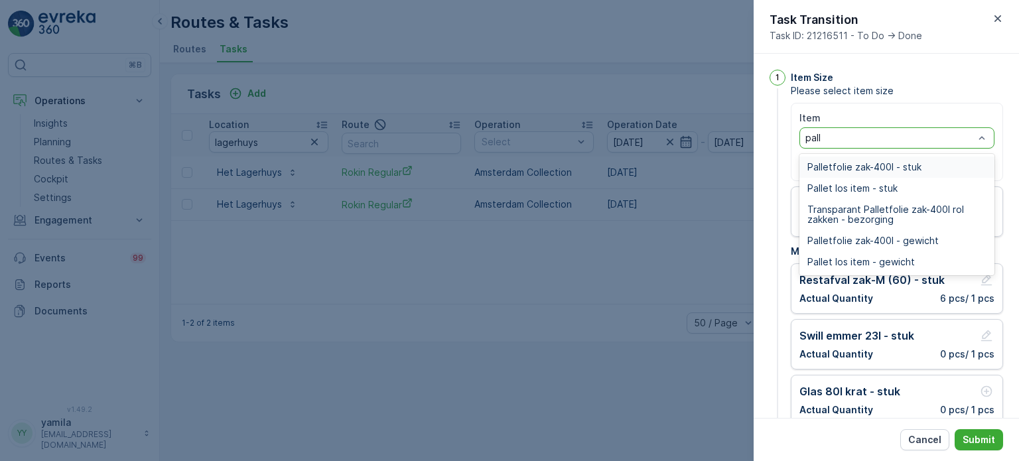
type input "palle"
click at [839, 186] on span "Pallet los item - stuk" at bounding box center [853, 188] width 90 height 11
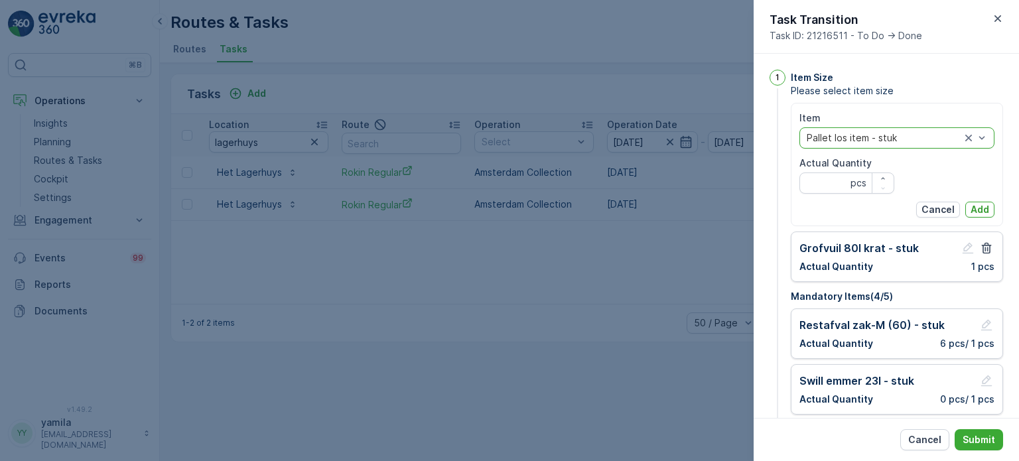
click at [880, 172] on div "Actual Quantity pcs" at bounding box center [847, 175] width 95 height 37
click at [880, 173] on Quantity "Actual Quantity" at bounding box center [847, 183] width 95 height 21
click at [879, 175] on icon "button" at bounding box center [883, 179] width 8 height 8
type Quantity "1"
click at [977, 202] on button "Add" at bounding box center [980, 210] width 29 height 16
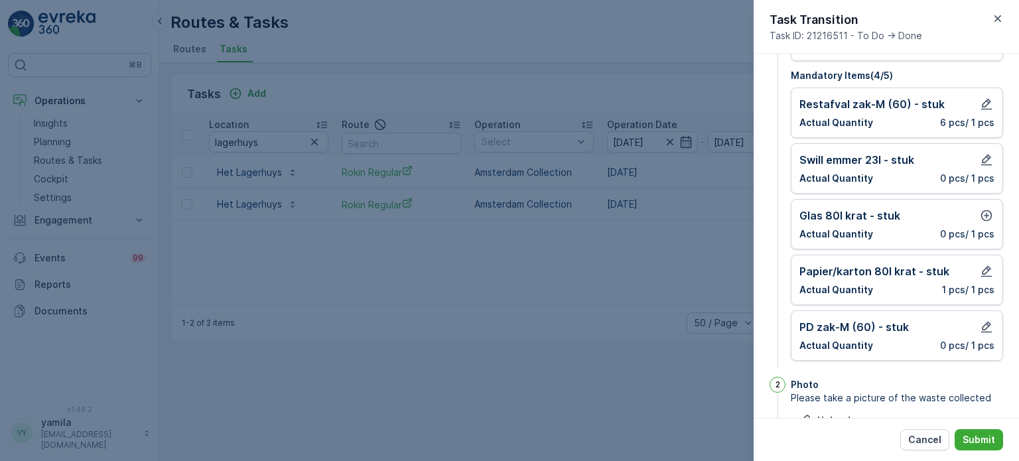
scroll to position [175, 0]
click at [980, 218] on icon "button" at bounding box center [986, 214] width 13 height 13
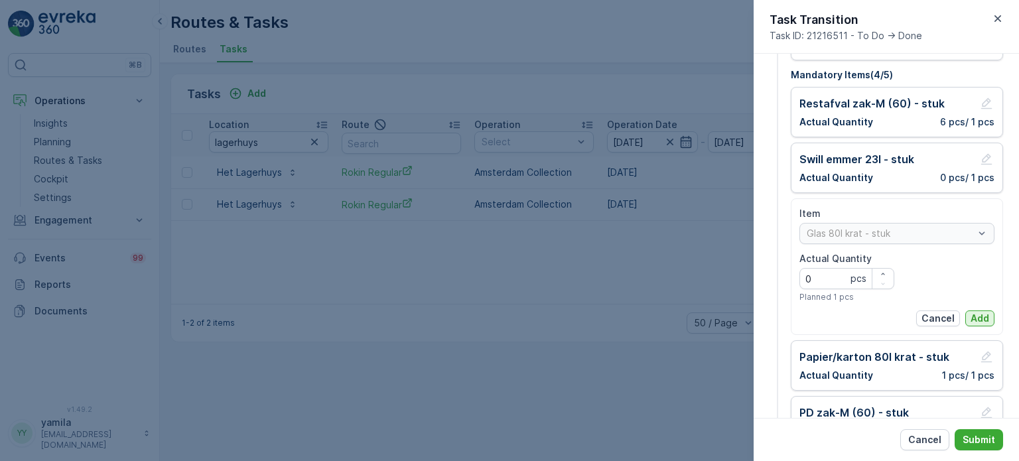
click at [978, 321] on p "Add" at bounding box center [980, 318] width 19 height 13
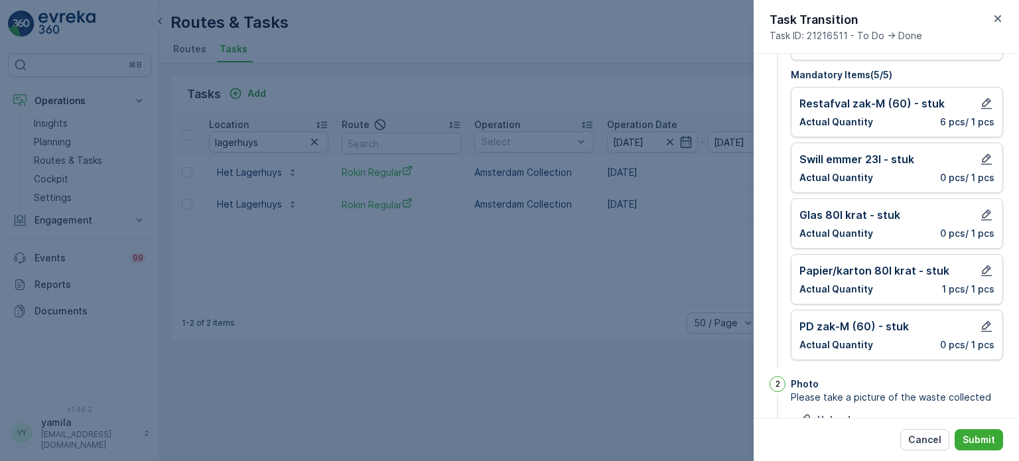
scroll to position [228, 0]
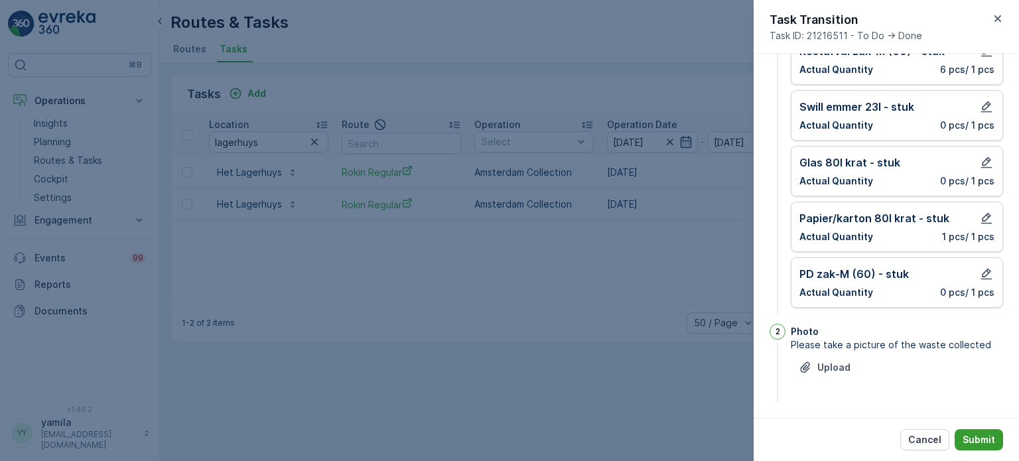
click at [970, 435] on p "Submit" at bounding box center [979, 439] width 33 height 13
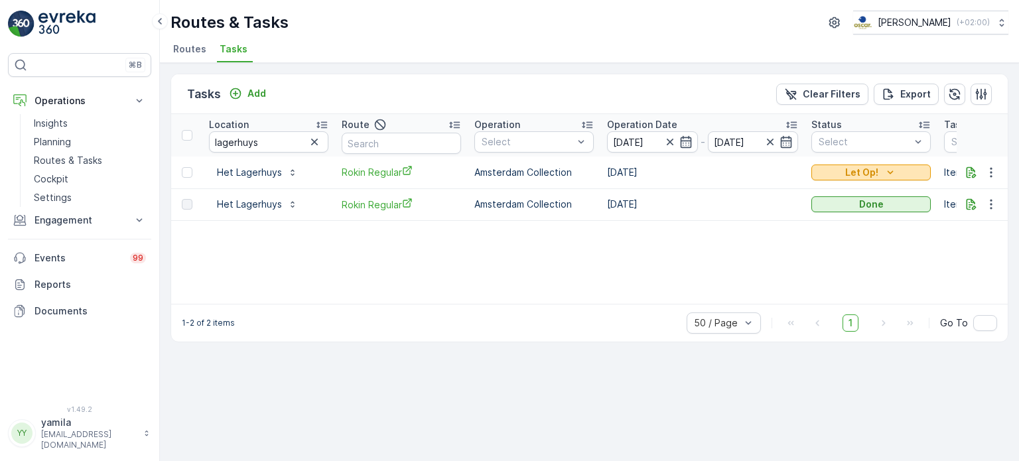
click at [871, 166] on p "Let Op!" at bounding box center [861, 172] width 33 height 13
click at [842, 207] on div "Done" at bounding box center [856, 209] width 84 height 19
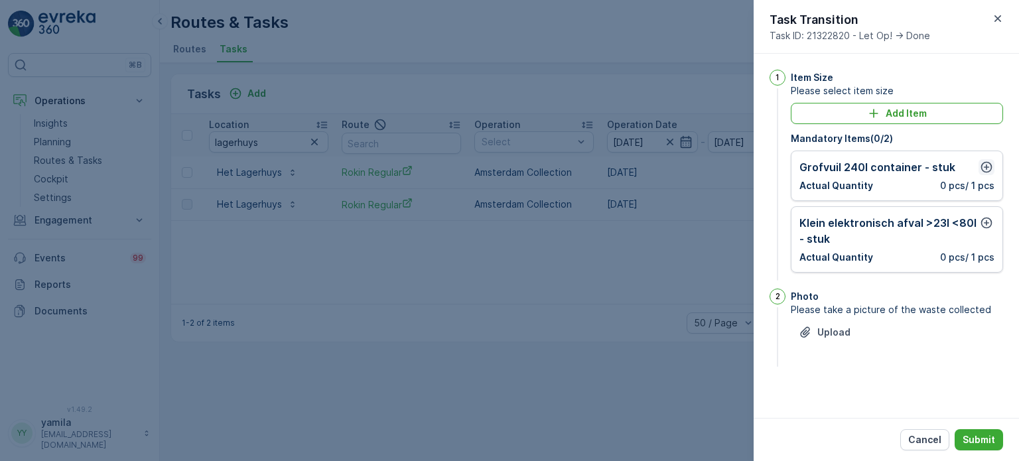
click at [987, 165] on icon "button" at bounding box center [987, 167] width 11 height 11
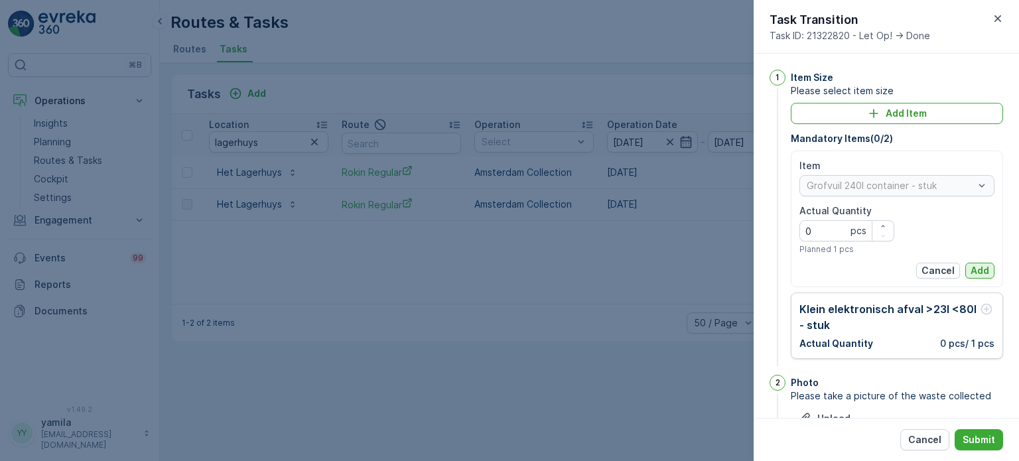
click at [973, 271] on p "Add" at bounding box center [980, 270] width 19 height 13
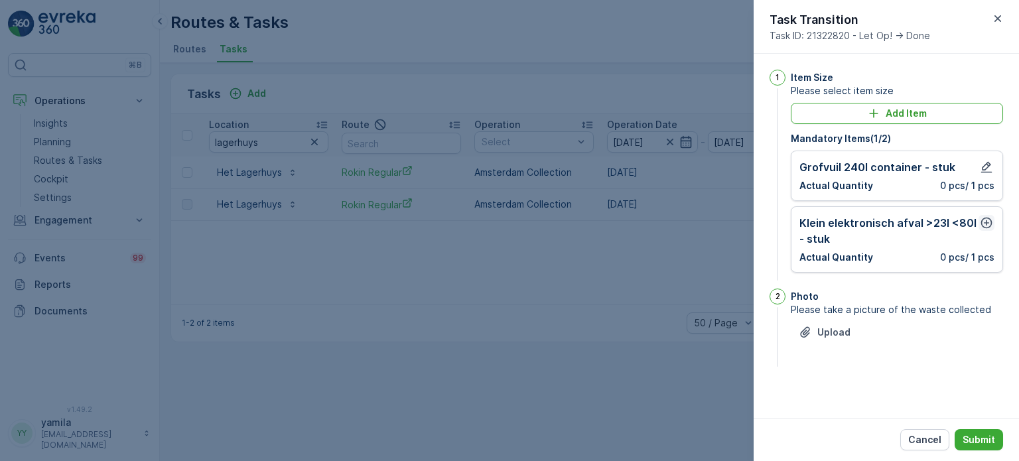
click at [993, 216] on icon "button" at bounding box center [986, 222] width 13 height 13
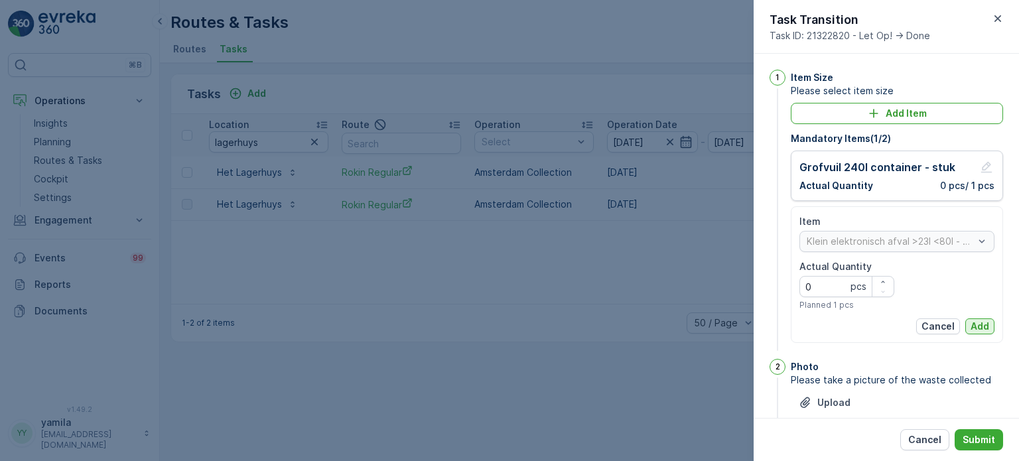
click at [978, 321] on p "Add" at bounding box center [980, 326] width 19 height 13
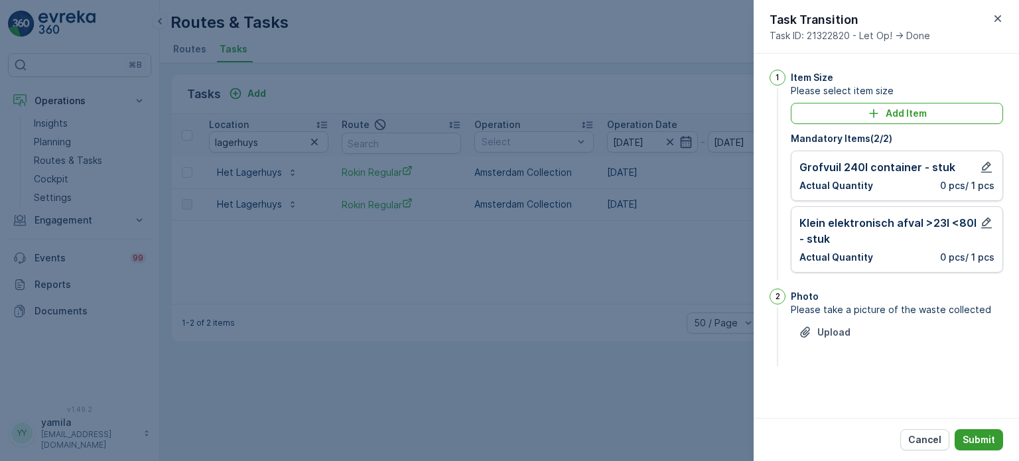
click at [975, 439] on p "Submit" at bounding box center [979, 439] width 33 height 13
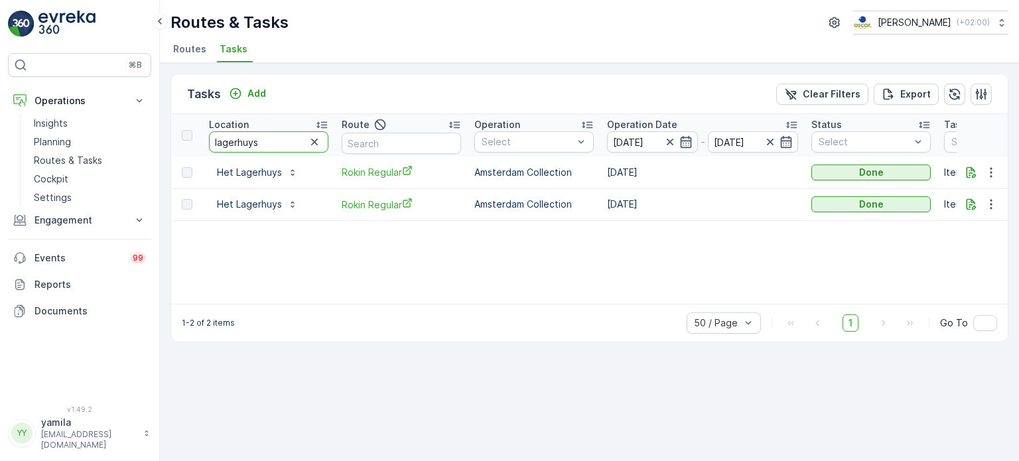
click at [265, 133] on input "lagerhuys" at bounding box center [268, 141] width 119 height 21
type input "l'atelier"
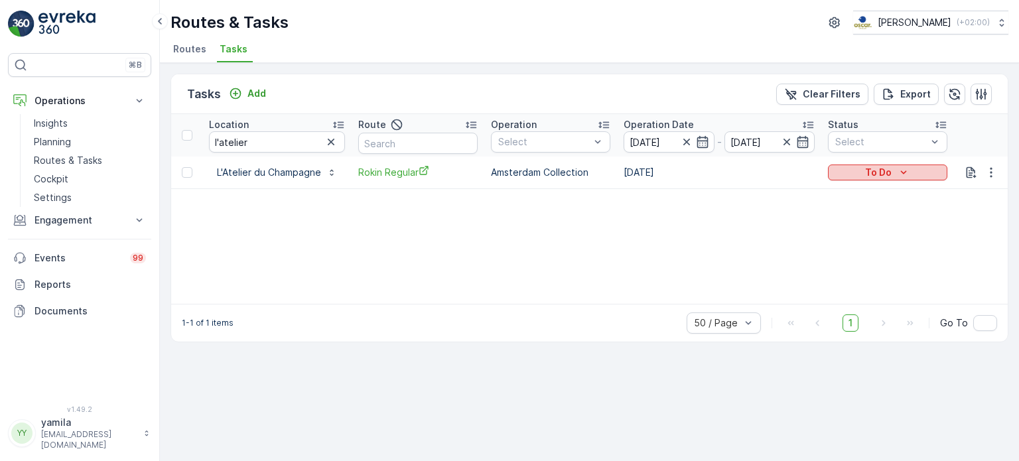
click at [851, 172] on div "To Do" at bounding box center [888, 172] width 109 height 13
click at [841, 226] on span "Done" at bounding box center [847, 228] width 24 height 13
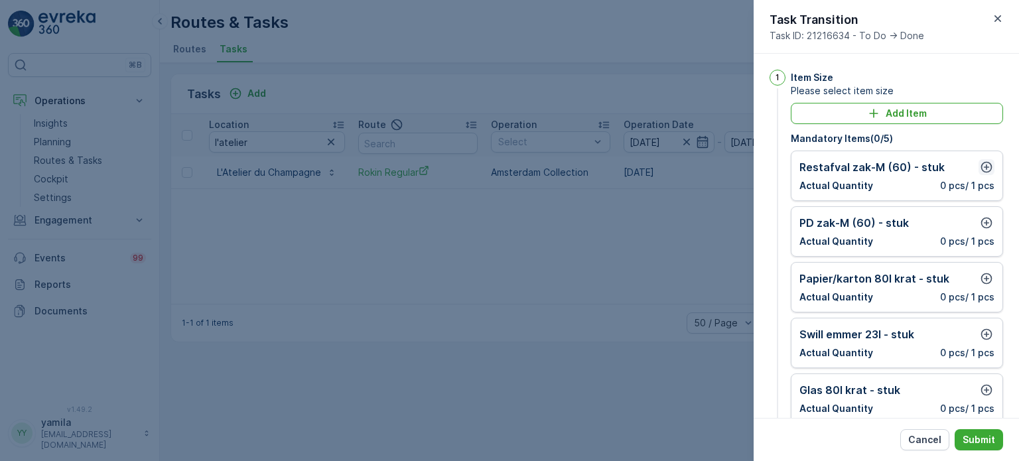
click at [984, 167] on icon "button" at bounding box center [987, 167] width 11 height 11
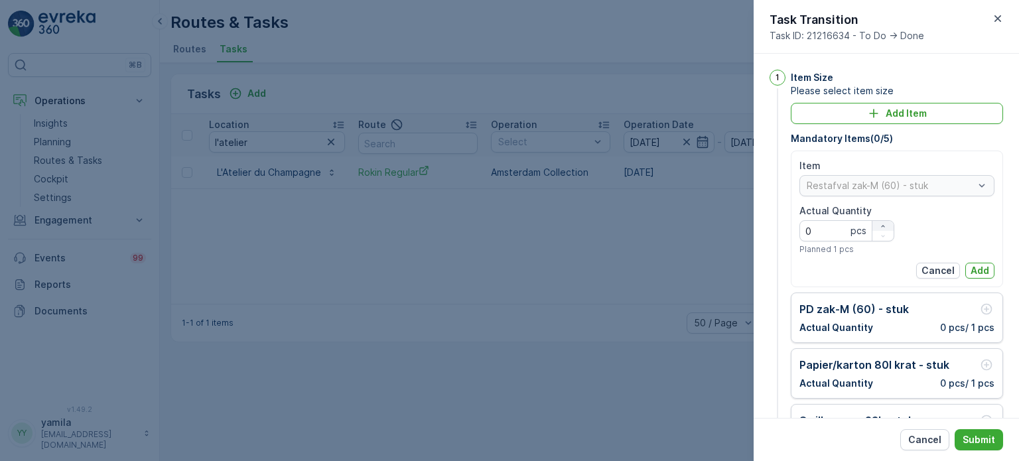
click at [883, 222] on icon "button" at bounding box center [883, 226] width 8 height 8
type Quantity "2"
click at [978, 270] on p "Add" at bounding box center [980, 270] width 19 height 13
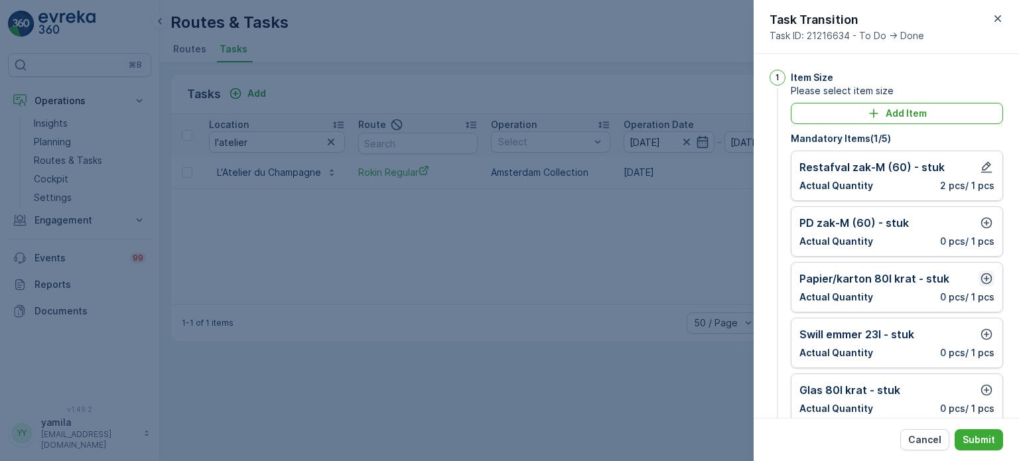
click at [985, 275] on icon "button" at bounding box center [986, 278] width 13 height 13
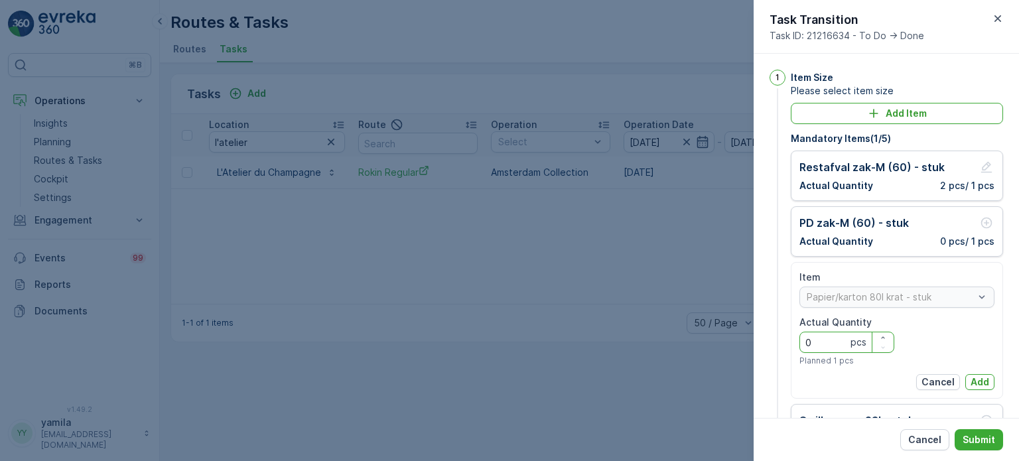
click at [808, 342] on Quantity "0" at bounding box center [847, 342] width 95 height 21
type Quantity "0"
type Quantity "1"
click at [971, 377] on p "Add" at bounding box center [980, 382] width 19 height 13
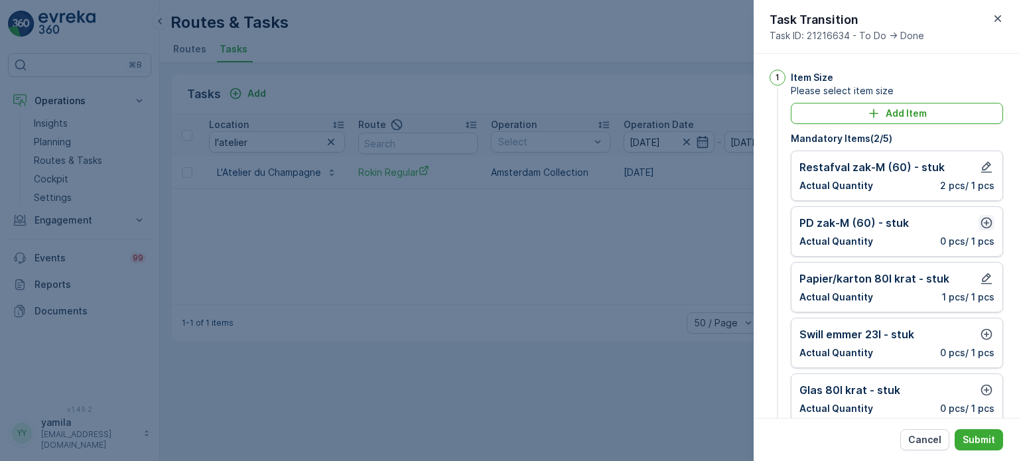
click at [982, 216] on icon "button" at bounding box center [986, 222] width 13 height 13
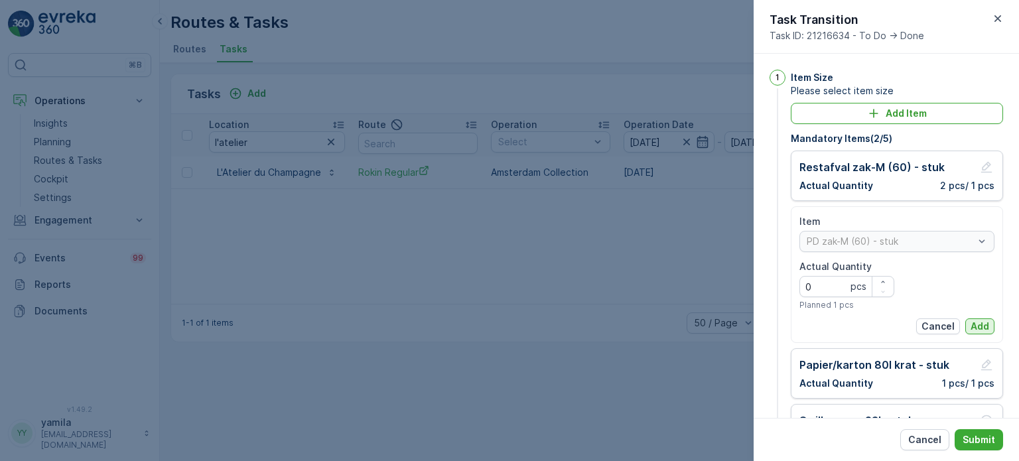
click at [971, 330] on p "Add" at bounding box center [980, 326] width 19 height 13
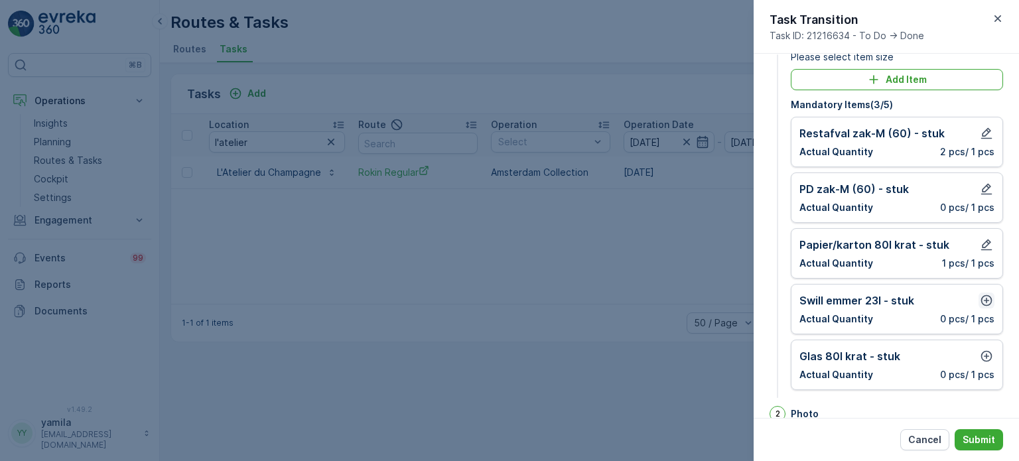
scroll to position [35, 0]
click at [982, 300] on icon "button" at bounding box center [986, 299] width 13 height 13
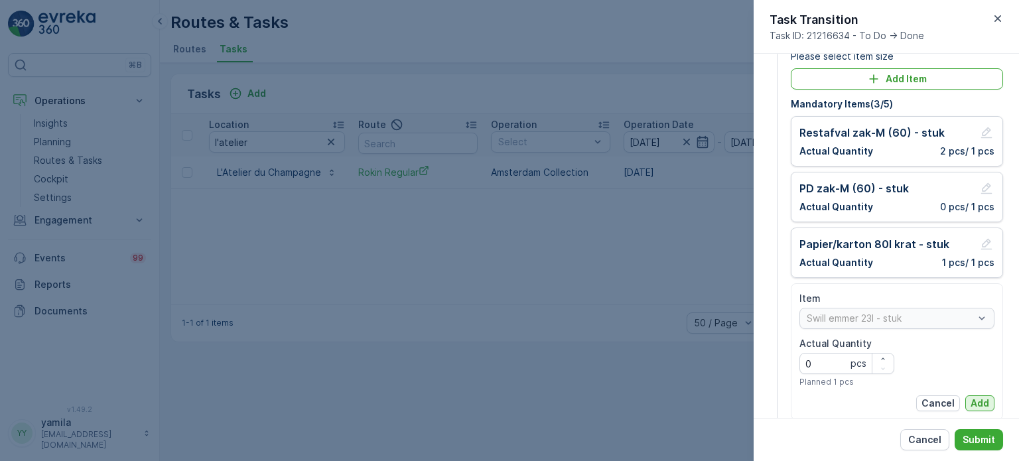
click at [974, 397] on p "Add" at bounding box center [980, 403] width 19 height 13
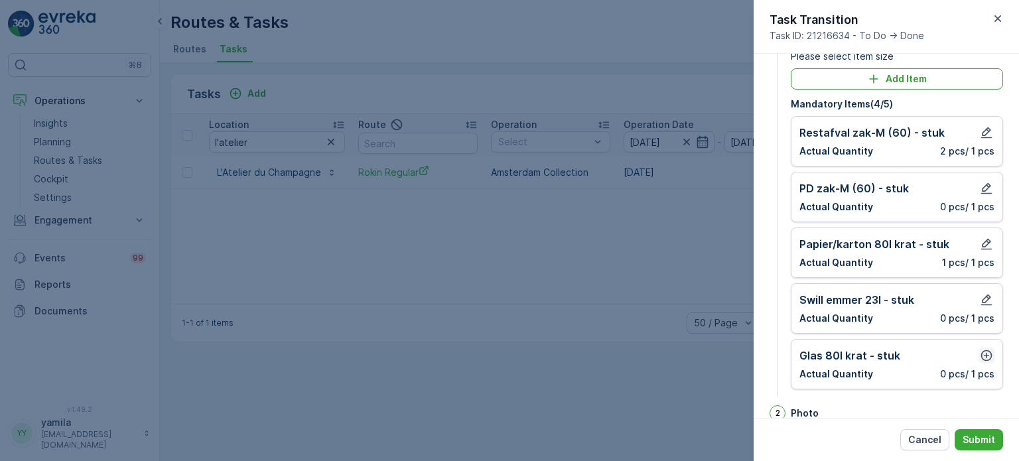
click at [982, 352] on icon "button" at bounding box center [986, 355] width 13 height 13
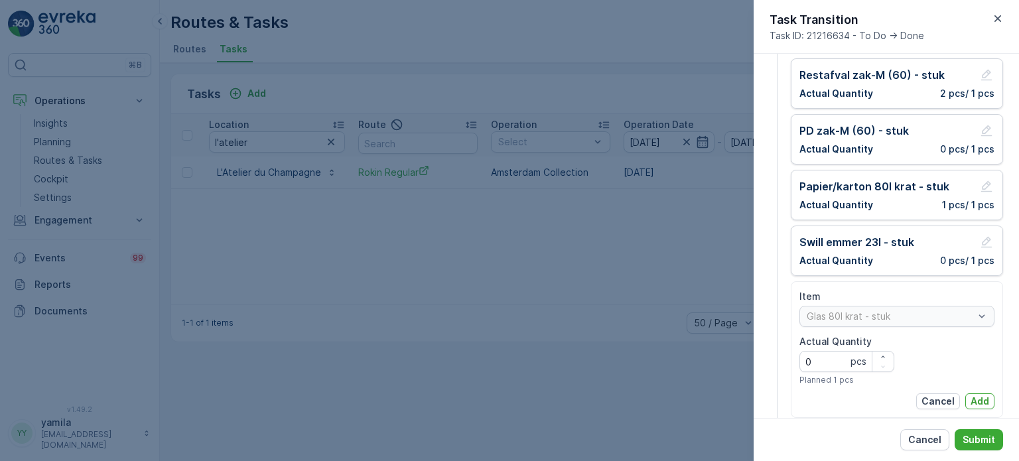
scroll to position [93, 0]
click at [972, 396] on p "Add" at bounding box center [980, 400] width 19 height 13
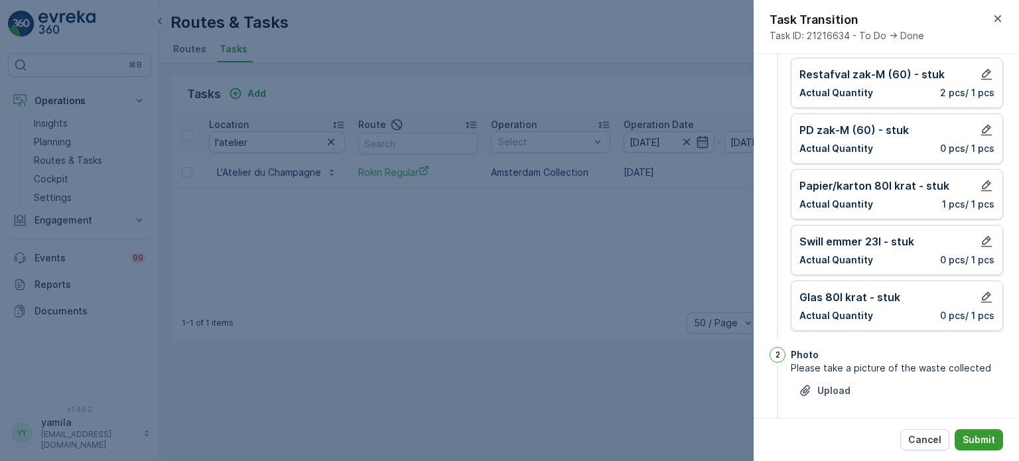
click at [978, 440] on p "Submit" at bounding box center [979, 439] width 33 height 13
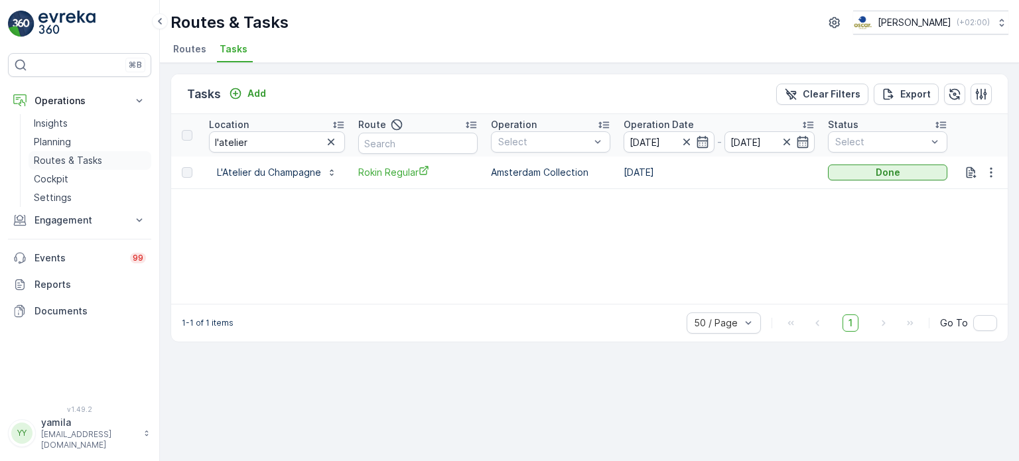
click at [80, 158] on p "Routes & Tasks" at bounding box center [68, 160] width 68 height 13
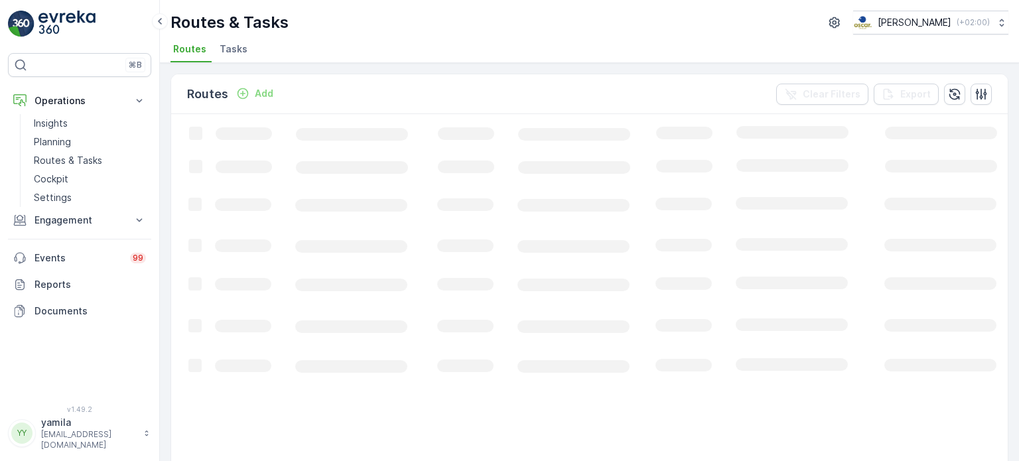
click at [244, 52] on li "Tasks" at bounding box center [235, 51] width 36 height 23
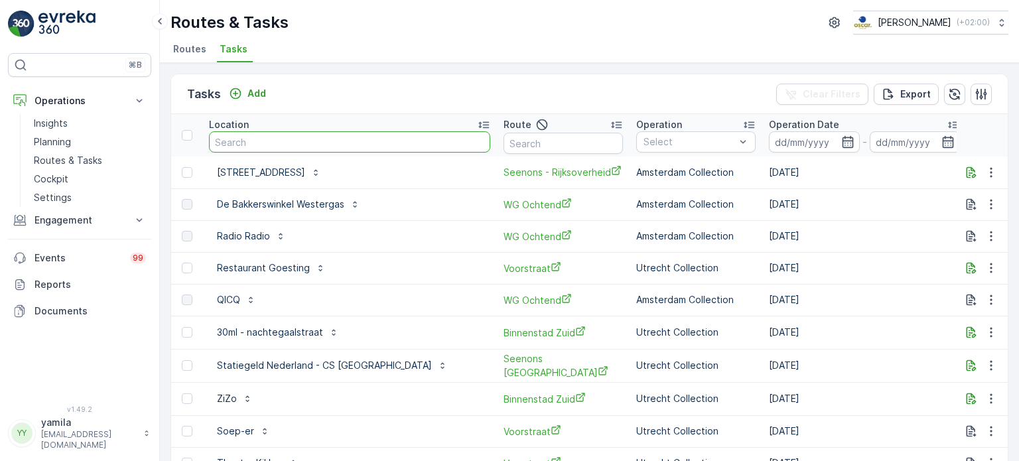
click at [299, 143] on input "text" at bounding box center [349, 141] width 281 height 21
type input "fabriq"
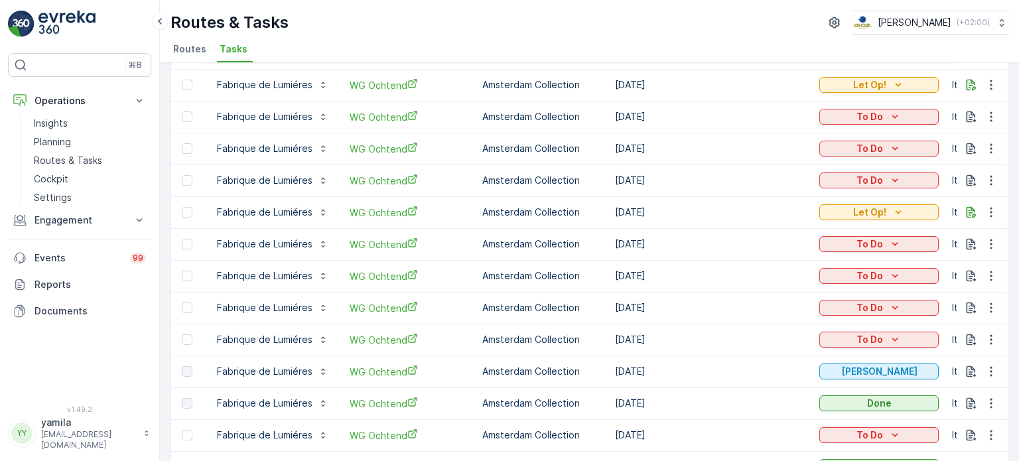
scroll to position [134, 0]
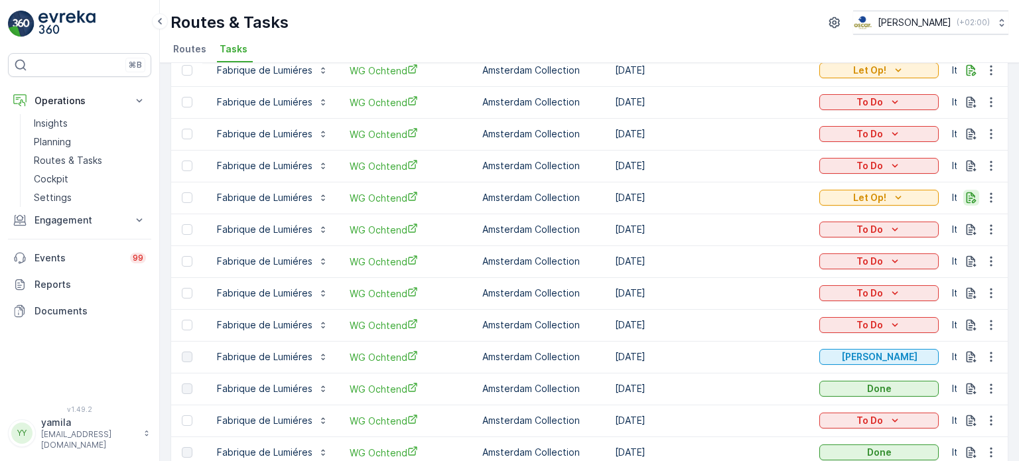
click at [966, 193] on icon "button" at bounding box center [971, 197] width 13 height 13
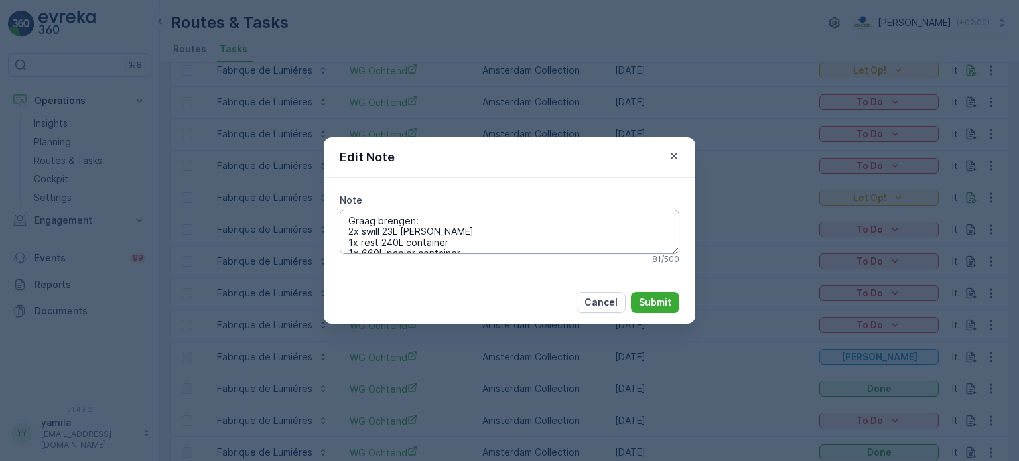
click at [565, 241] on textarea "Graag brengen: 2x swill 23L emmer 1x rest 240L container 1x 660L papier contain…" at bounding box center [510, 232] width 340 height 44
click at [674, 159] on icon "button" at bounding box center [674, 155] width 13 height 13
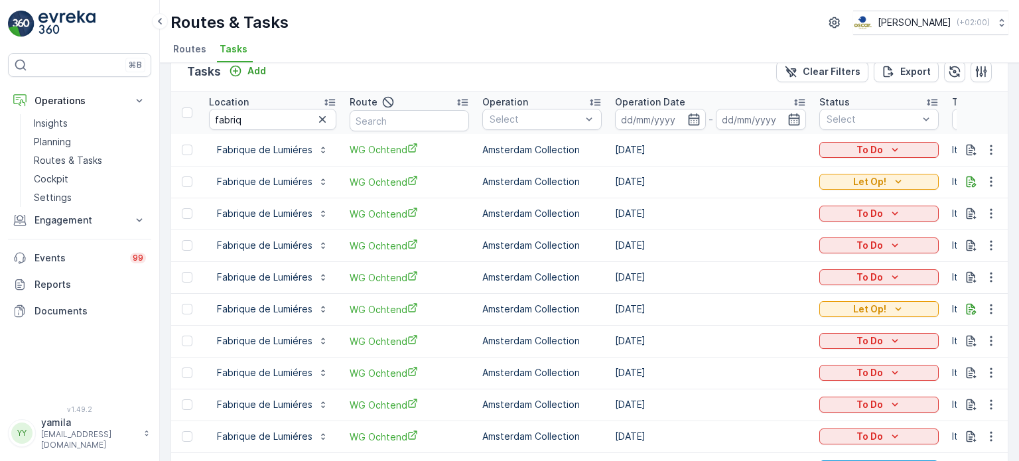
scroll to position [0, 0]
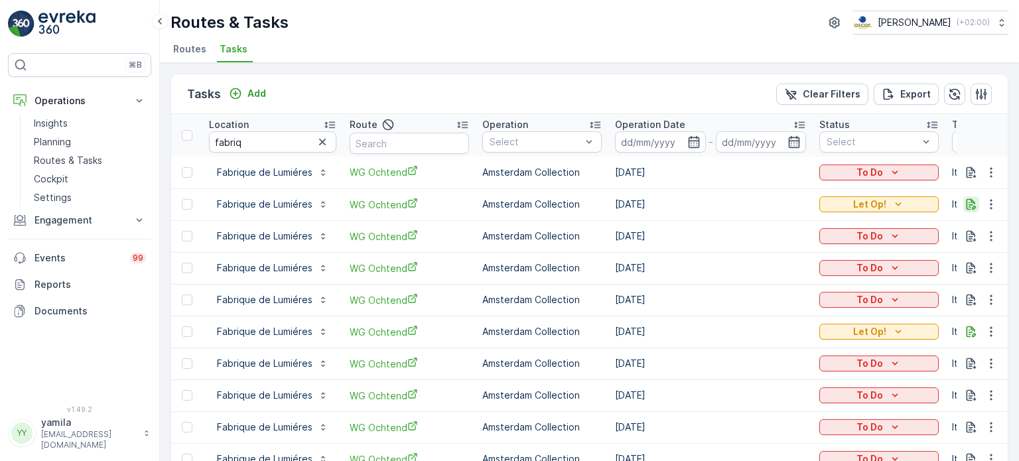
click at [967, 199] on icon "button" at bounding box center [972, 204] width 10 height 11
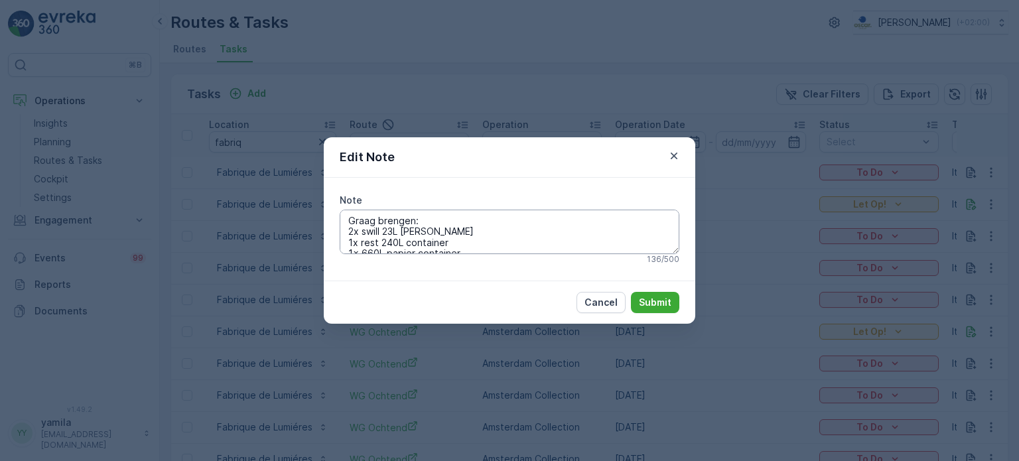
scroll to position [53, 0]
click at [678, 154] on icon "button" at bounding box center [674, 155] width 13 height 13
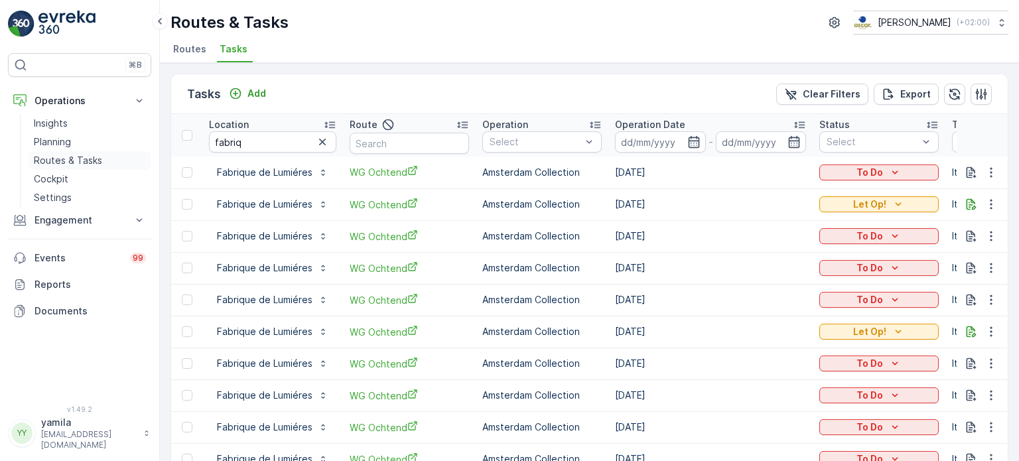
click at [70, 165] on p "Routes & Tasks" at bounding box center [68, 160] width 68 height 13
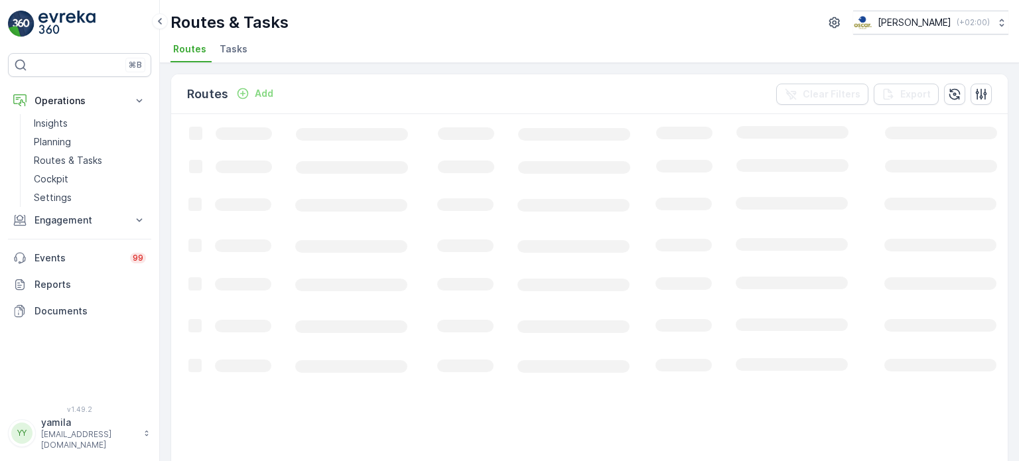
click at [239, 58] on li "Tasks" at bounding box center [235, 51] width 36 height 23
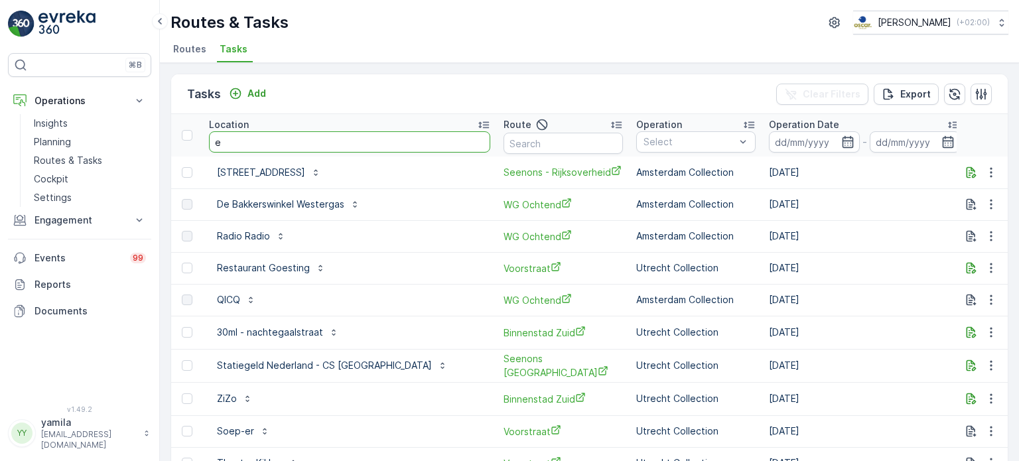
click at [238, 145] on input "e" at bounding box center [349, 141] width 281 height 21
type input "edge"
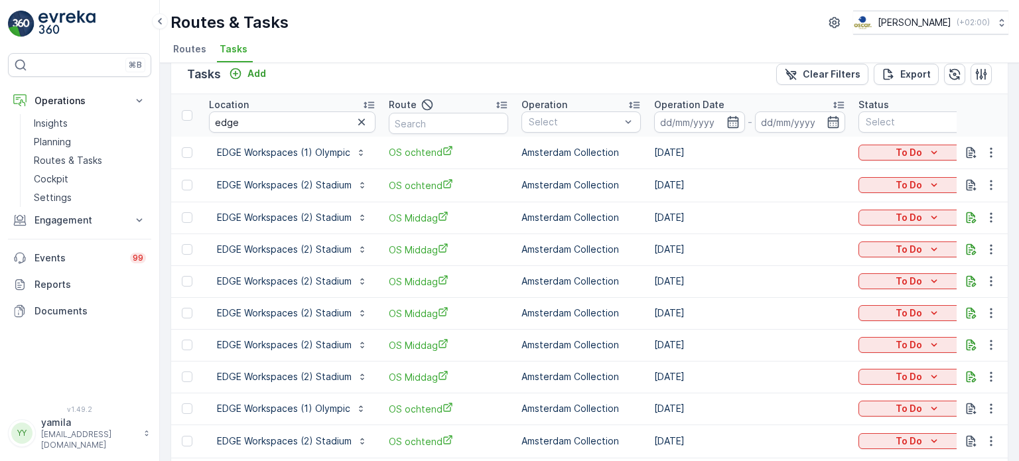
scroll to position [15, 0]
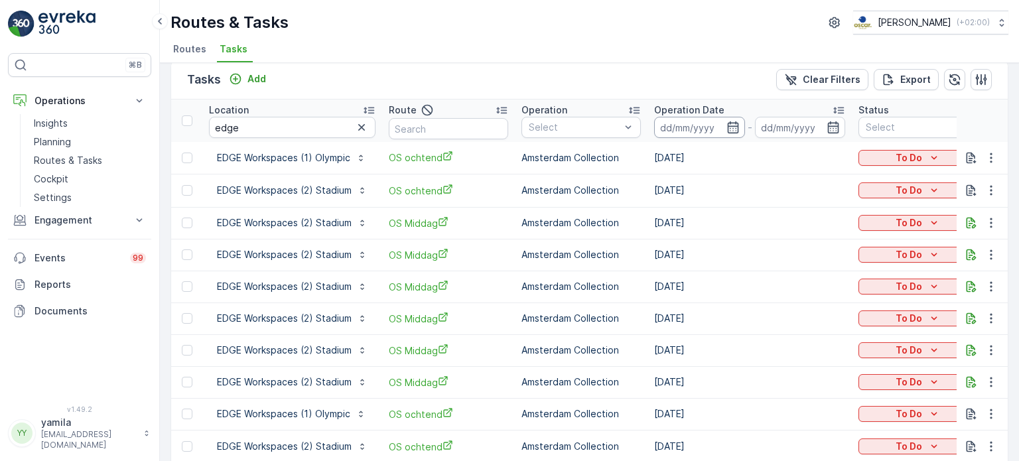
click at [699, 125] on input at bounding box center [699, 127] width 91 height 21
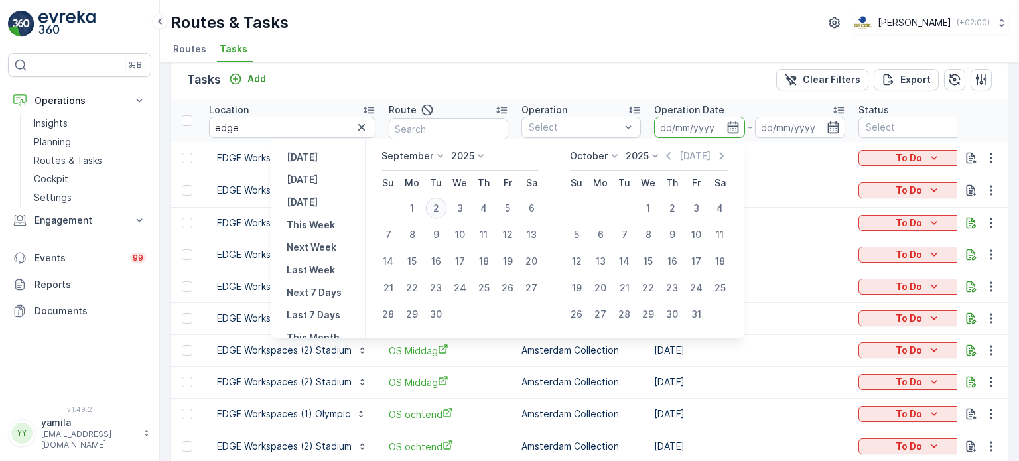
click at [436, 206] on div "2" at bounding box center [435, 208] width 21 height 21
type input "[DATE]"
click at [436, 206] on div "2" at bounding box center [435, 208] width 21 height 21
type input "[DATE]"
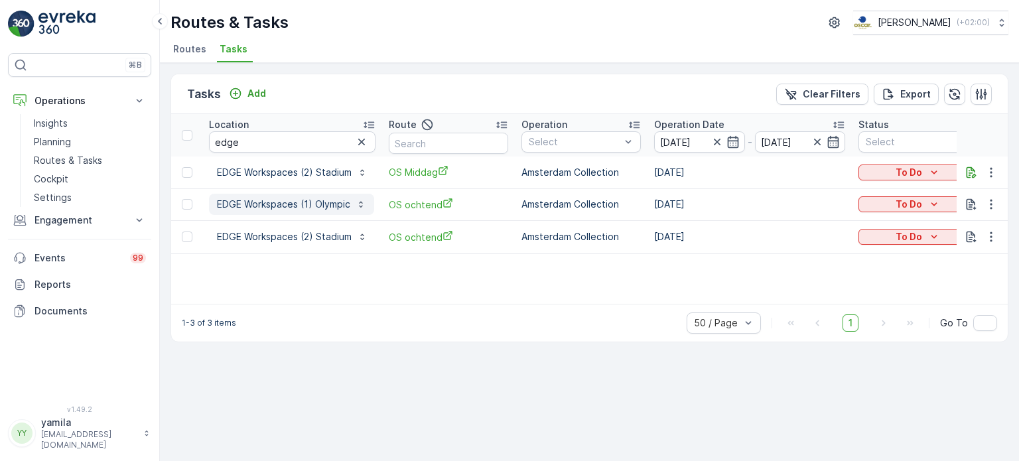
click at [330, 211] on button "EDGE Workspaces (1) Olympic" at bounding box center [291, 204] width 165 height 21
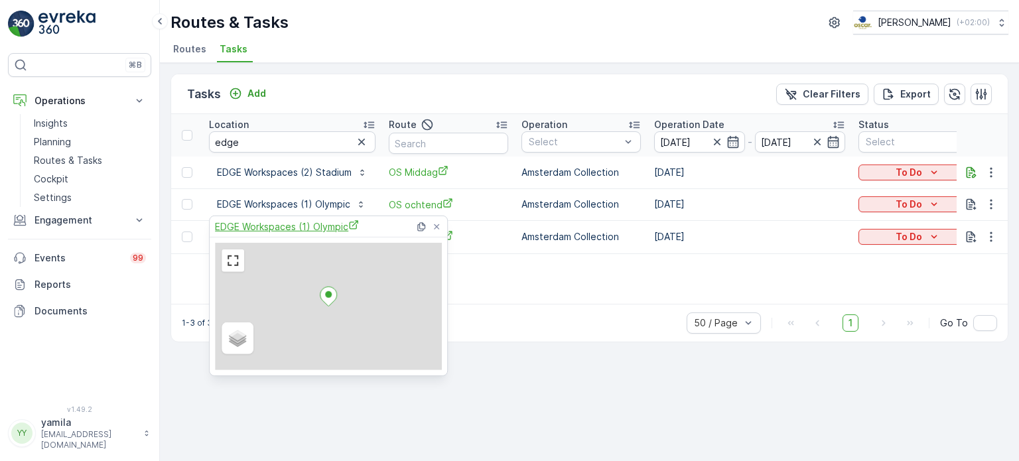
click at [309, 226] on span "EDGE Workspaces (1) Olympic" at bounding box center [287, 227] width 144 height 14
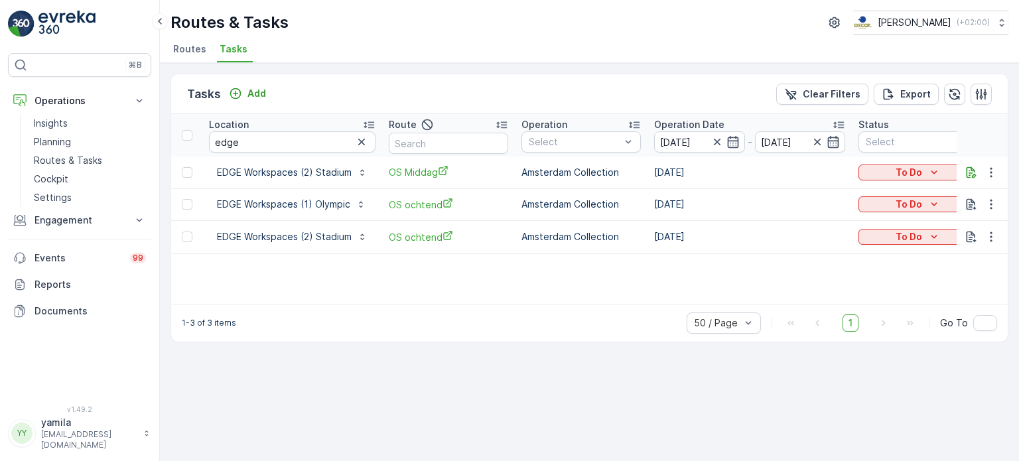
click at [473, 386] on div "Tasks Add Clear Filters Export Location edge Route Operation Select Operation D…" at bounding box center [589, 262] width 859 height 398
click at [307, 236] on p "EDGE Workspaces (2) Stadium" at bounding box center [284, 236] width 135 height 13
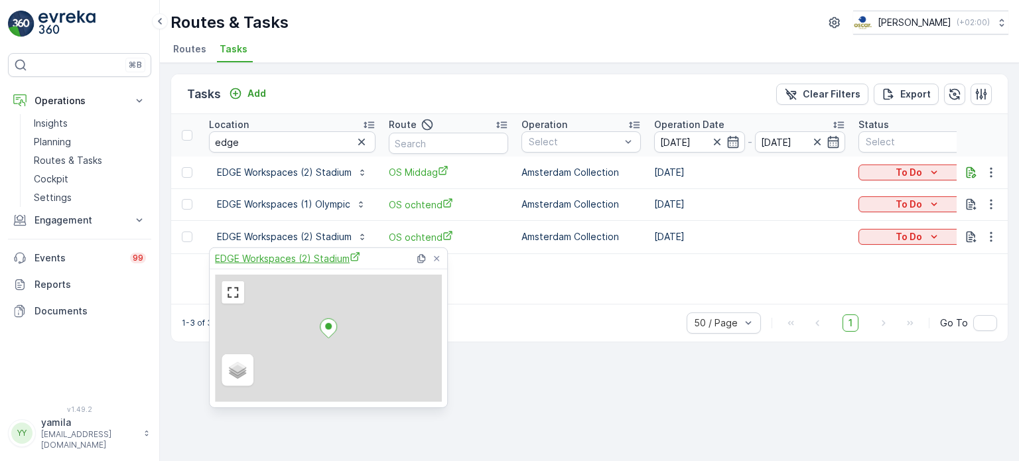
click at [304, 253] on span "EDGE Workspaces (2) Stadium" at bounding box center [287, 259] width 145 height 14
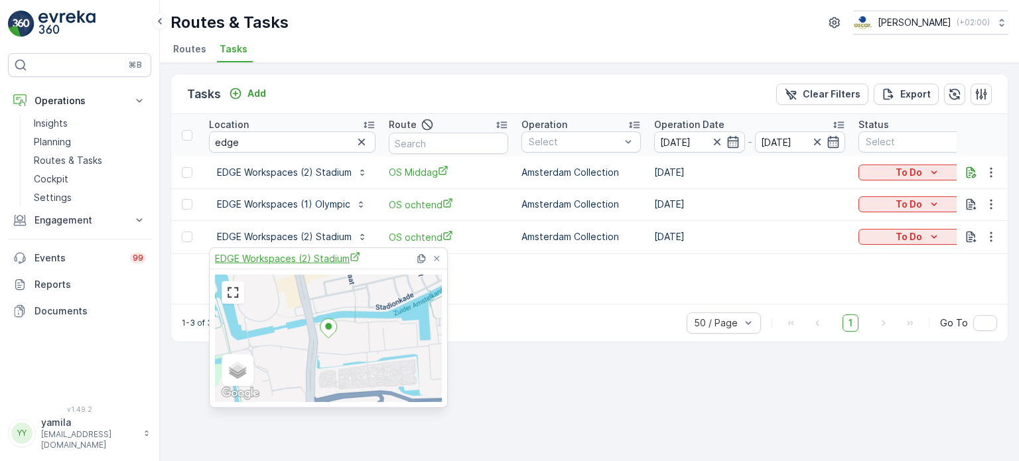
click at [311, 252] on span "EDGE Workspaces (2) Stadium" at bounding box center [287, 259] width 145 height 14
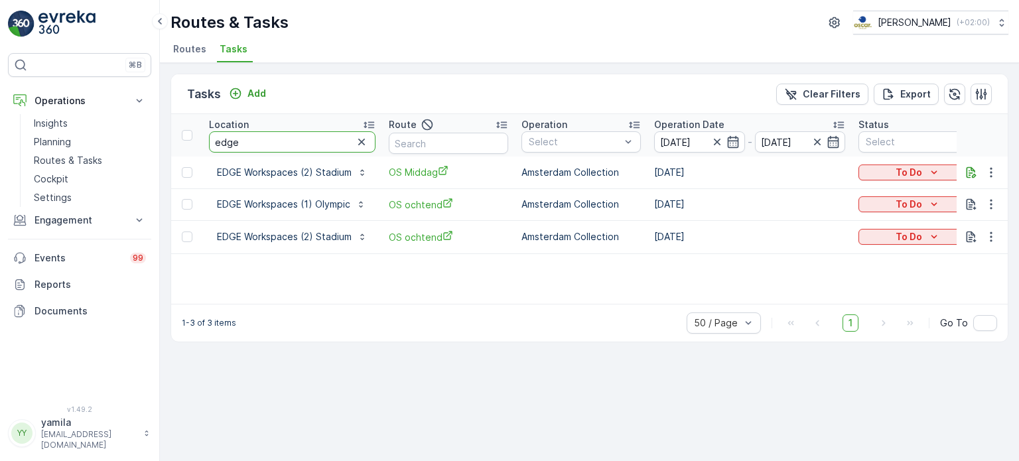
click at [240, 137] on input "edge" at bounding box center [292, 141] width 167 height 21
type input "o"
type input "hotel"
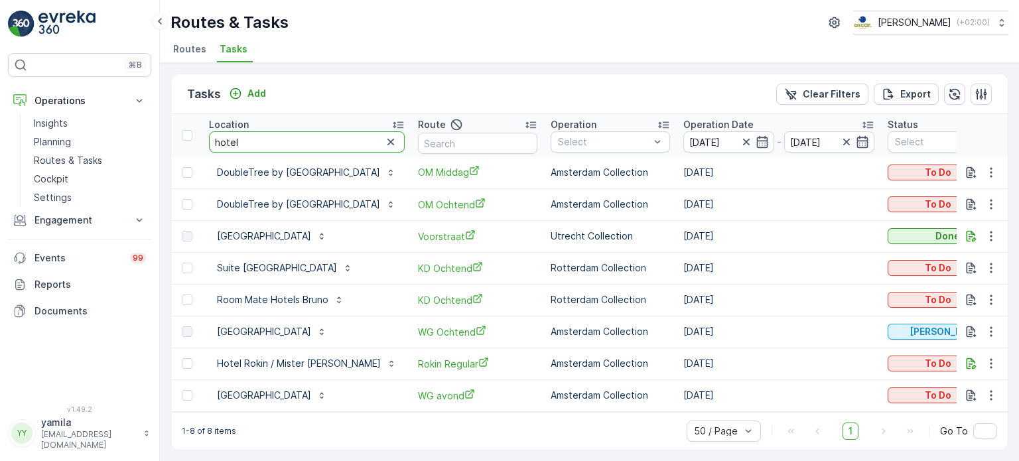
click at [273, 143] on input "hotel" at bounding box center [307, 141] width 196 height 21
type input "hotel rokin"
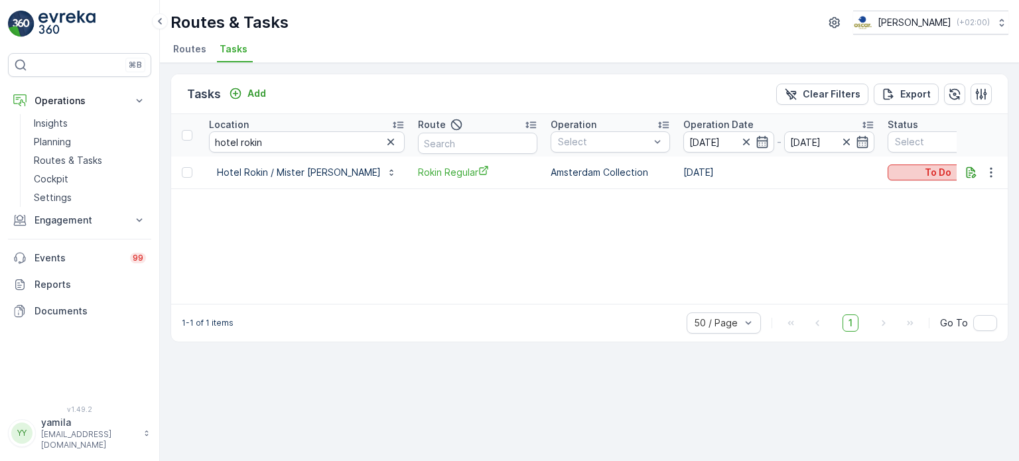
click at [925, 173] on p "To Do" at bounding box center [938, 172] width 27 height 13
click at [875, 229] on span "Done" at bounding box center [871, 228] width 24 height 13
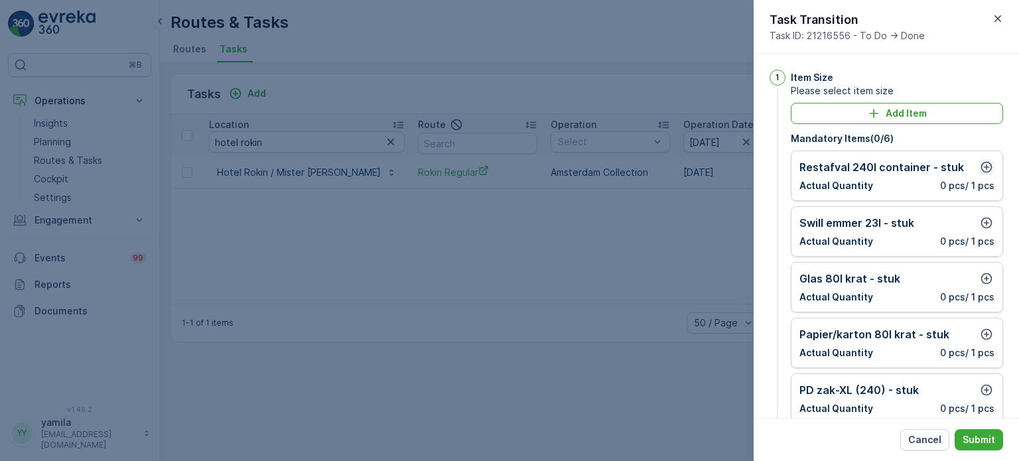
click at [982, 170] on icon "button" at bounding box center [987, 167] width 11 height 11
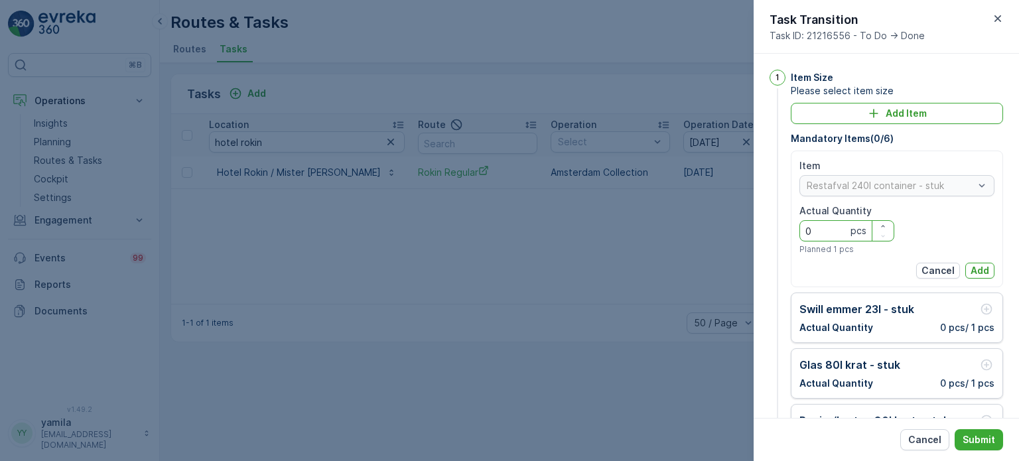
click at [838, 224] on Quantity "0" at bounding box center [847, 230] width 95 height 21
type Quantity "1"
click at [971, 267] on p "Add" at bounding box center [980, 270] width 19 height 13
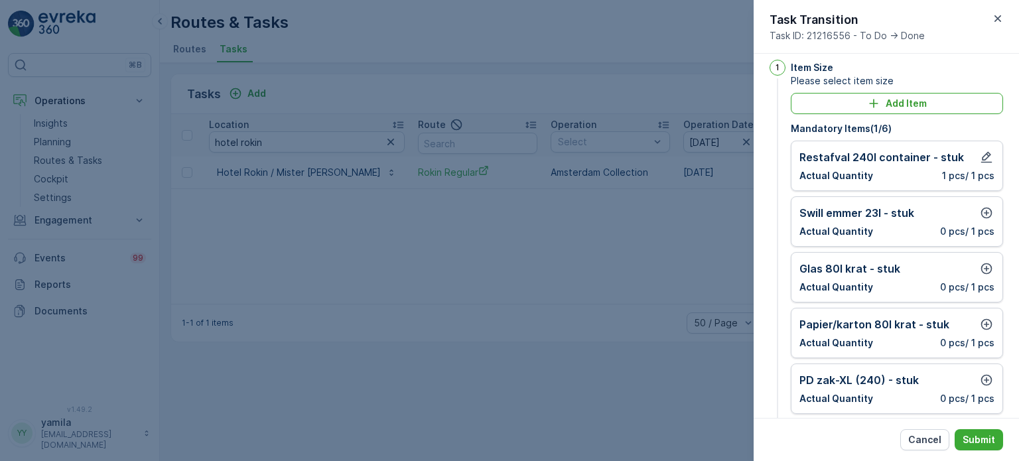
scroll to position [37, 0]
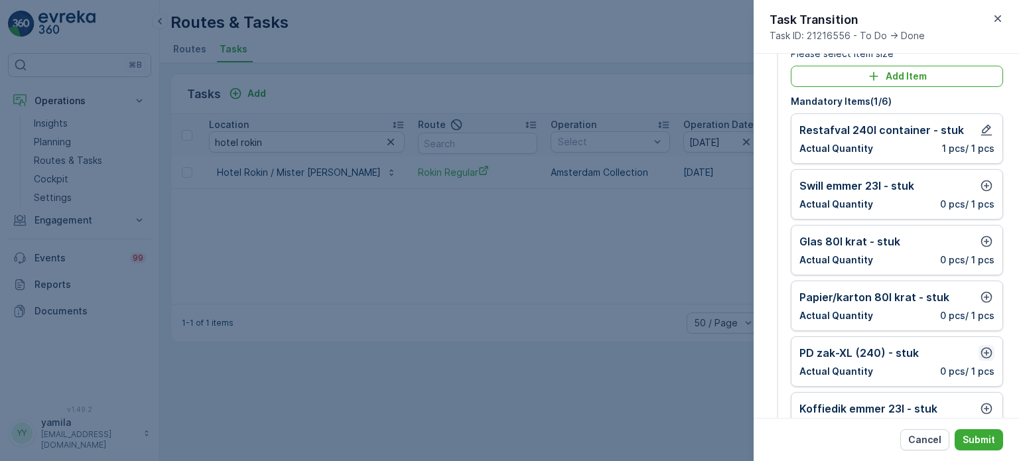
click at [982, 354] on icon "button" at bounding box center [987, 353] width 11 height 11
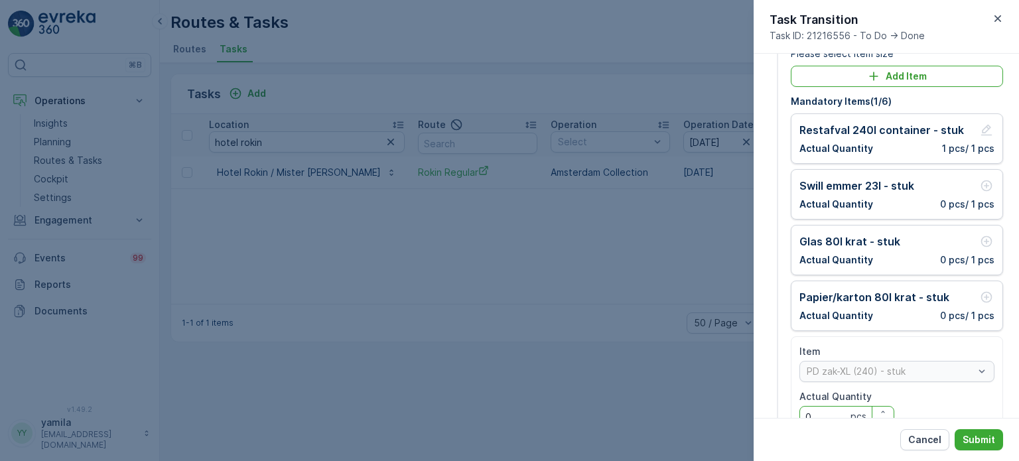
click at [826, 408] on Quantity "0" at bounding box center [847, 416] width 95 height 21
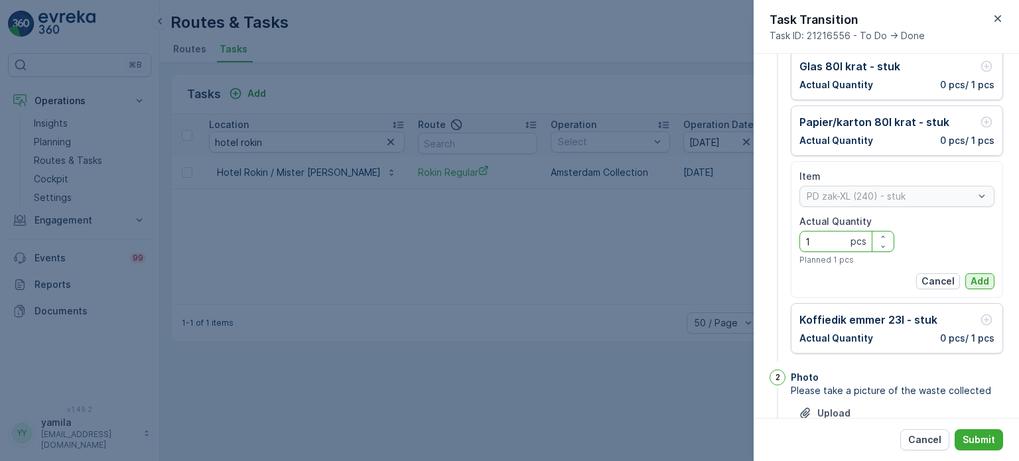
type Quantity "1"
click at [971, 283] on p "Add" at bounding box center [980, 281] width 19 height 13
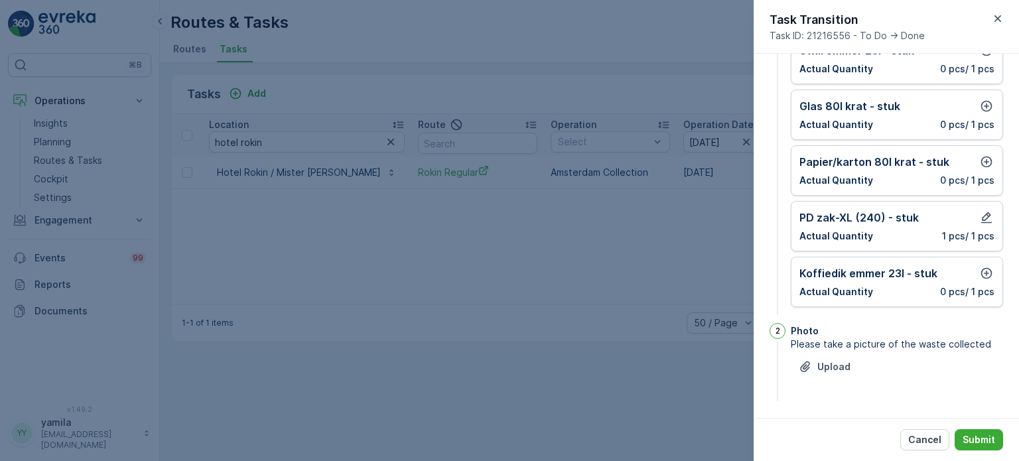
scroll to position [131, 0]
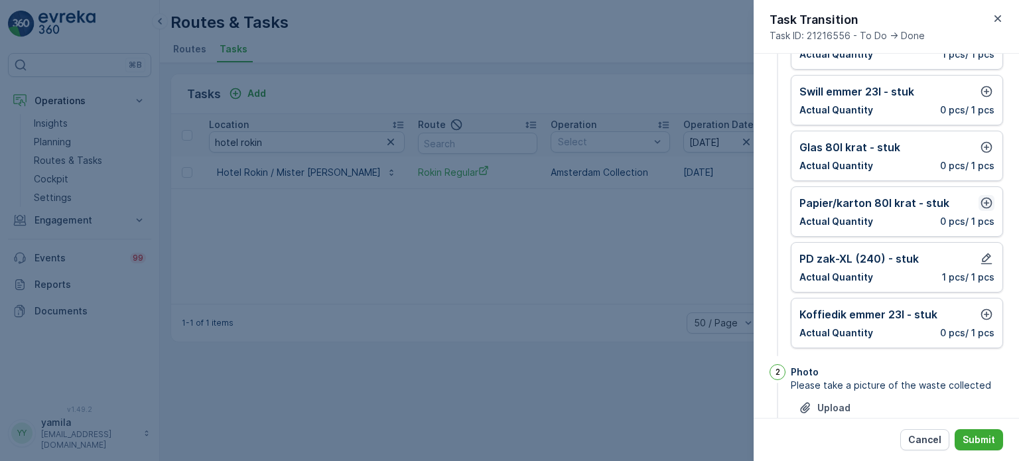
click at [982, 200] on icon "button" at bounding box center [986, 202] width 13 height 13
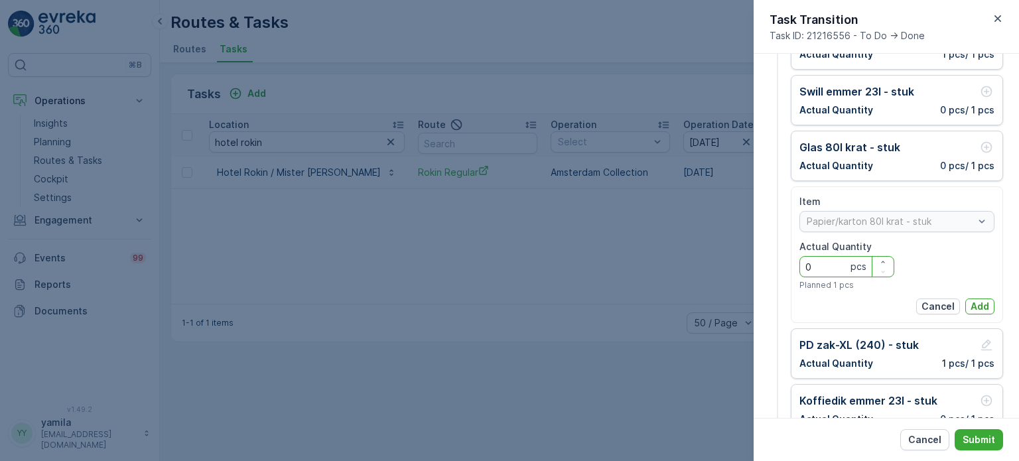
click at [820, 260] on Quantity "0" at bounding box center [847, 266] width 95 height 21
type Quantity "2"
click at [966, 299] on button "Add" at bounding box center [980, 307] width 29 height 16
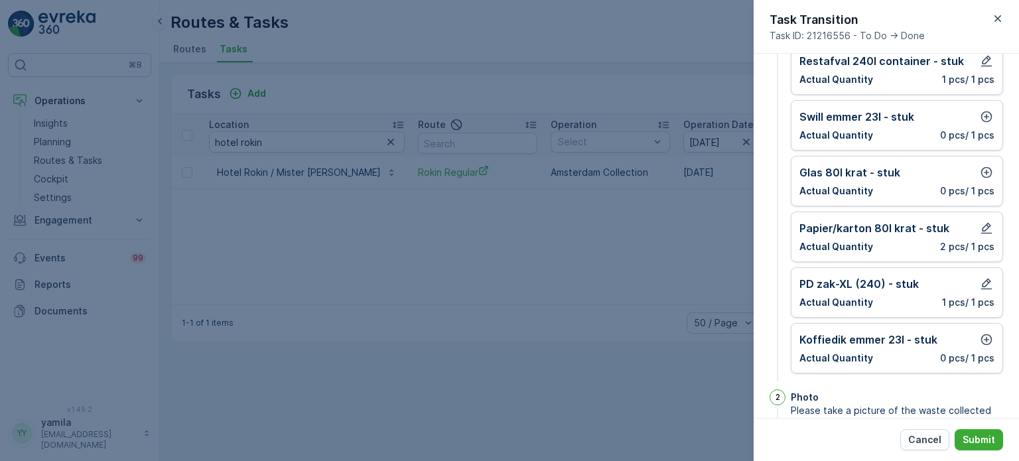
scroll to position [106, 0]
drag, startPoint x: 989, startPoint y: 104, endPoint x: 982, endPoint y: 118, distance: 15.4
click at [982, 118] on div "Swill emmer 23l - stuk Actual Quantity 0 pcs / 1 pcs" at bounding box center [897, 126] width 212 height 50
click at [982, 118] on icon "button" at bounding box center [986, 117] width 13 height 13
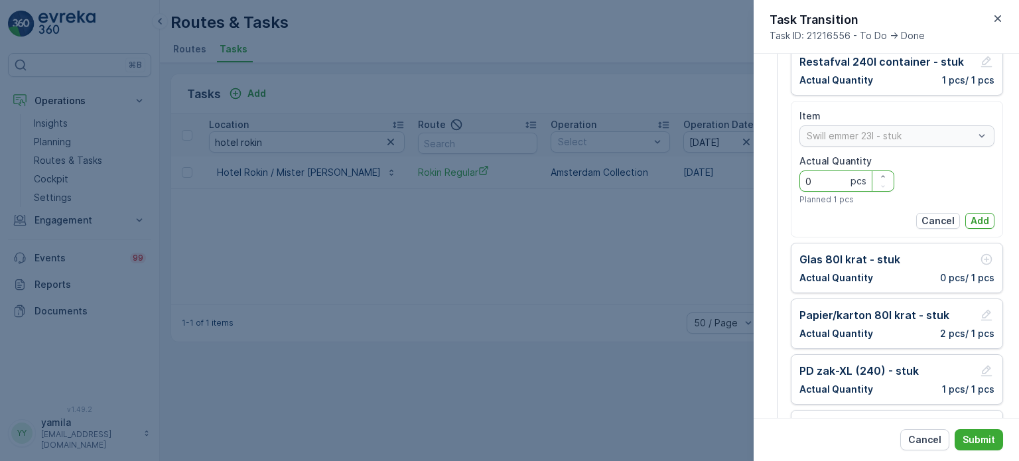
click at [830, 177] on Quantity "0" at bounding box center [847, 181] width 95 height 21
type Quantity "2"
click at [971, 214] on p "Add" at bounding box center [980, 220] width 19 height 13
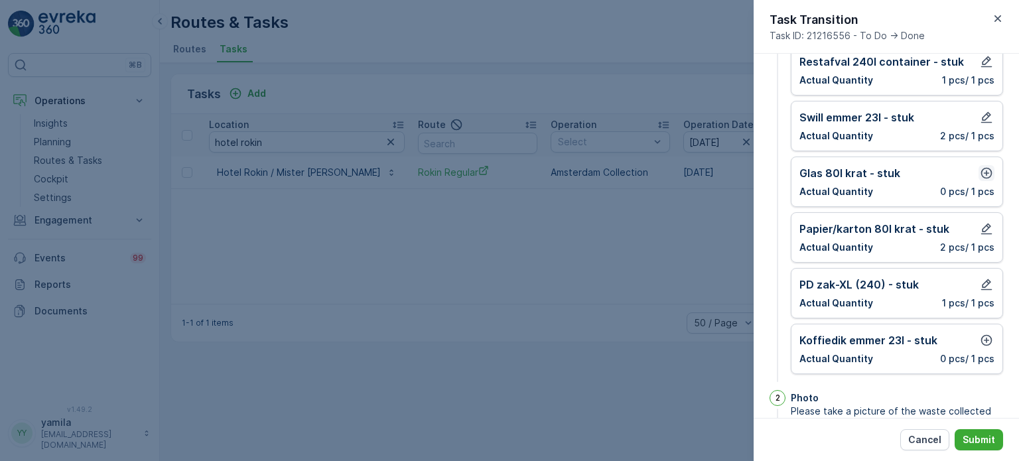
drag, startPoint x: 977, startPoint y: 163, endPoint x: 982, endPoint y: 177, distance: 14.7
click at [982, 177] on div "Glas 80l krat - stuk Actual Quantity 0 pcs / 1 pcs" at bounding box center [897, 182] width 212 height 50
click at [982, 177] on icon "button" at bounding box center [986, 173] width 13 height 13
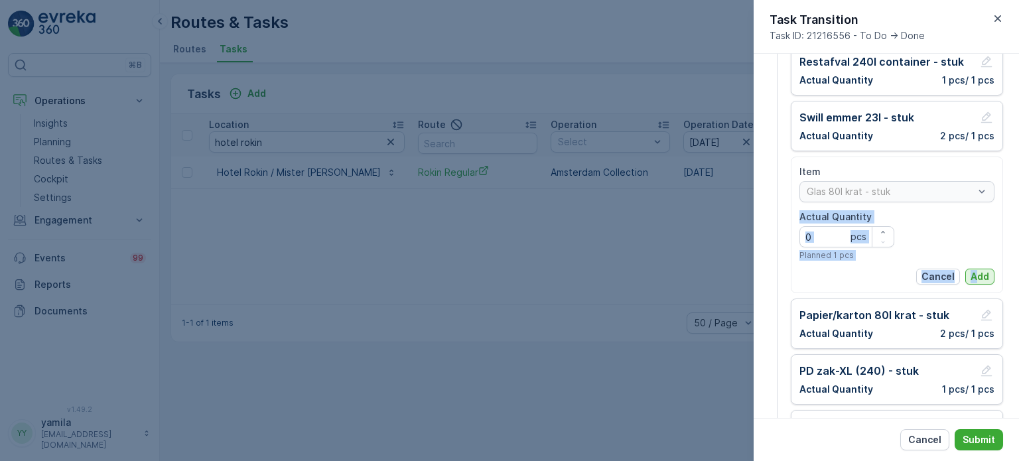
drag, startPoint x: 976, startPoint y: 262, endPoint x: 974, endPoint y: 273, distance: 11.6
click at [974, 273] on div "Item Glas 80l krat - stuk Actual Quantity 0 pcs Planned 1 pcs Cancel Add" at bounding box center [897, 224] width 195 height 119
click at [974, 273] on p "Add" at bounding box center [980, 276] width 19 height 13
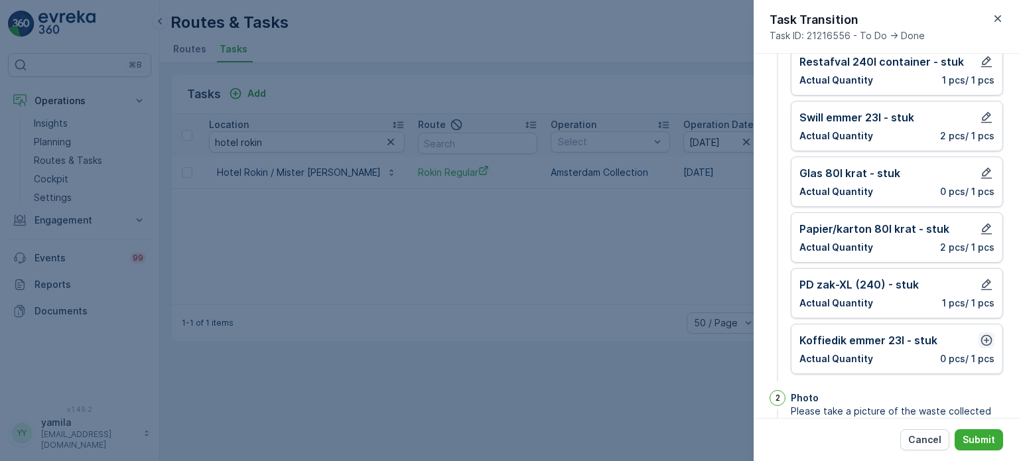
click at [983, 343] on icon "button" at bounding box center [987, 340] width 11 height 11
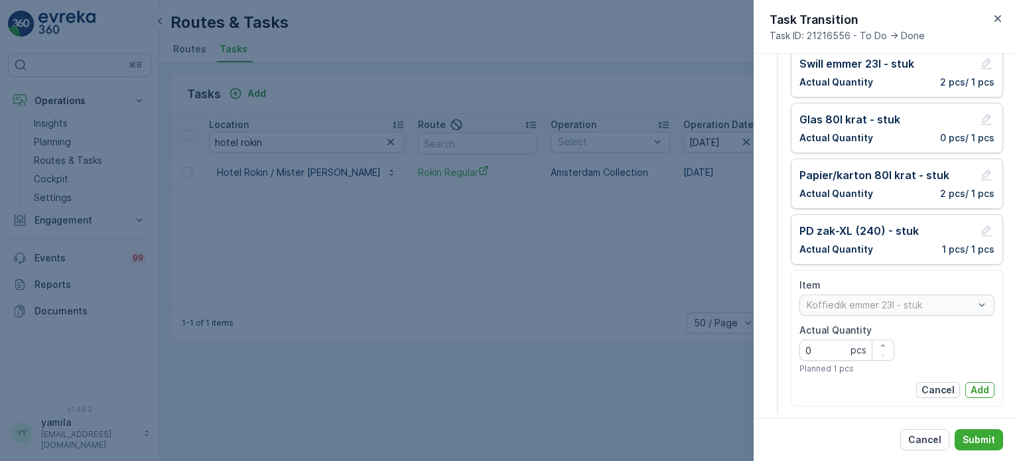
scroll to position [161, 0]
click at [971, 386] on p "Add" at bounding box center [980, 388] width 19 height 13
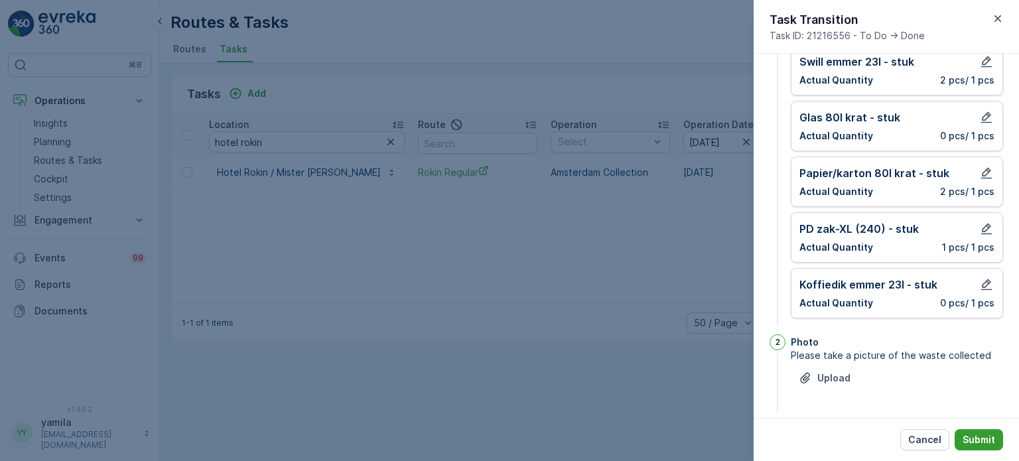
click at [970, 433] on p "Submit" at bounding box center [979, 439] width 33 height 13
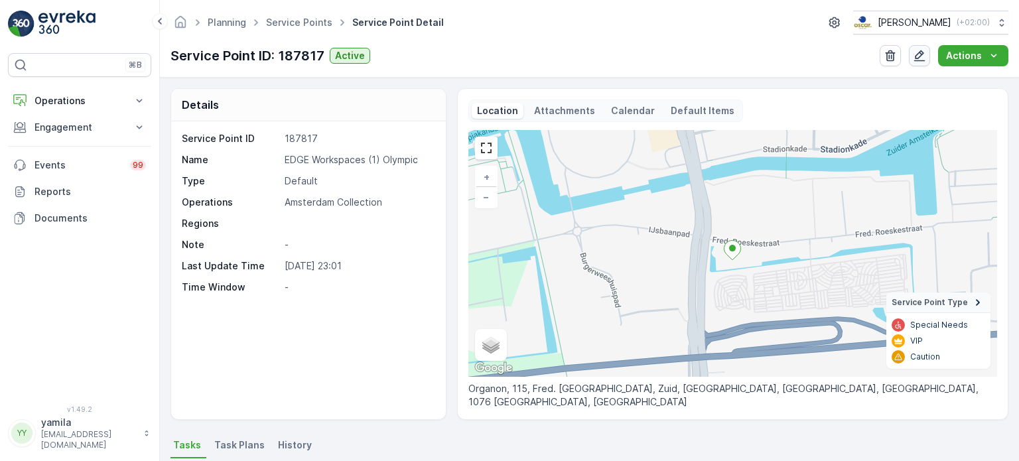
click at [916, 59] on icon "button" at bounding box center [919, 55] width 13 height 13
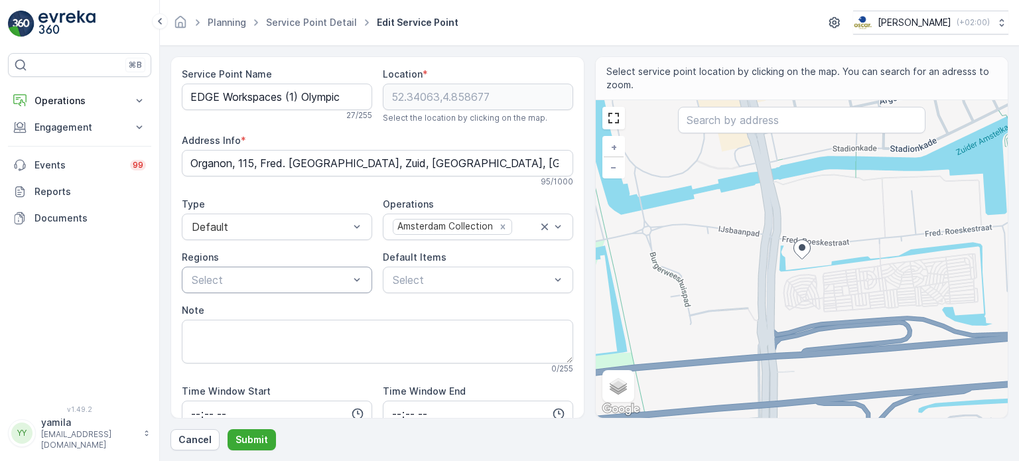
scroll to position [96, 0]
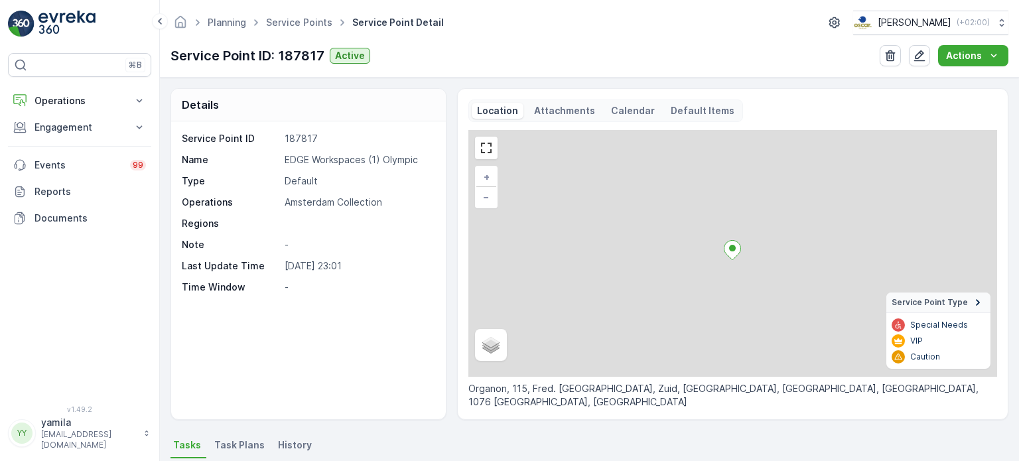
click at [319, 27] on link "Service Points" at bounding box center [299, 22] width 66 height 11
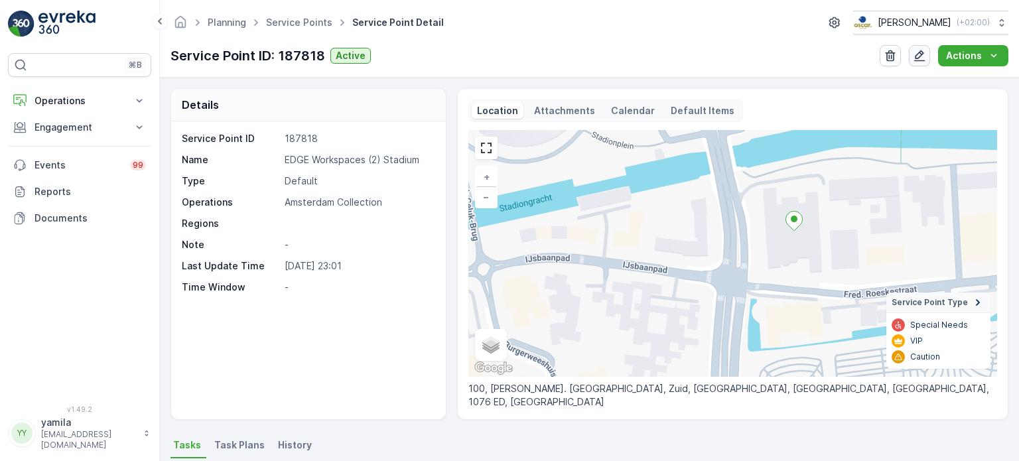
click at [913, 51] on button "button" at bounding box center [919, 55] width 21 height 21
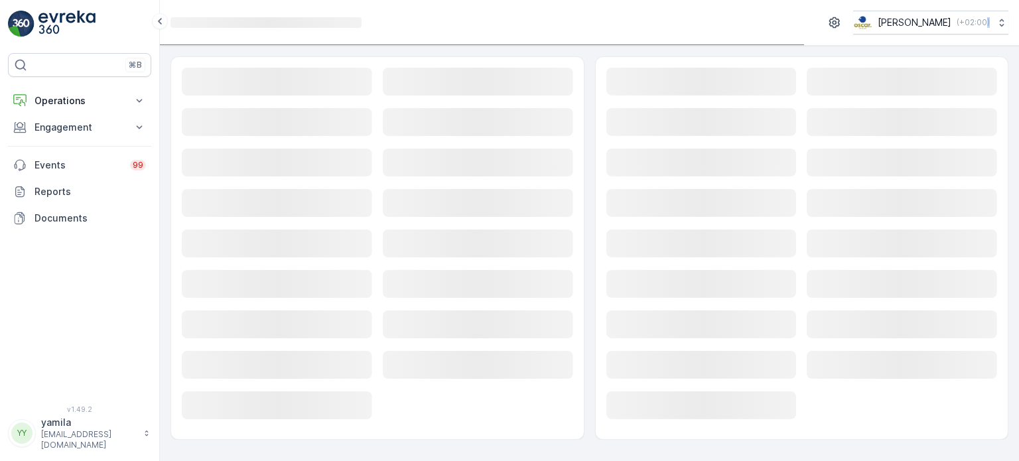
click at [913, 51] on form "Loading... Loading... Loading... Loading... Loading... Loading... Loading... Lo…" at bounding box center [589, 253] width 859 height 415
